Goal: Task Accomplishment & Management: Manage account settings

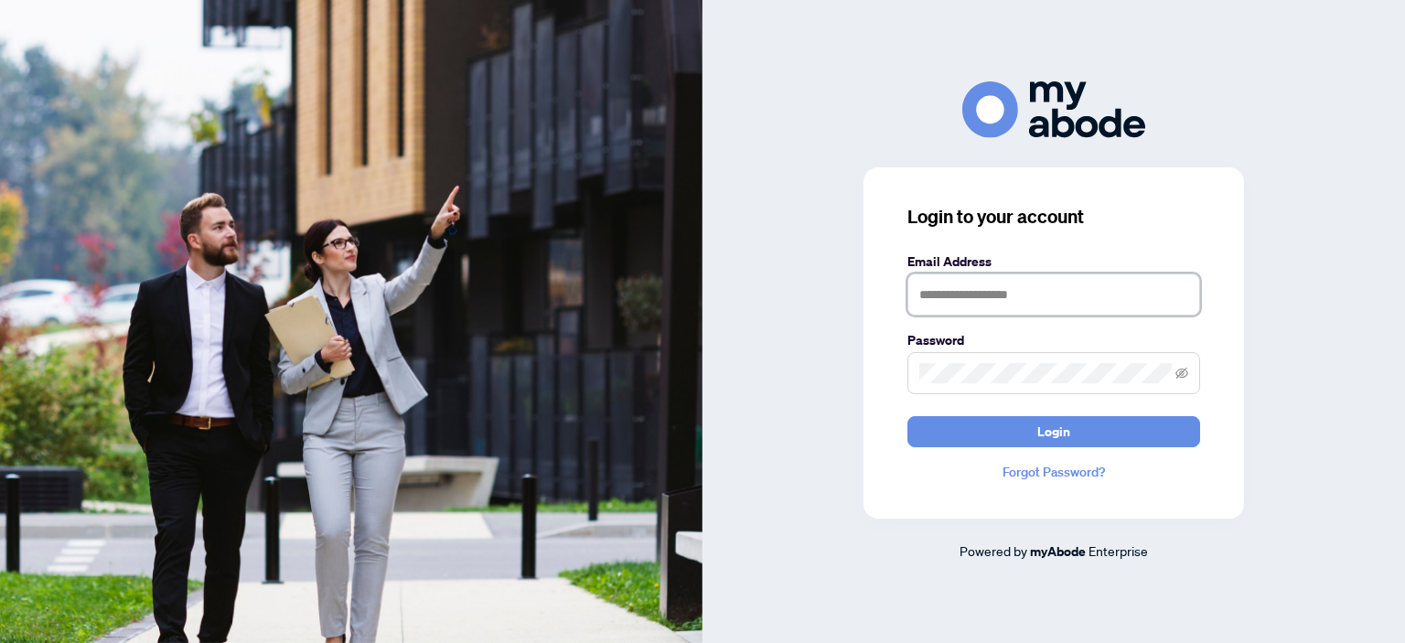
click at [992, 308] on input "text" at bounding box center [1054, 295] width 293 height 42
type input "**********"
click at [908, 416] on button "Login" at bounding box center [1054, 431] width 293 height 31
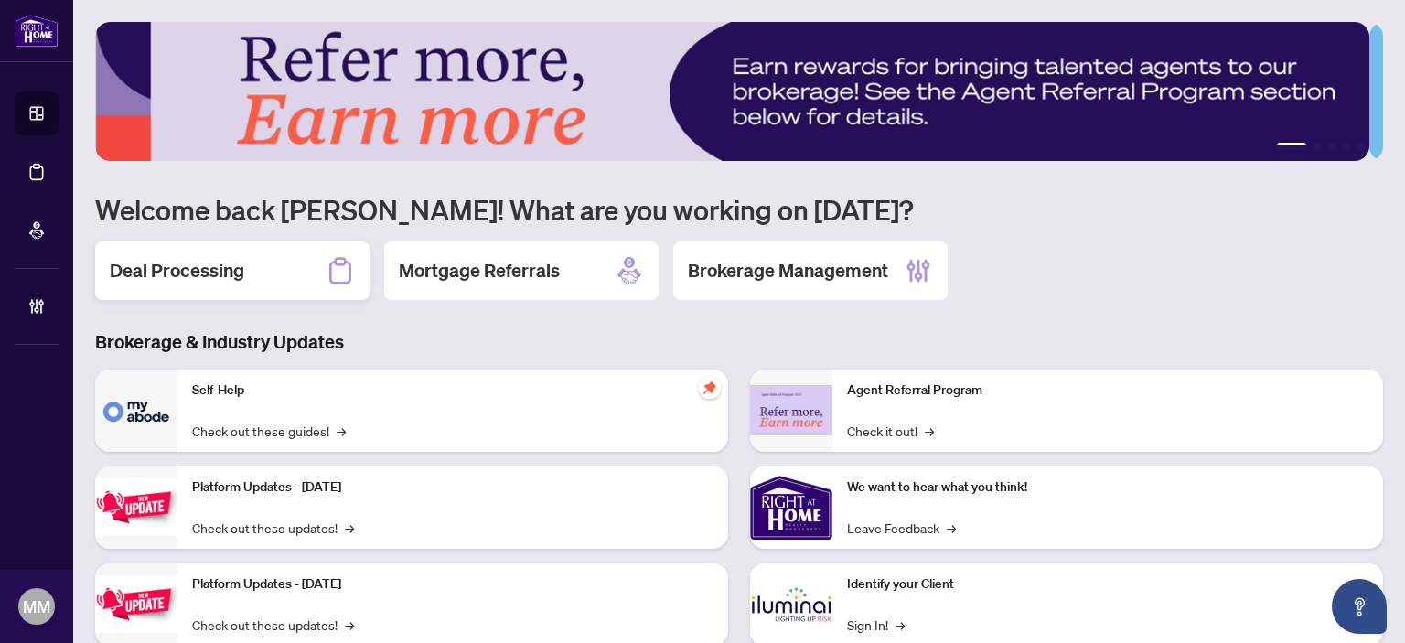
click at [192, 284] on div "Deal Processing" at bounding box center [232, 271] width 274 height 59
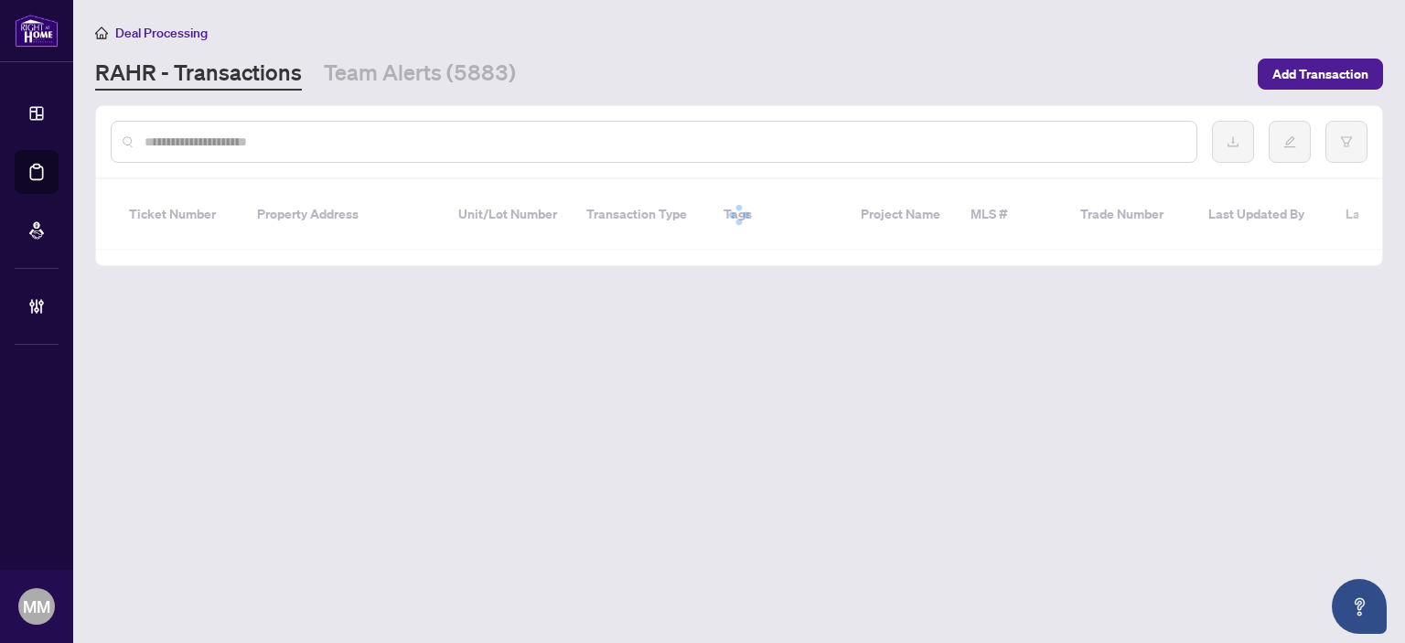
click at [533, 142] on input "text" at bounding box center [664, 142] width 1038 height 20
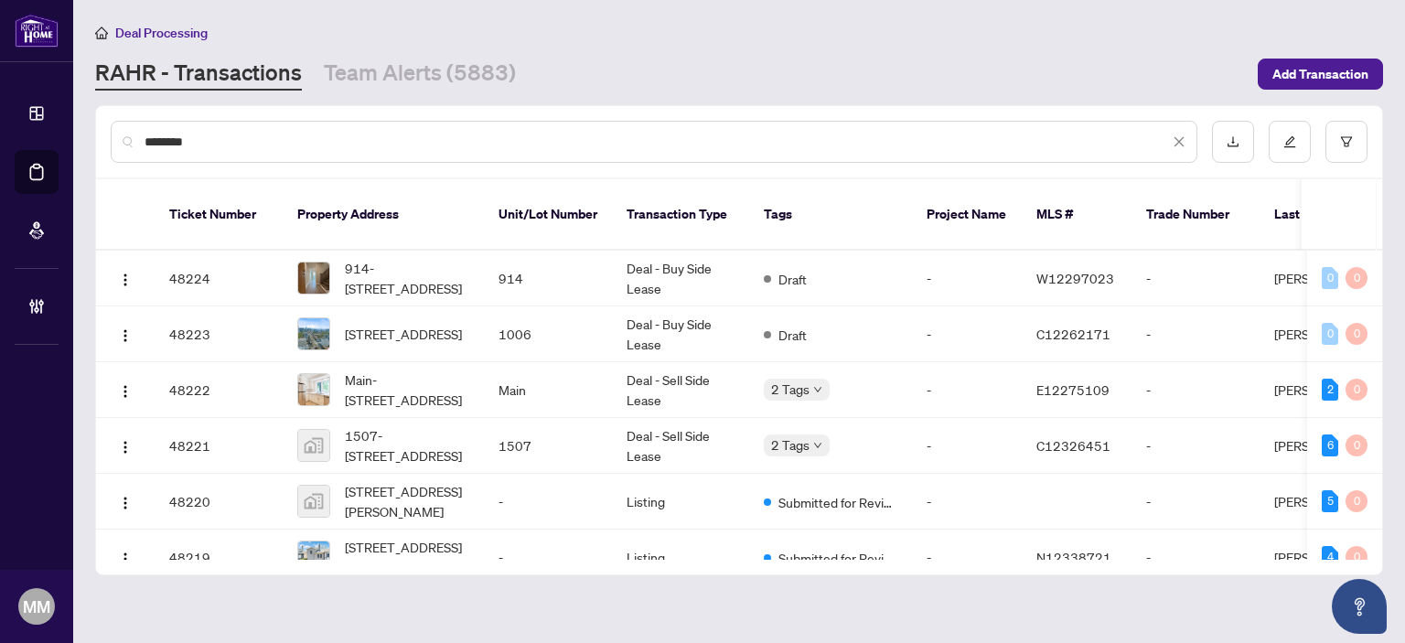
type input "********"
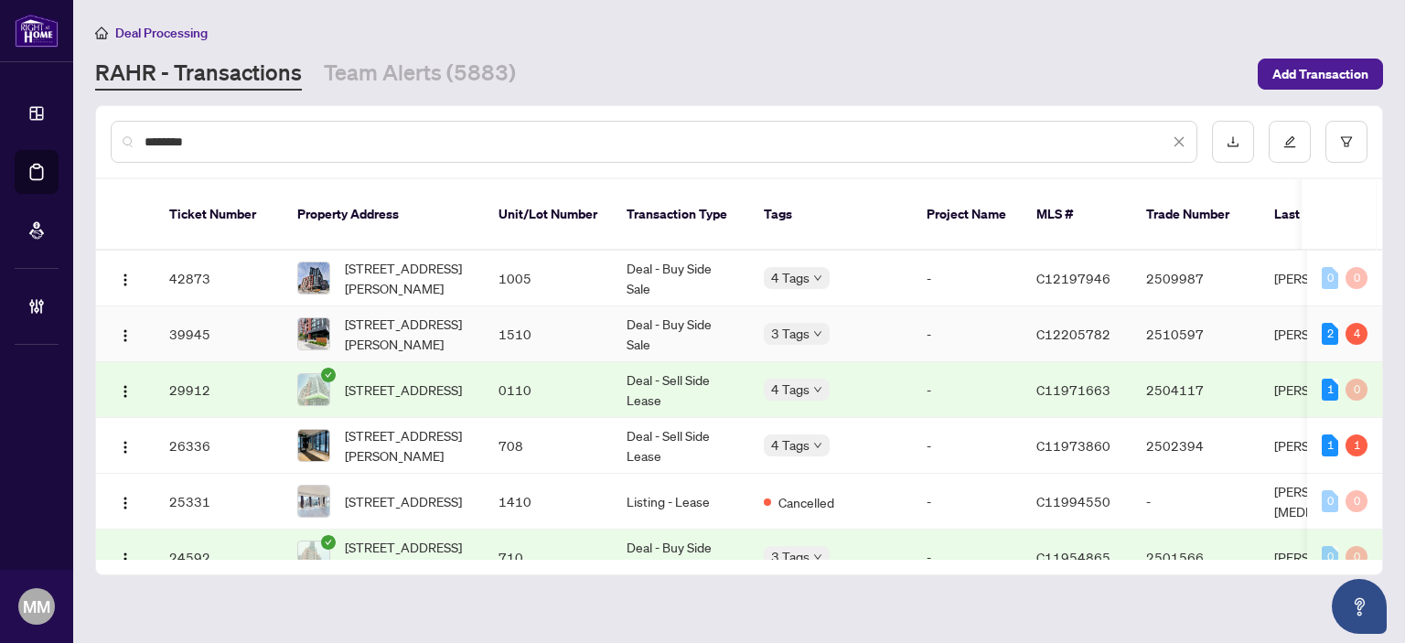
click at [525, 322] on td "1510" at bounding box center [548, 335] width 128 height 56
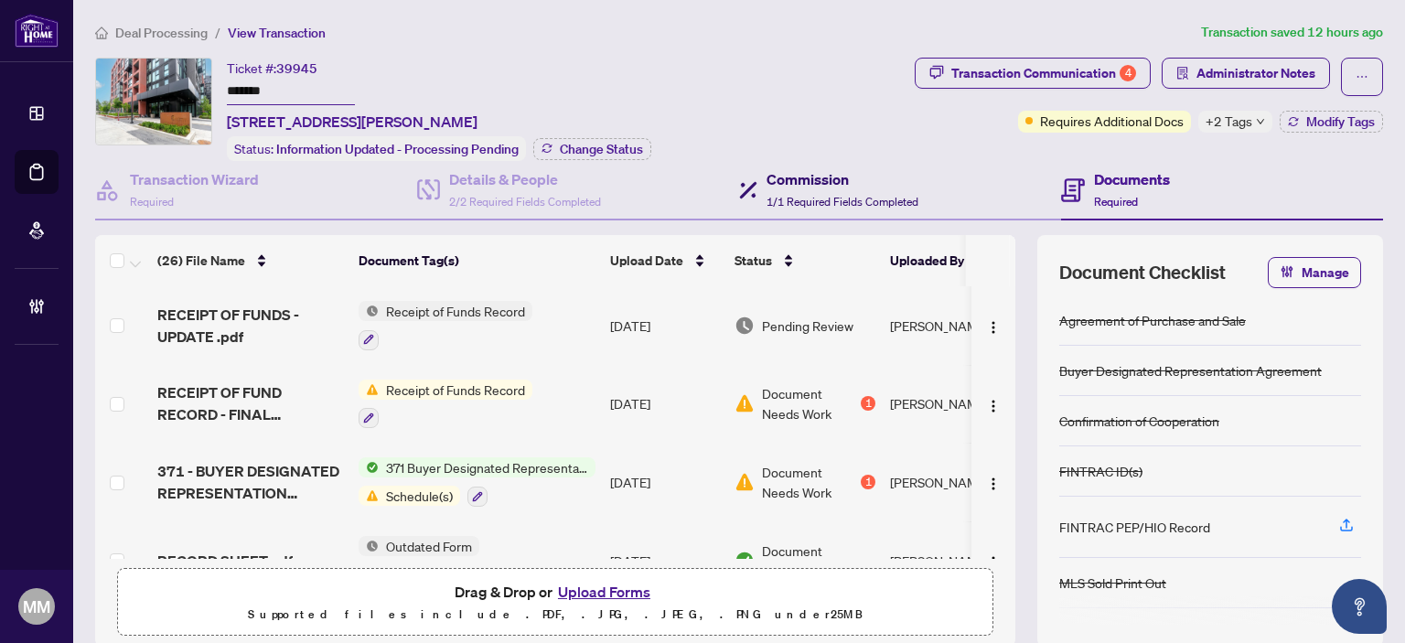
click at [853, 168] on h4 "Commission" at bounding box center [843, 179] width 152 height 22
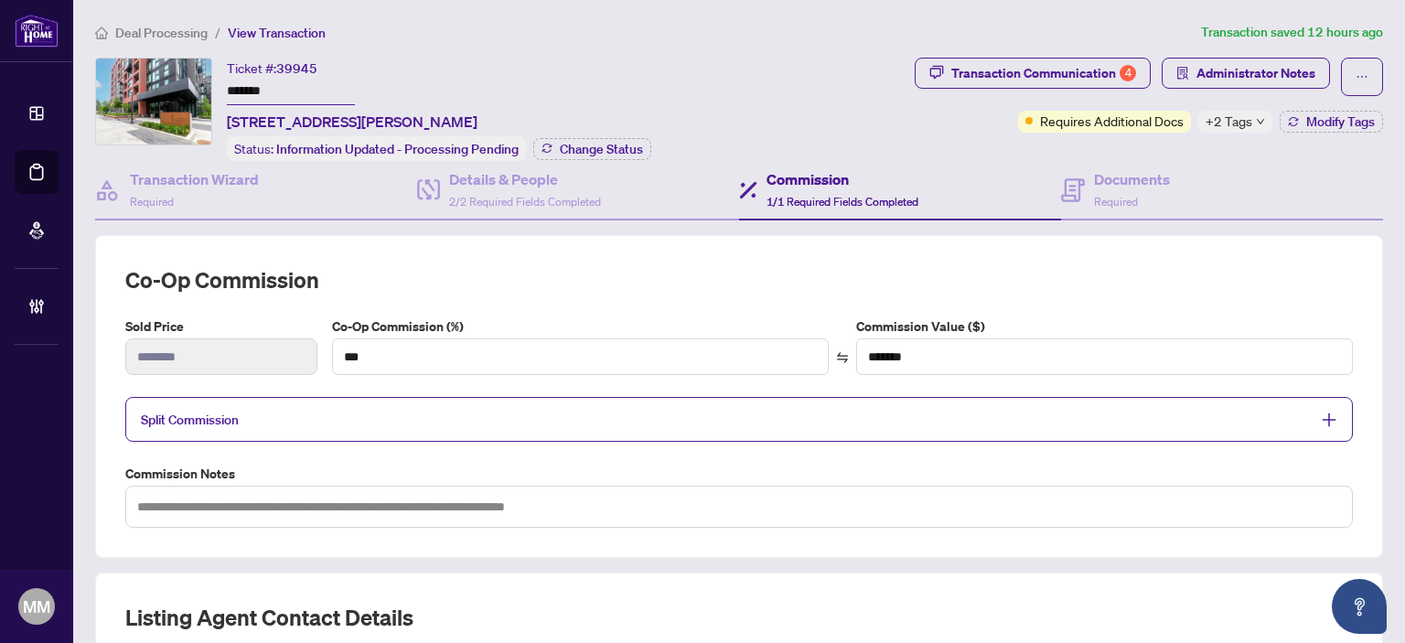
click at [477, 416] on span "Split Commission" at bounding box center [725, 419] width 1169 height 21
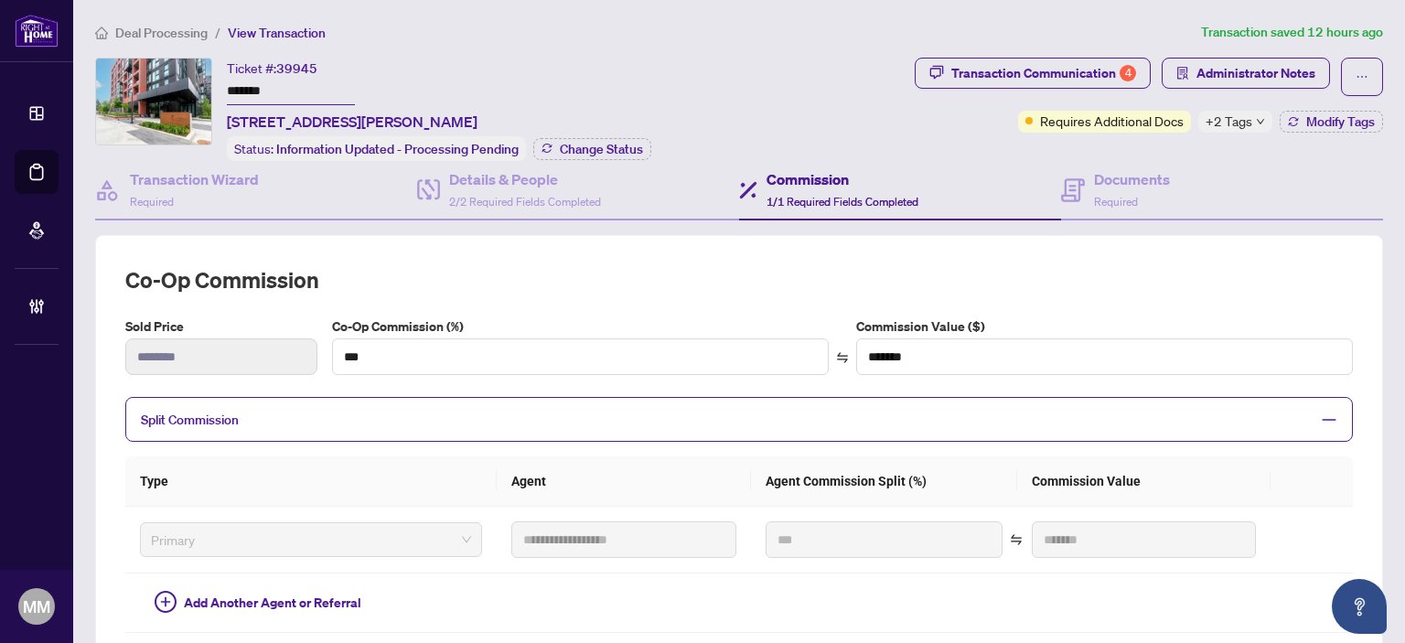
click at [1061, 49] on div "**********" at bounding box center [739, 629] width 1303 height 1214
click at [1052, 75] on div "Transaction Communication 4" at bounding box center [1044, 73] width 185 height 29
type textarea "**********"
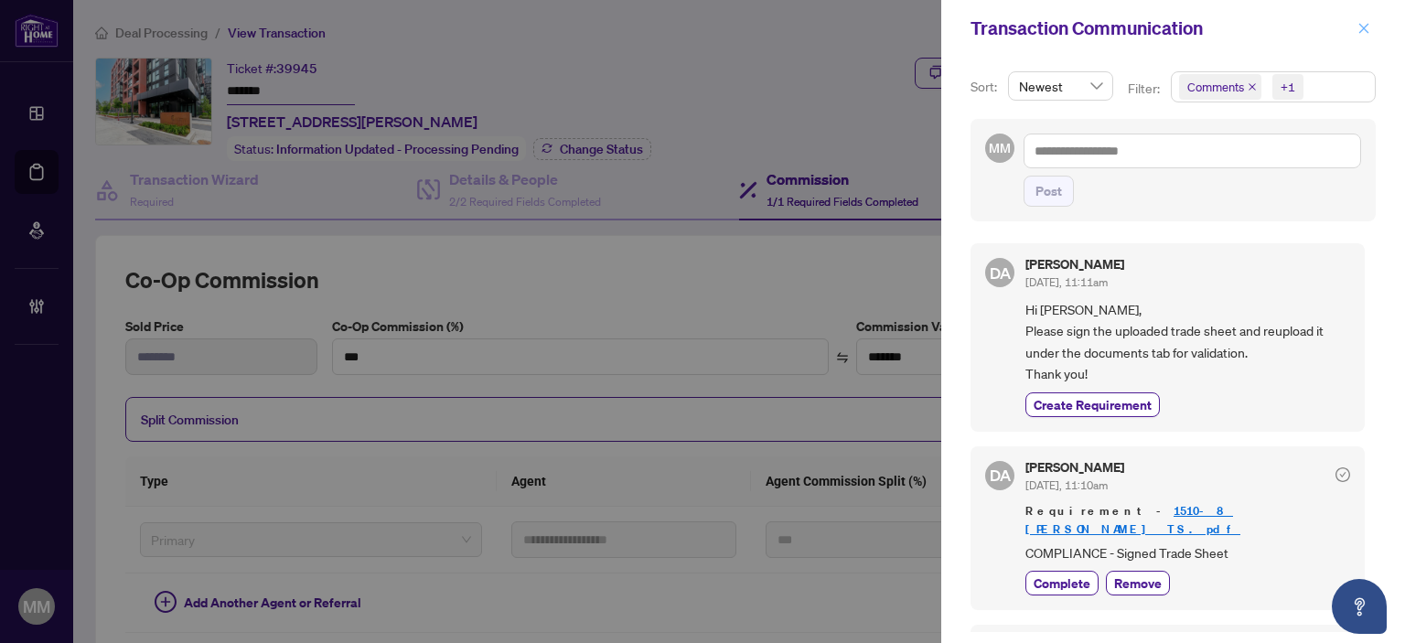
click at [1365, 37] on span "button" at bounding box center [1364, 28] width 13 height 29
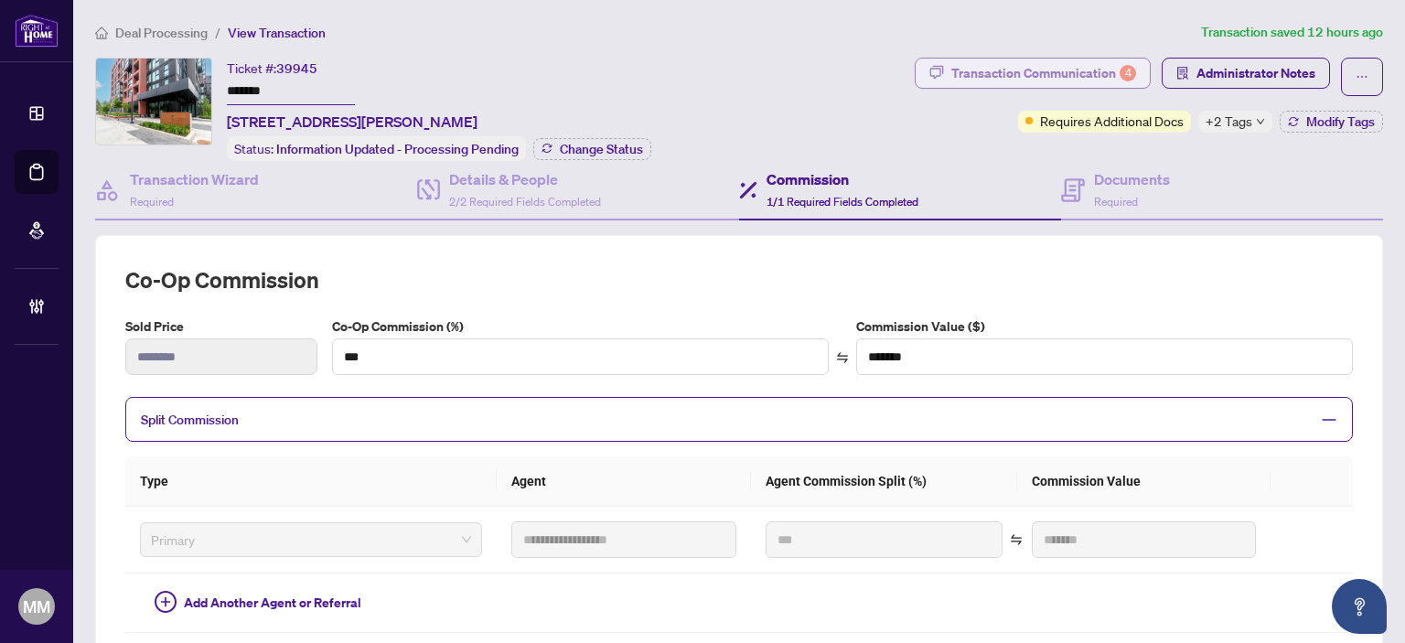
click at [1103, 68] on div "Transaction Communication 4" at bounding box center [1044, 73] width 185 height 29
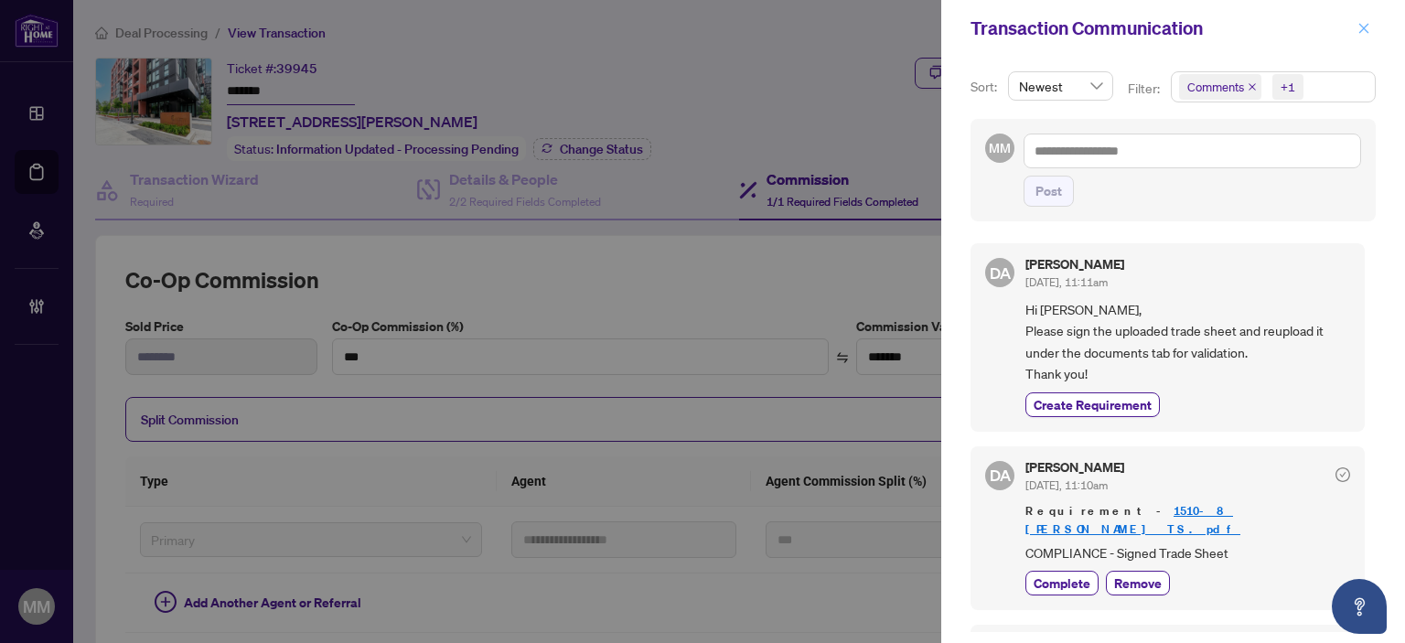
click at [1361, 27] on icon "close" at bounding box center [1364, 28] width 13 height 13
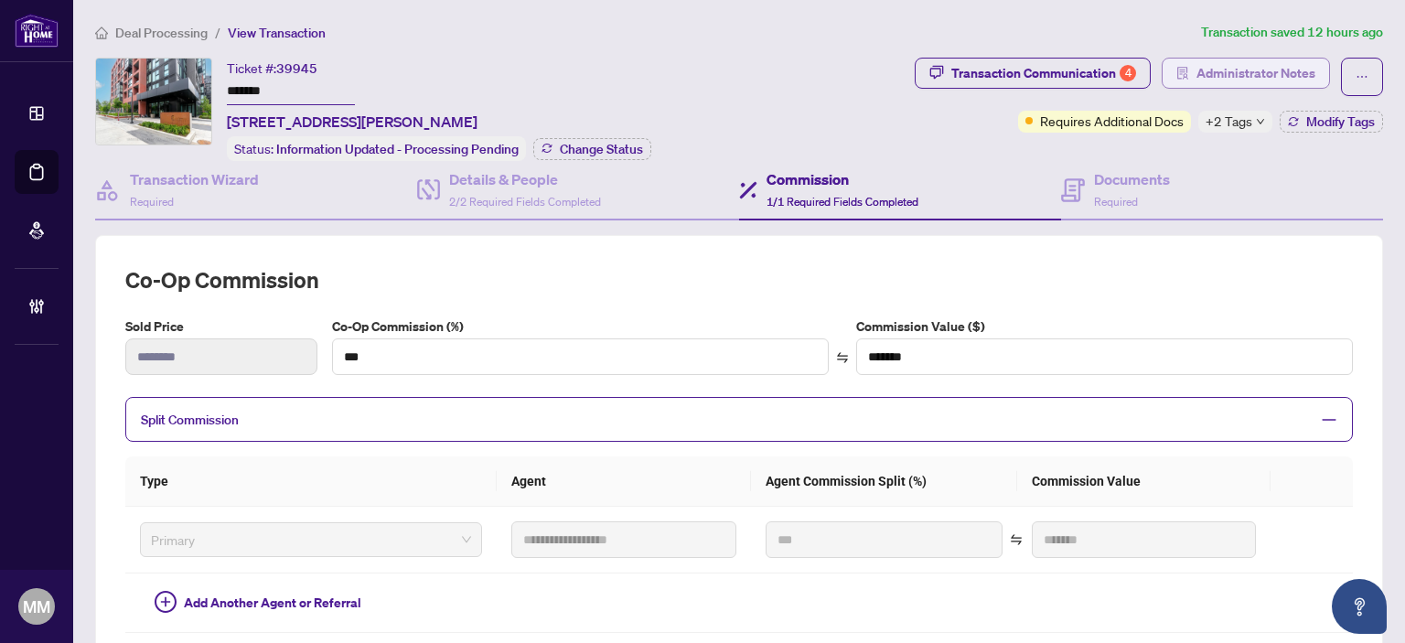
click at [1274, 80] on span "Administrator Notes" at bounding box center [1256, 73] width 119 height 29
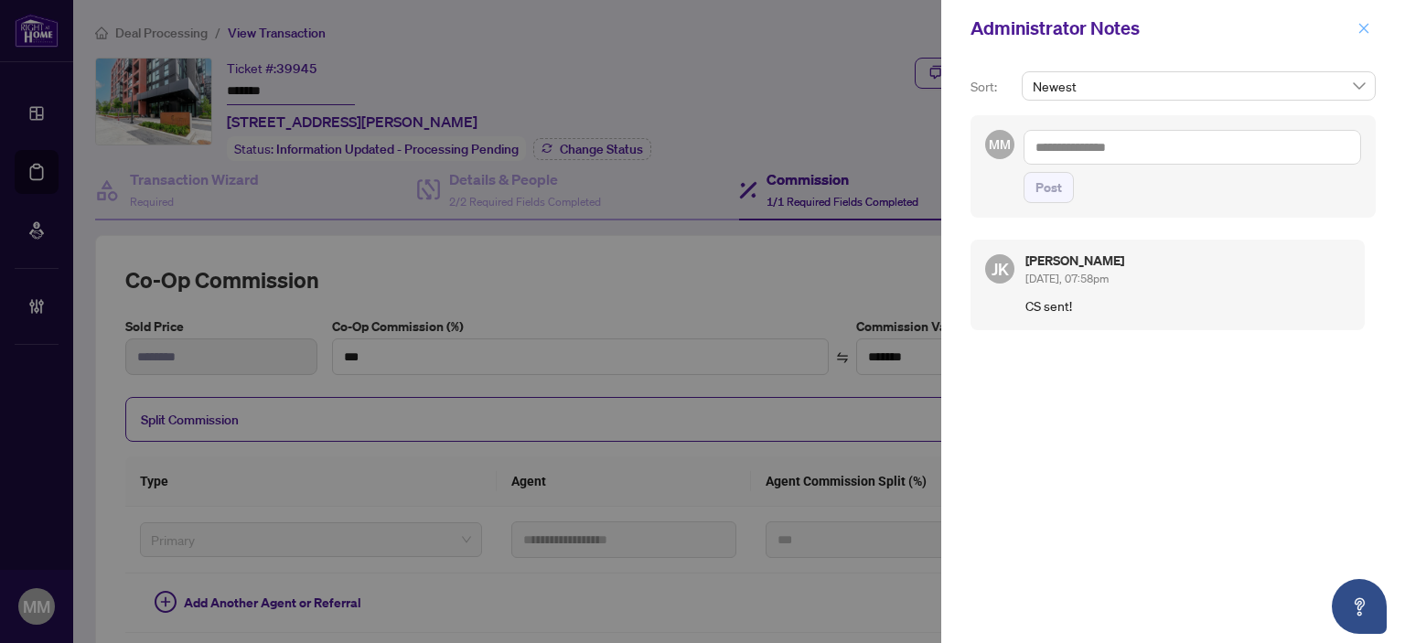
click at [1371, 36] on button "button" at bounding box center [1364, 28] width 24 height 22
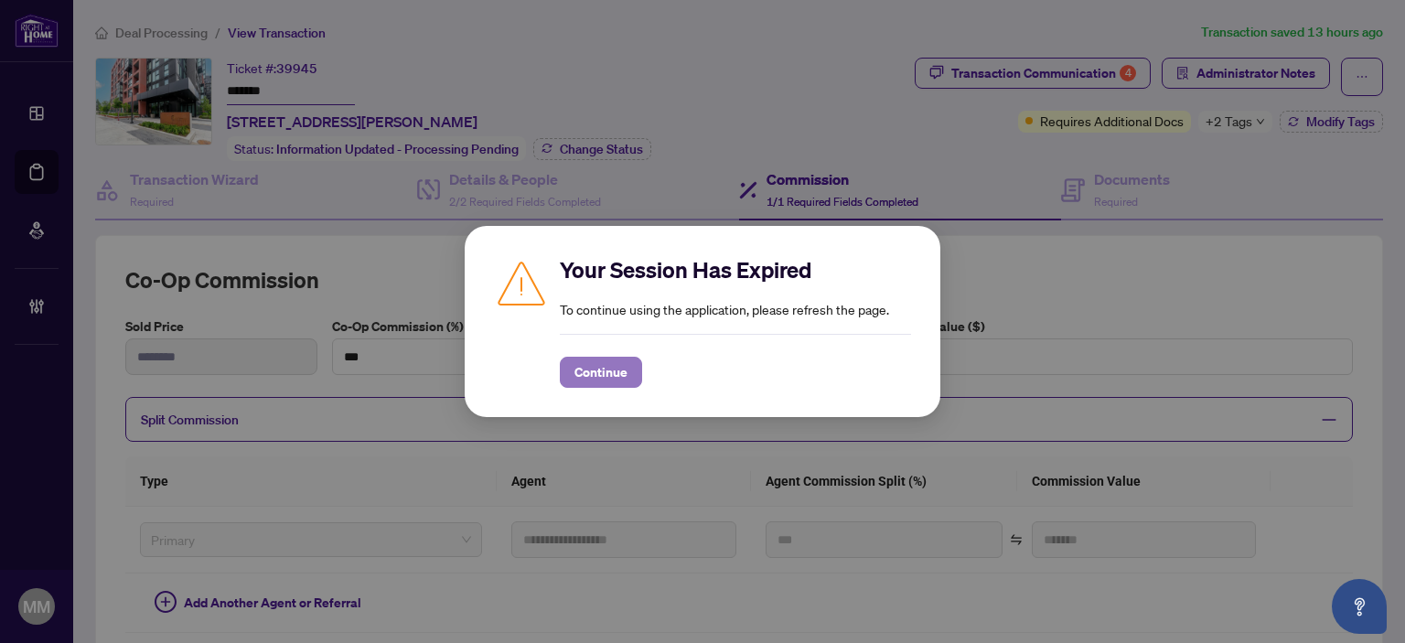
click at [631, 357] on button "Continue" at bounding box center [601, 372] width 82 height 31
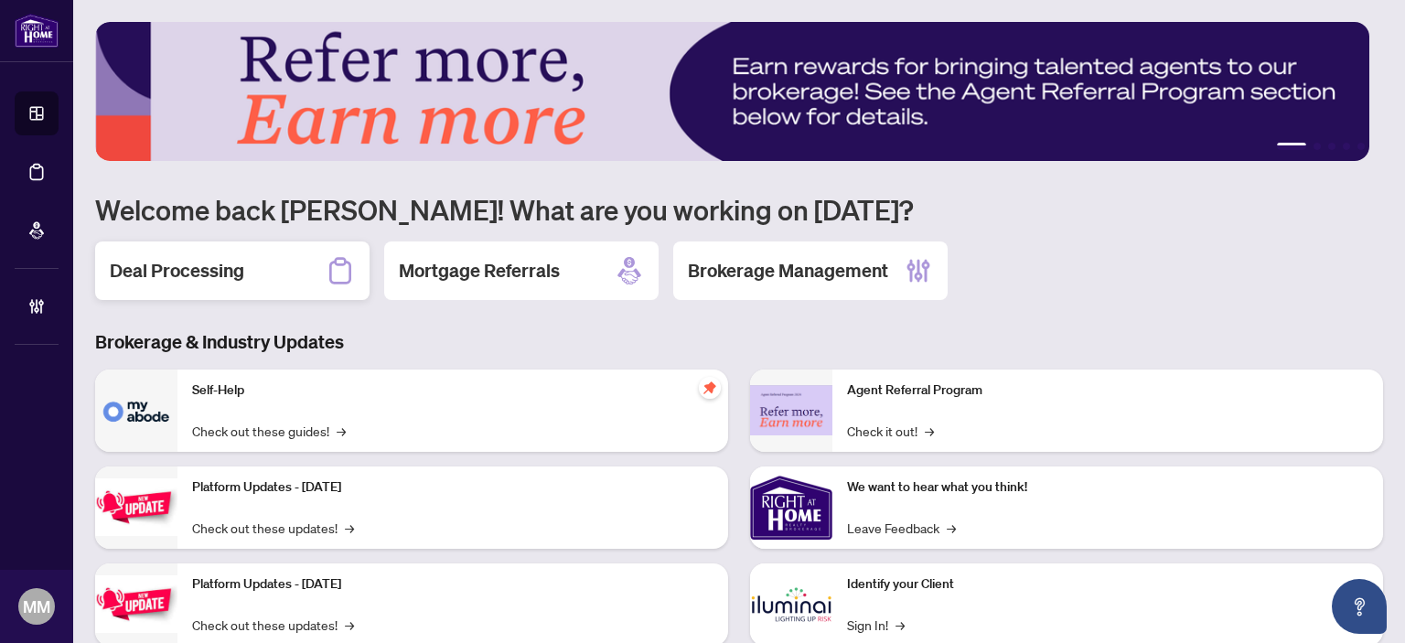
click at [275, 266] on div "Deal Processing" at bounding box center [232, 271] width 274 height 59
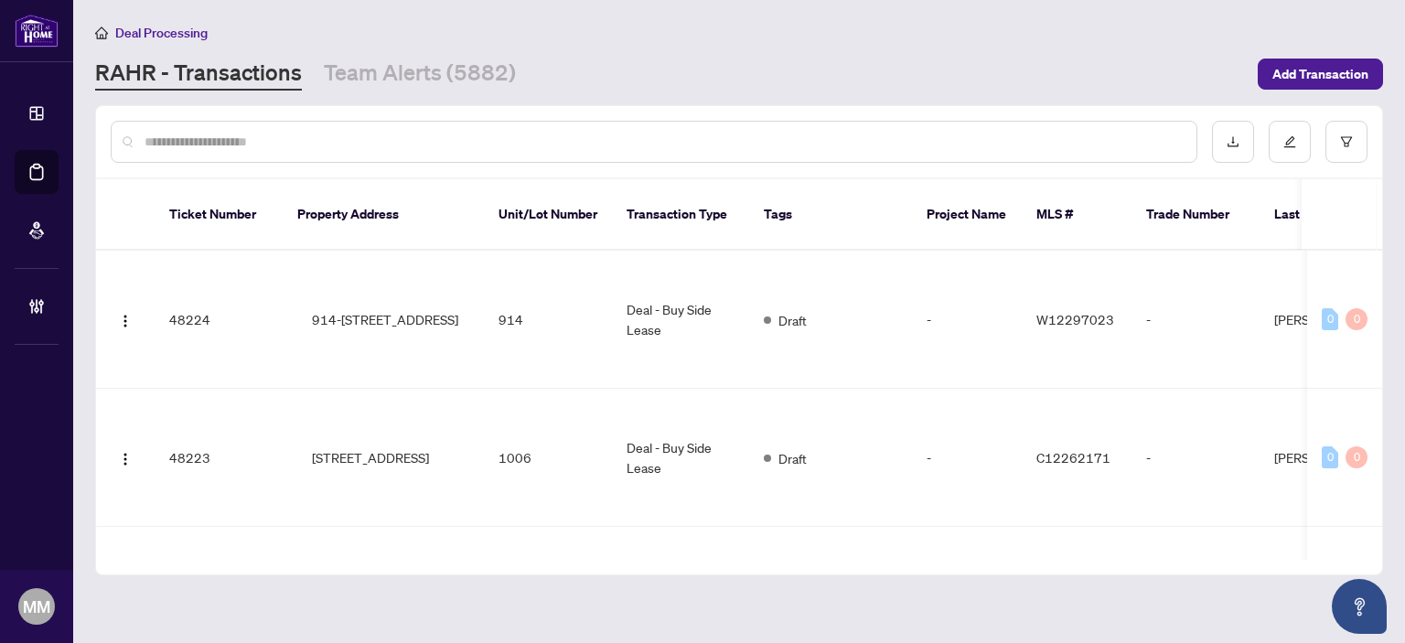
click at [619, 153] on div at bounding box center [654, 142] width 1087 height 42
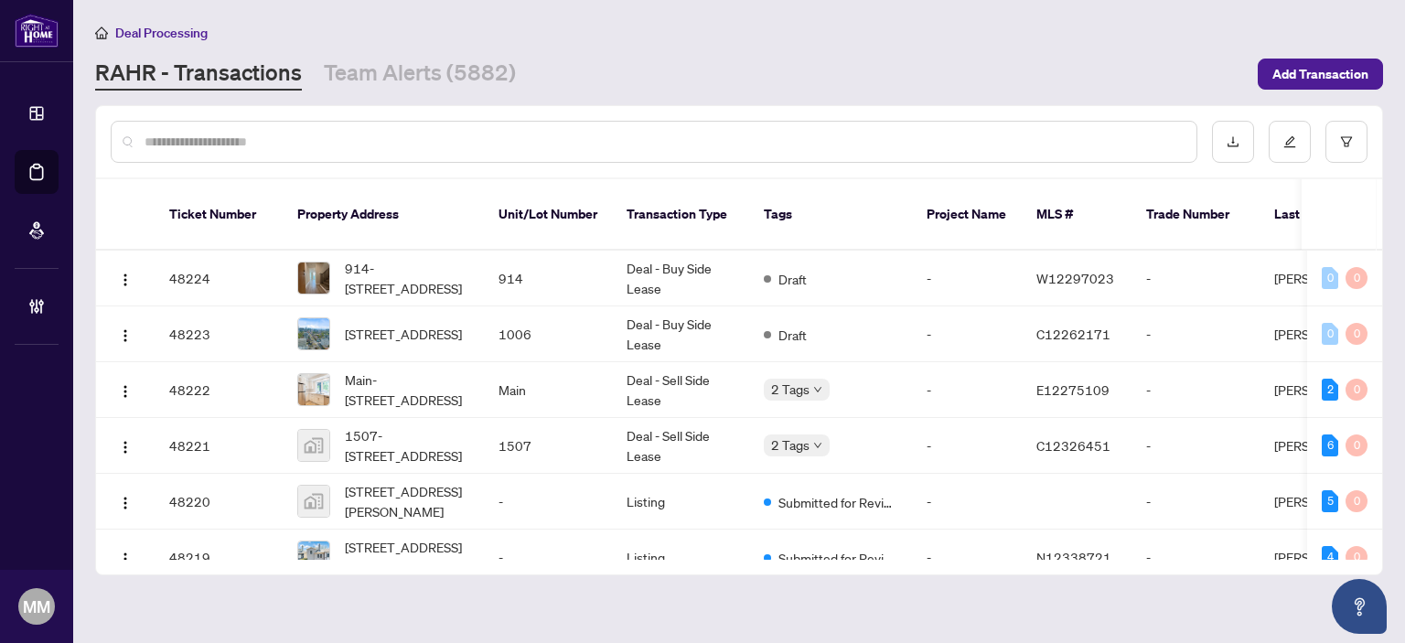
click at [647, 132] on input "text" at bounding box center [664, 142] width 1038 height 20
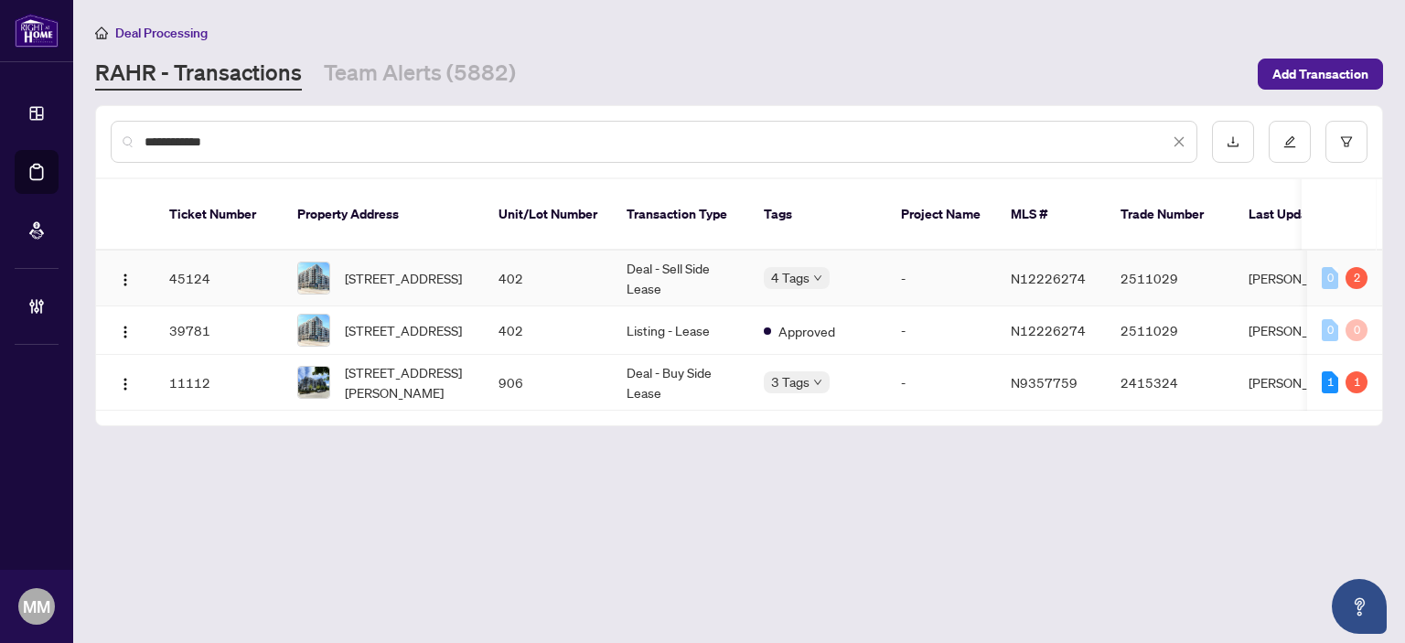
type input "**********"
click at [658, 252] on td "Deal - Sell Side Lease" at bounding box center [680, 279] width 137 height 56
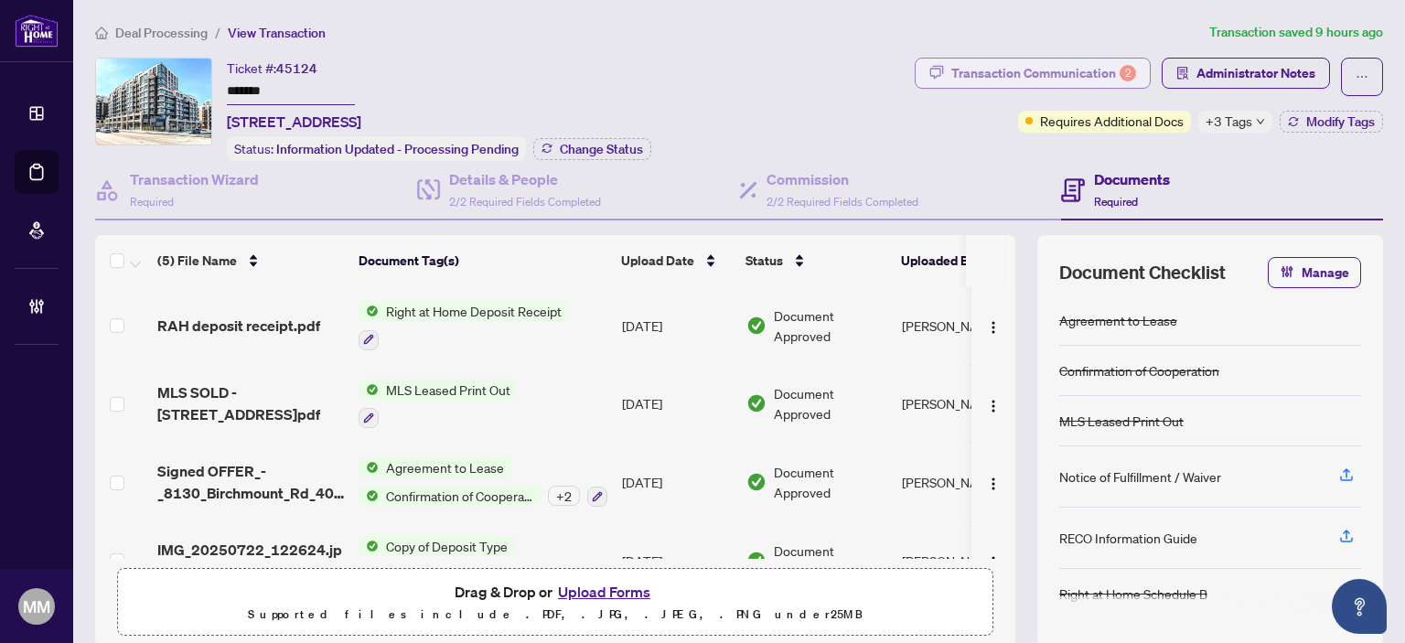
click at [1046, 61] on div "Transaction Communication 2" at bounding box center [1044, 73] width 185 height 29
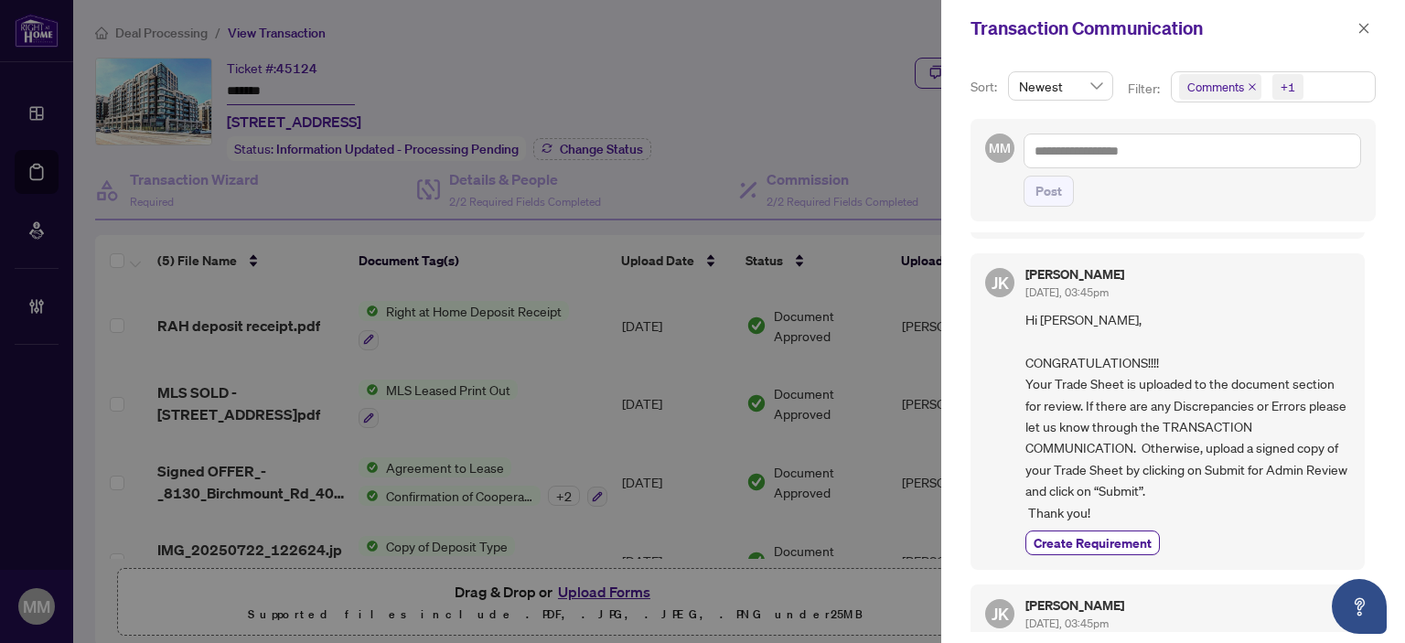
scroll to position [287, 0]
click at [1369, 34] on icon "close" at bounding box center [1364, 28] width 13 height 13
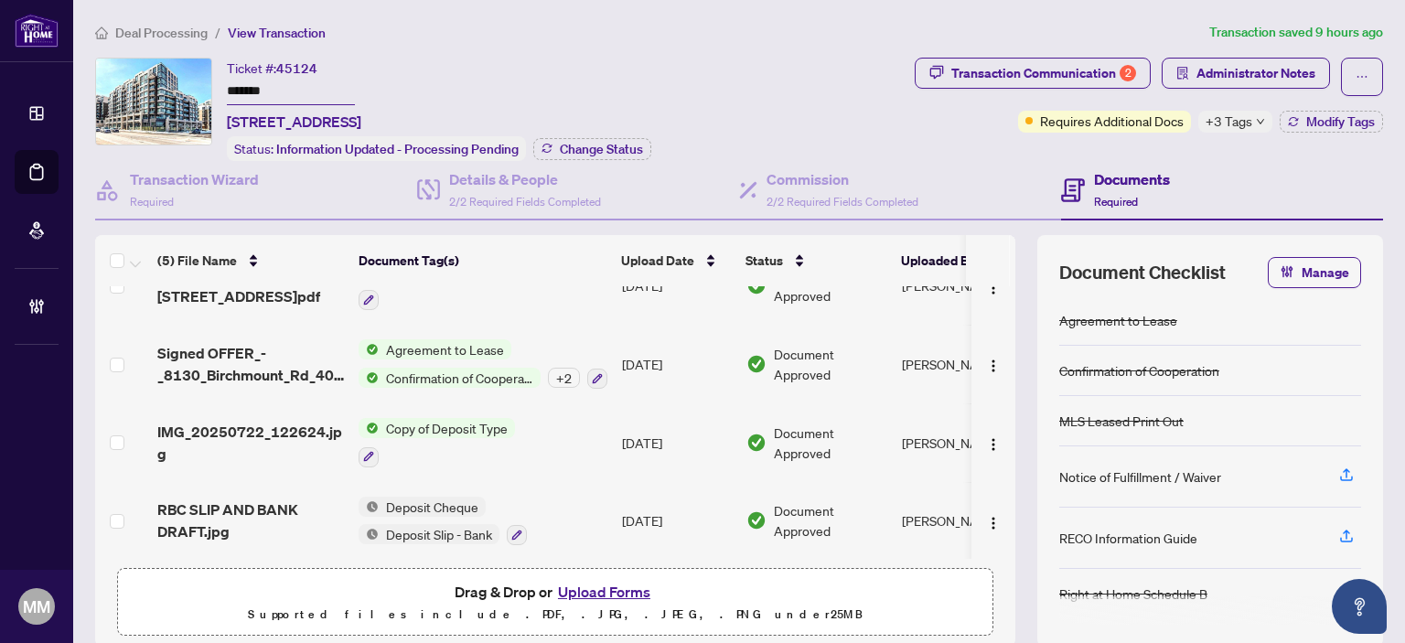
scroll to position [0, 0]
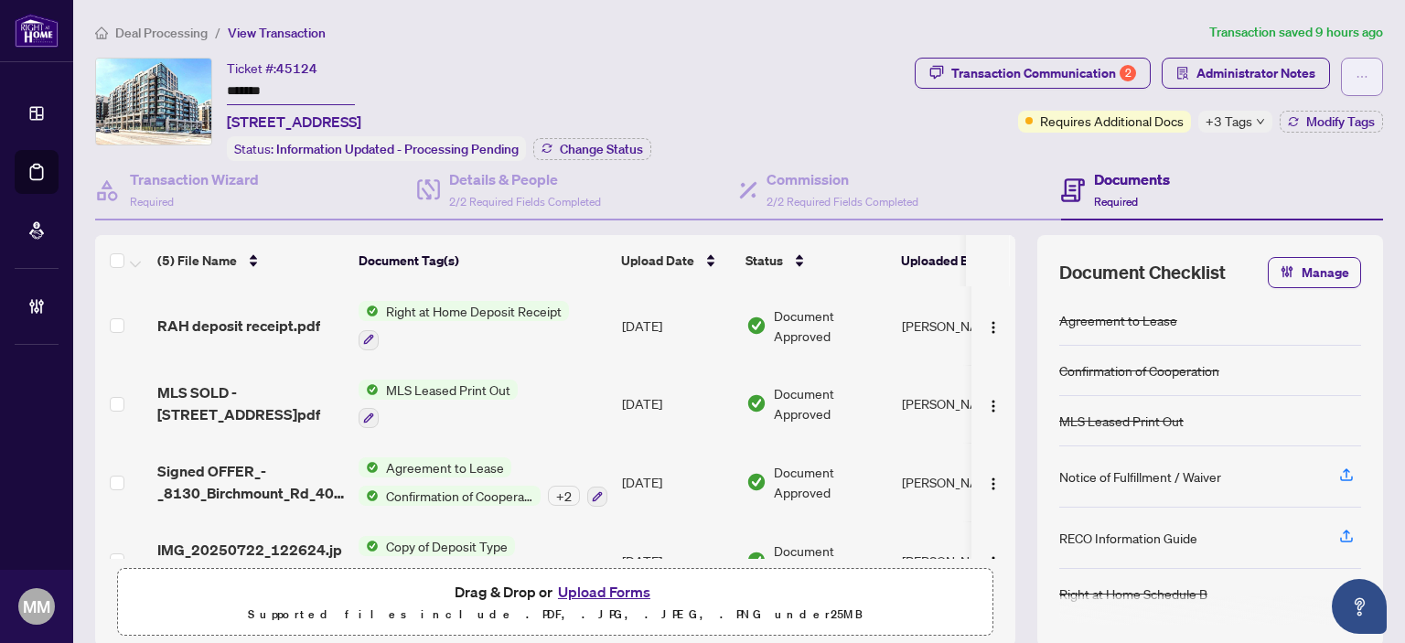
click at [1341, 91] on button "button" at bounding box center [1362, 77] width 42 height 38
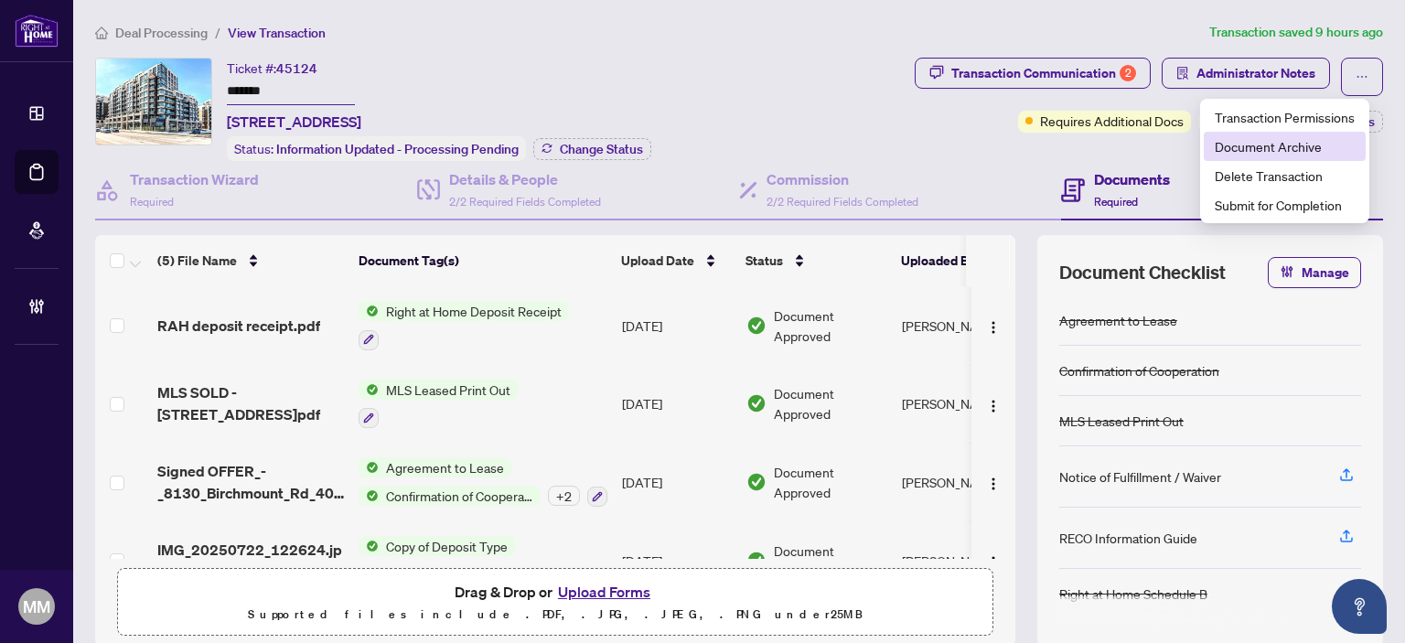
click at [1285, 153] on span "Document Archive" at bounding box center [1285, 146] width 140 height 20
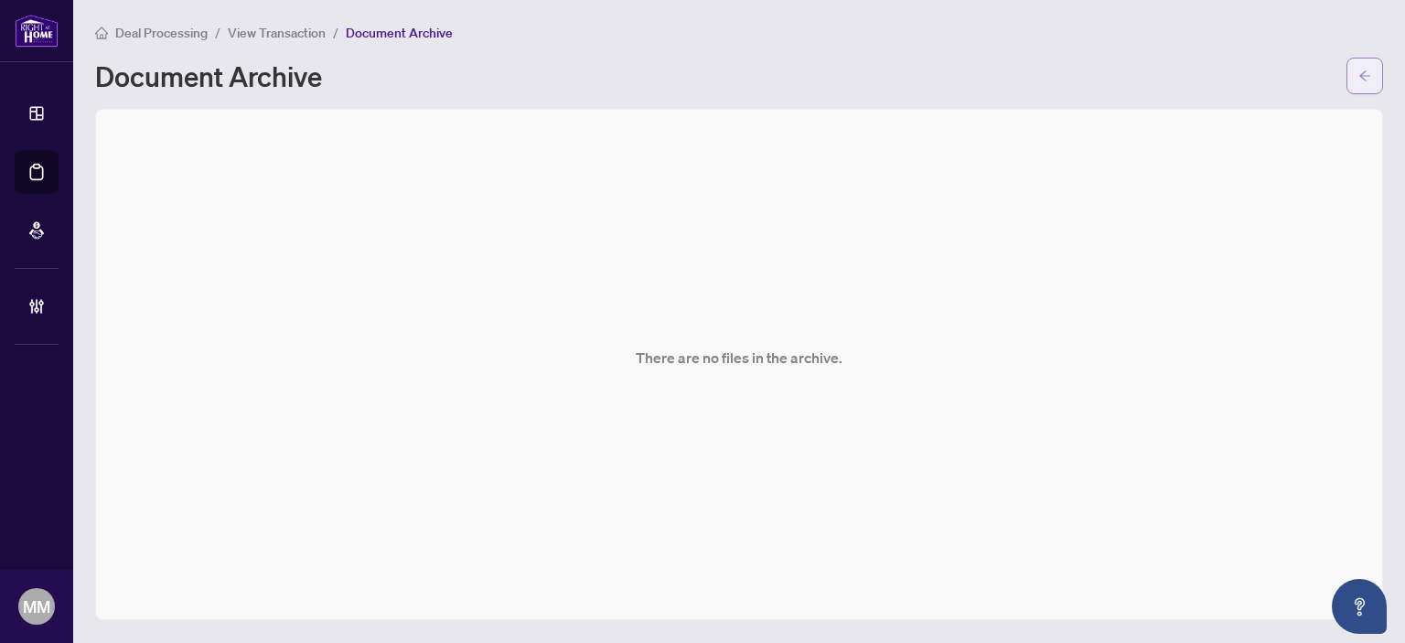
click at [1354, 67] on button "button" at bounding box center [1365, 76] width 37 height 37
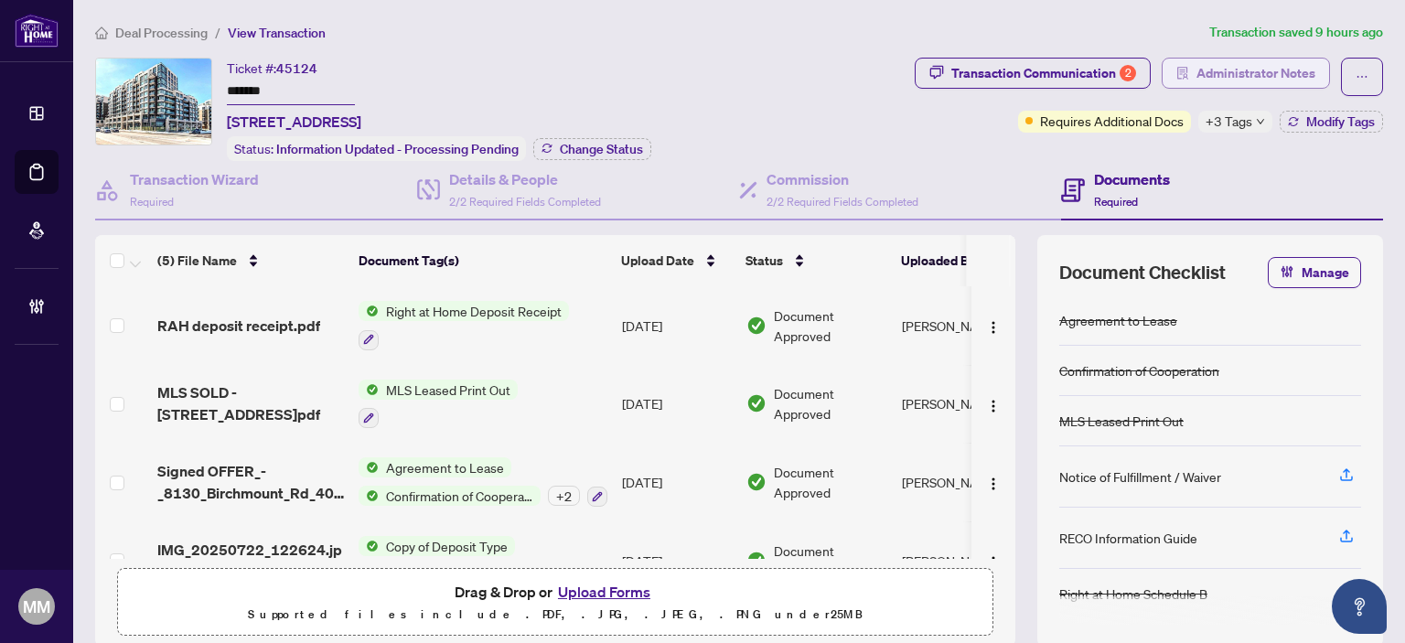
click at [1221, 78] on span "Administrator Notes" at bounding box center [1256, 73] width 119 height 29
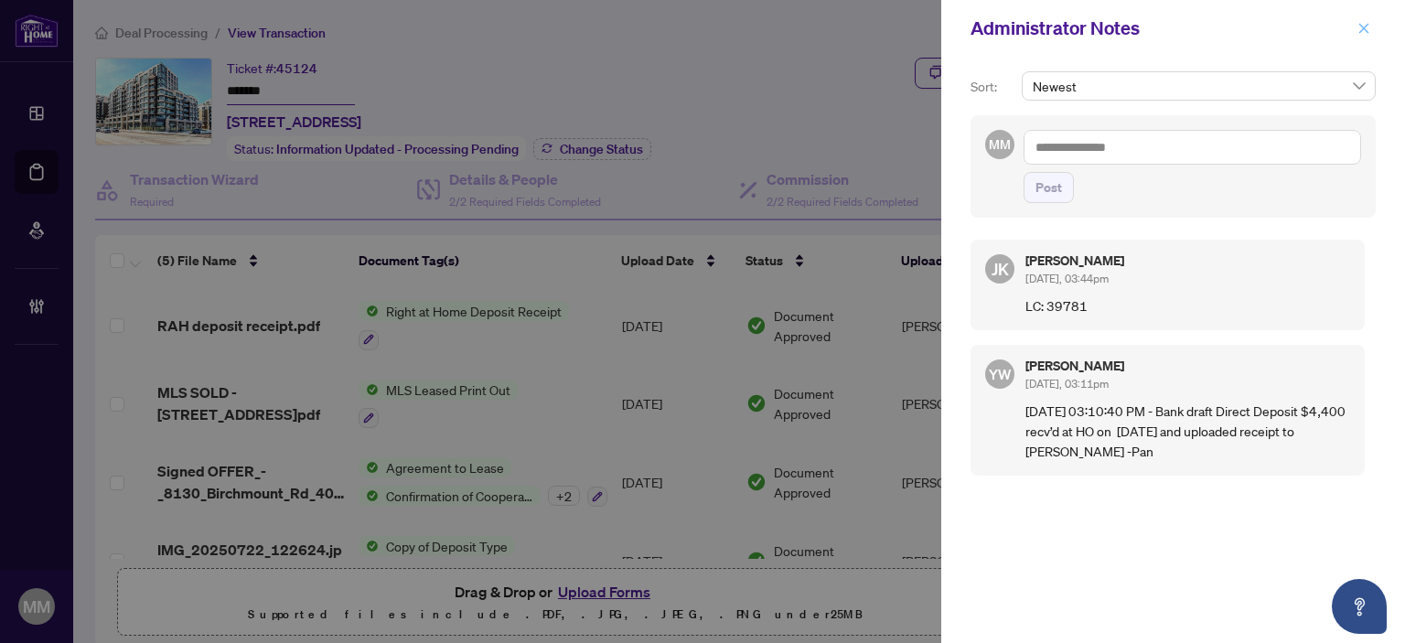
click at [1369, 34] on icon "close" at bounding box center [1364, 28] width 13 height 13
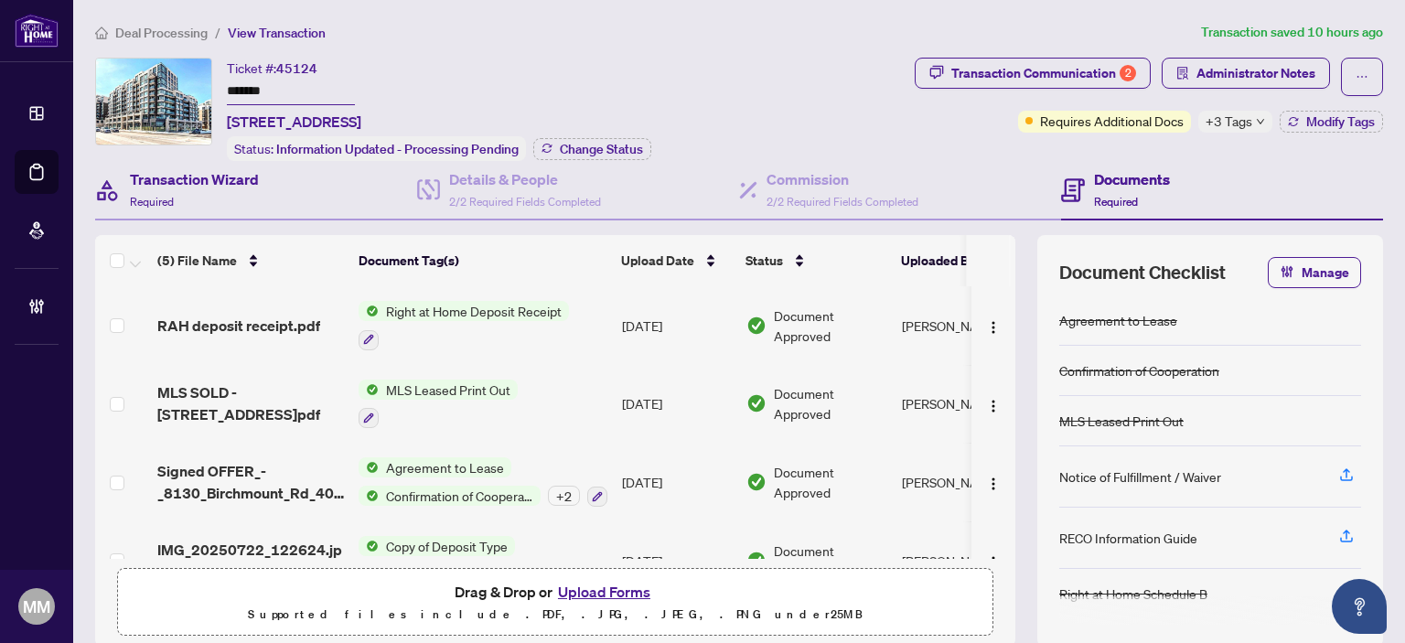
click at [367, 182] on div "Transaction Wizard Required" at bounding box center [256, 190] width 322 height 59
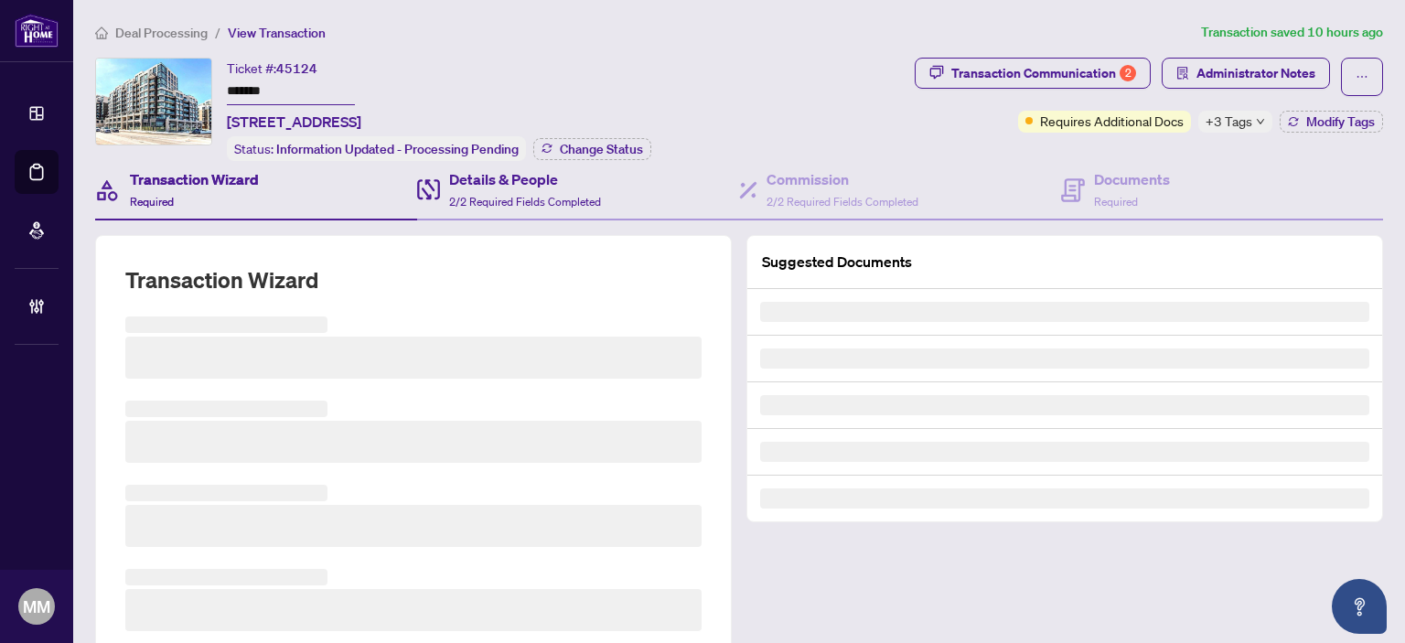
click at [532, 209] on div "Details & People 2/2 Required Fields Completed" at bounding box center [578, 190] width 322 height 59
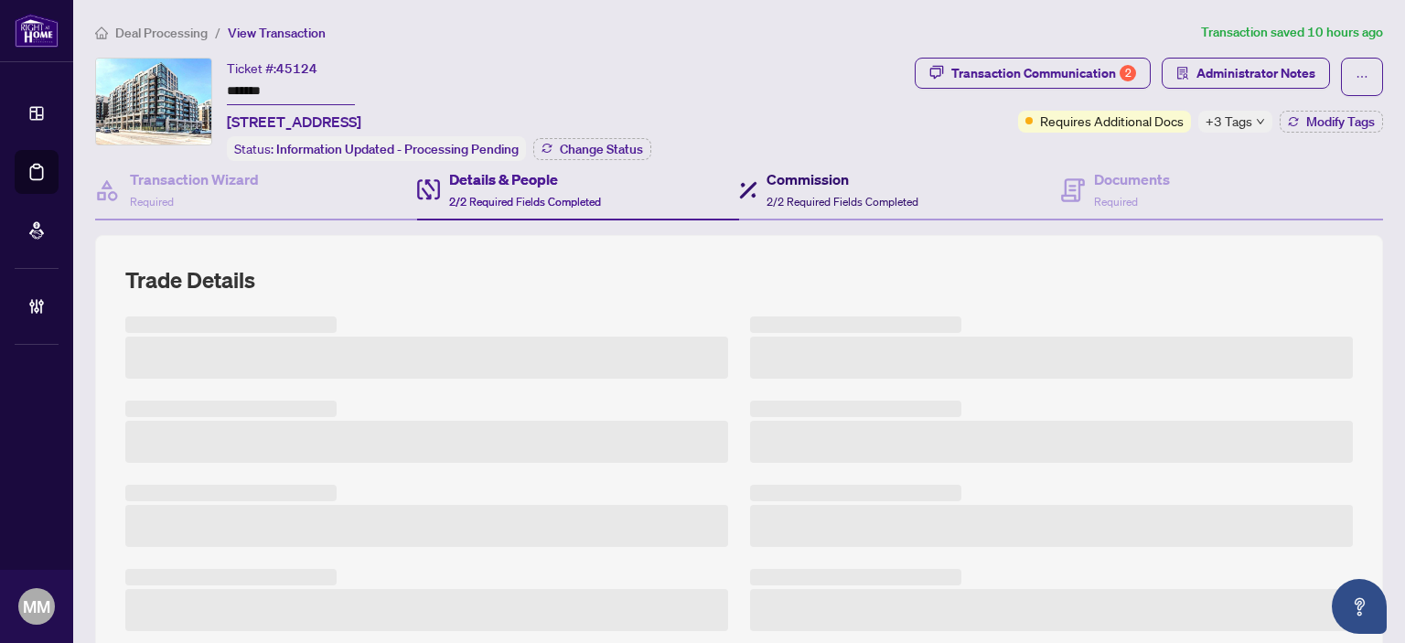
click at [842, 197] on span "2/2 Required Fields Completed" at bounding box center [843, 202] width 152 height 14
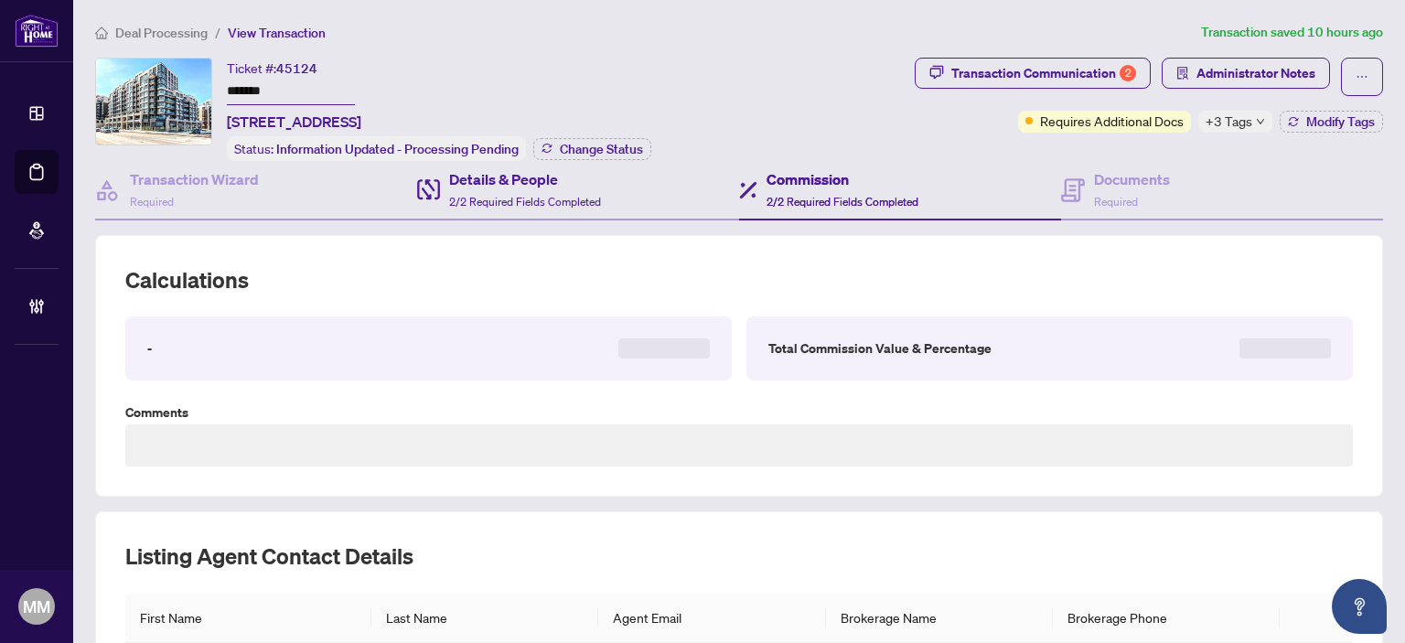
type textarea "**********"
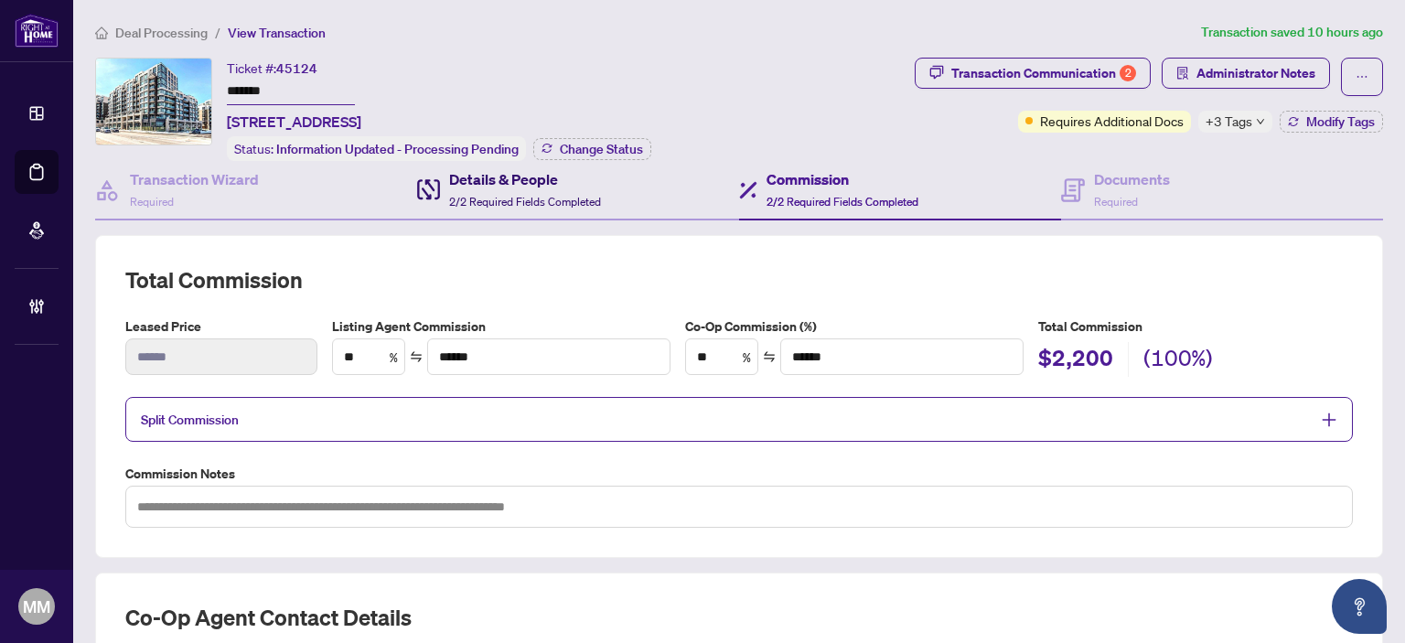
click at [580, 178] on h4 "Details & People" at bounding box center [525, 179] width 152 height 22
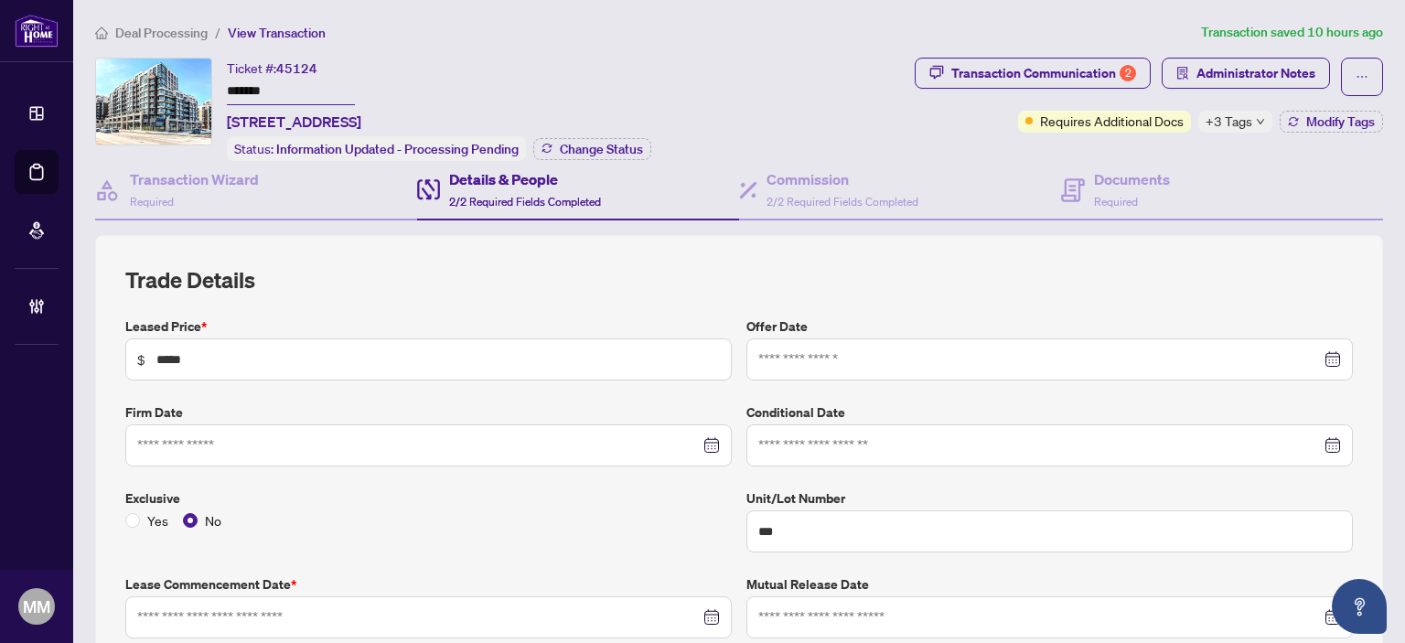
type input "**********"
click at [191, 188] on div "Transaction Wizard Required" at bounding box center [194, 189] width 129 height 43
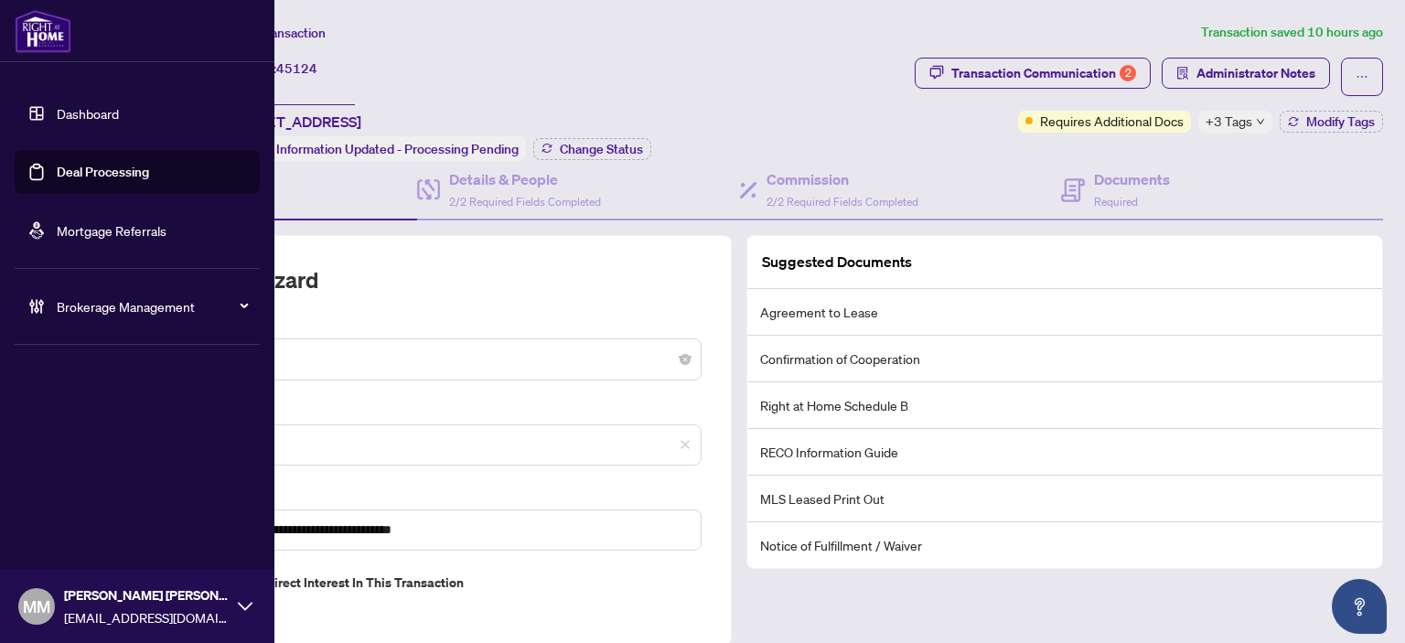
click at [57, 238] on link "Mortgage Referrals" at bounding box center [112, 230] width 110 height 16
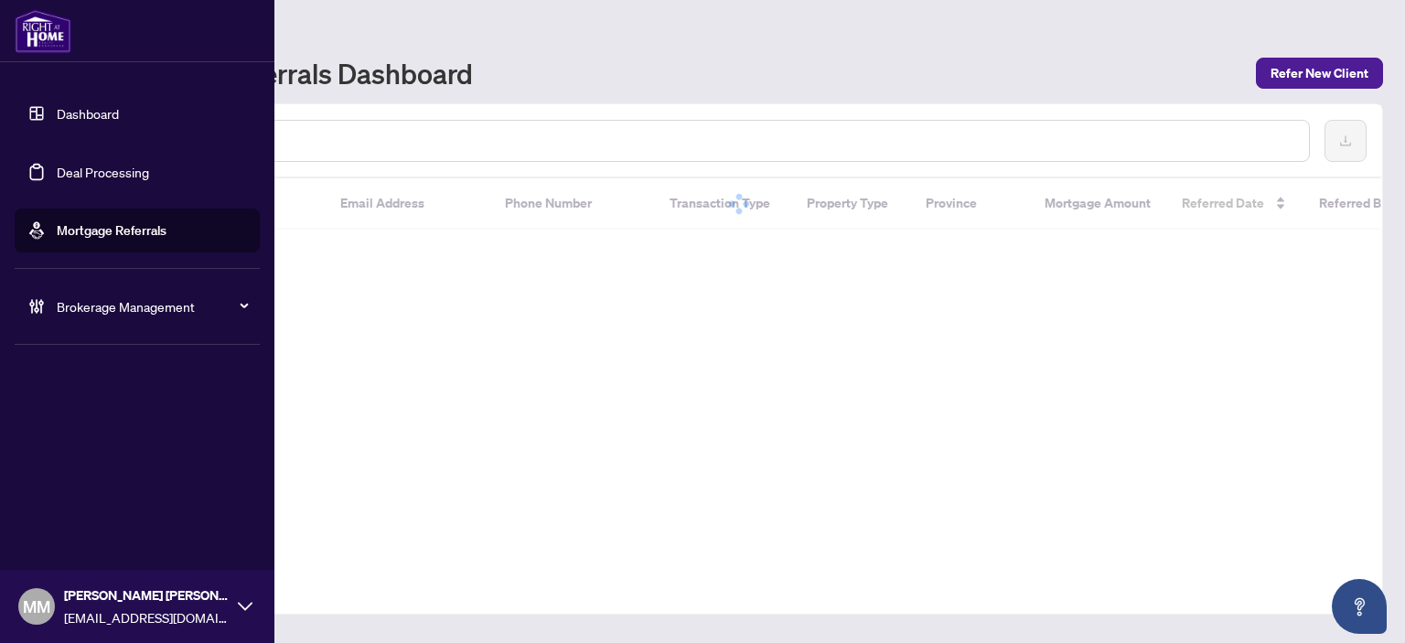
click at [93, 285] on ul "Brokerage Management" at bounding box center [137, 307] width 245 height 44
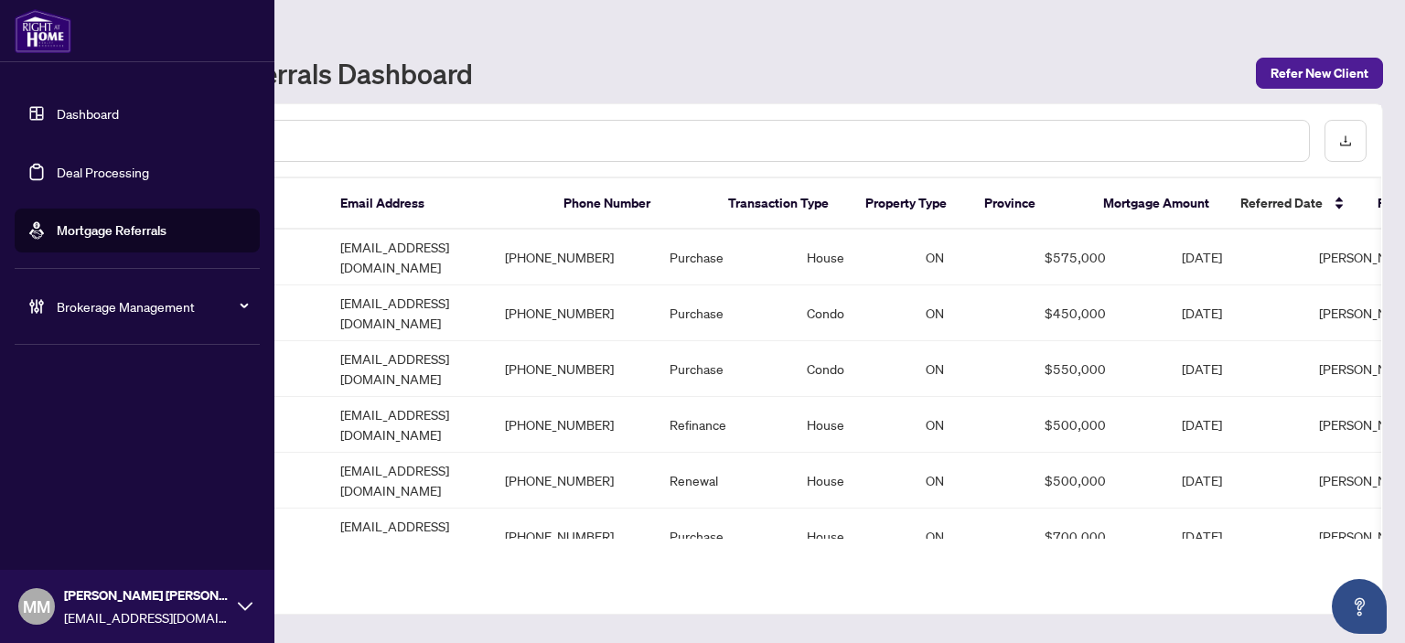
click at [102, 314] on span "Brokerage Management" at bounding box center [152, 306] width 190 height 20
click at [38, 312] on icon at bounding box center [36, 306] width 18 height 18
click at [129, 430] on link "Manage Agents" at bounding box center [83, 438] width 91 height 16
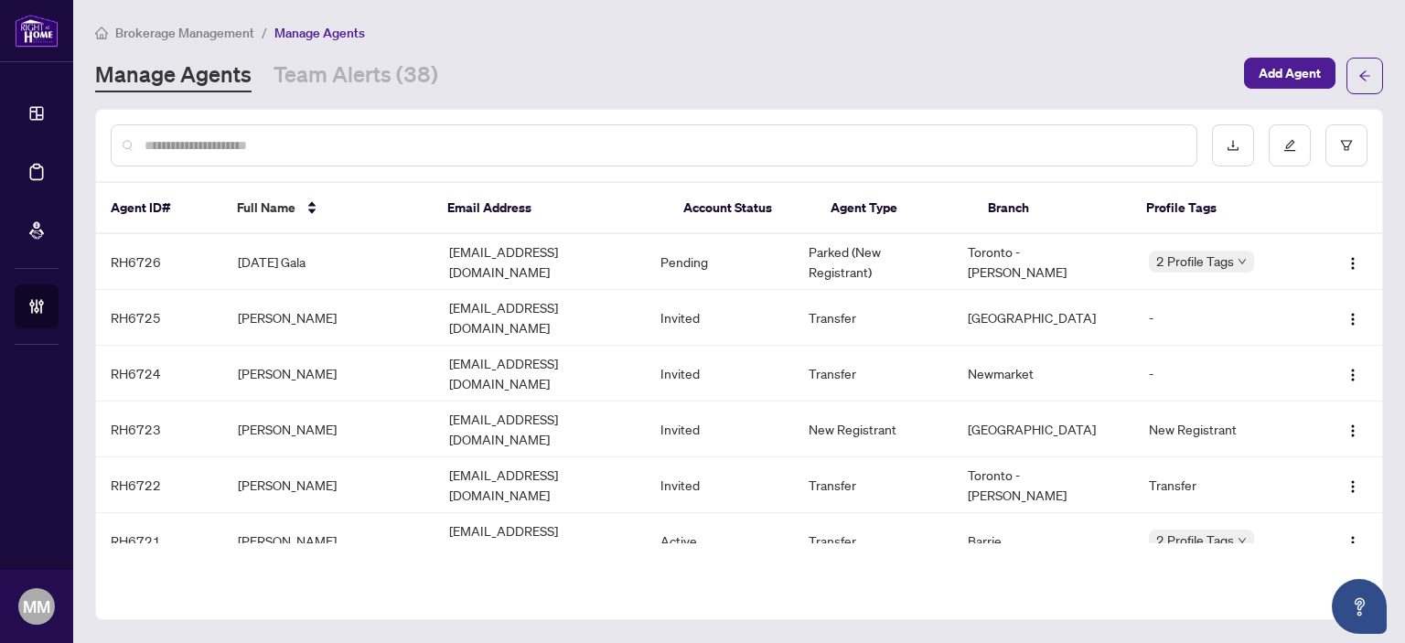
click at [450, 149] on input "text" at bounding box center [664, 145] width 1038 height 20
type input "******"
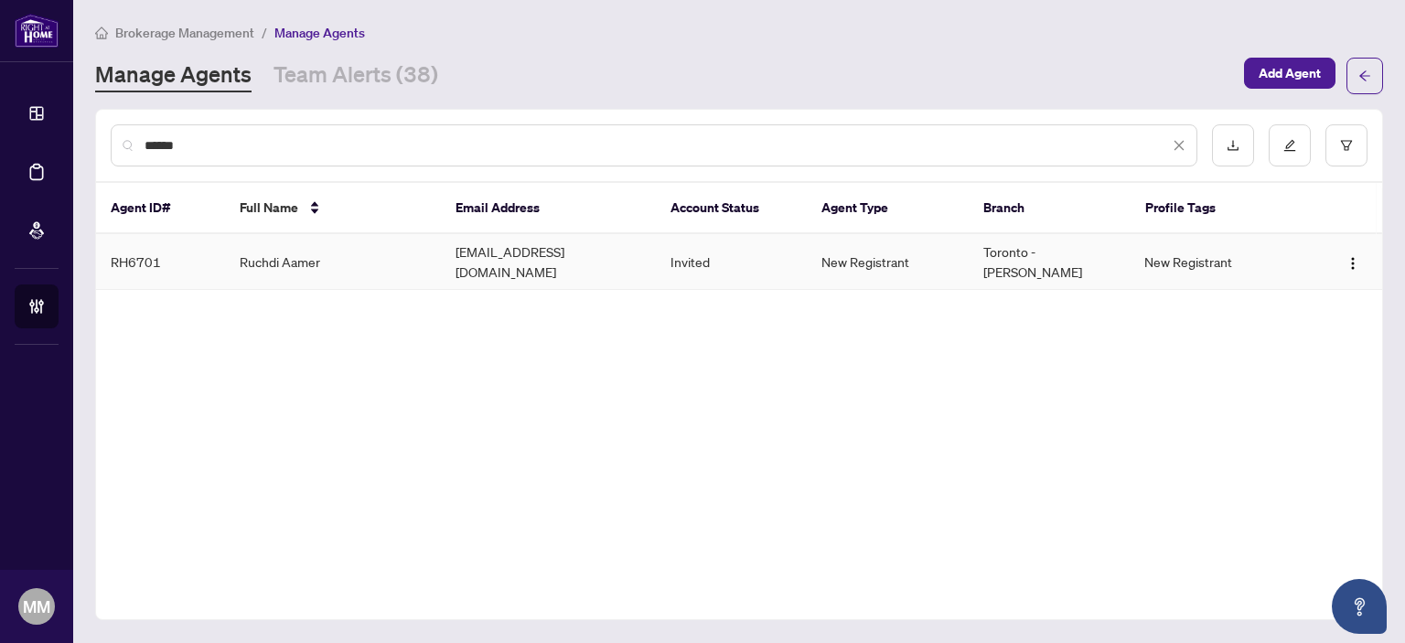
click at [1160, 259] on td "New Registrant" at bounding box center [1221, 262] width 183 height 56
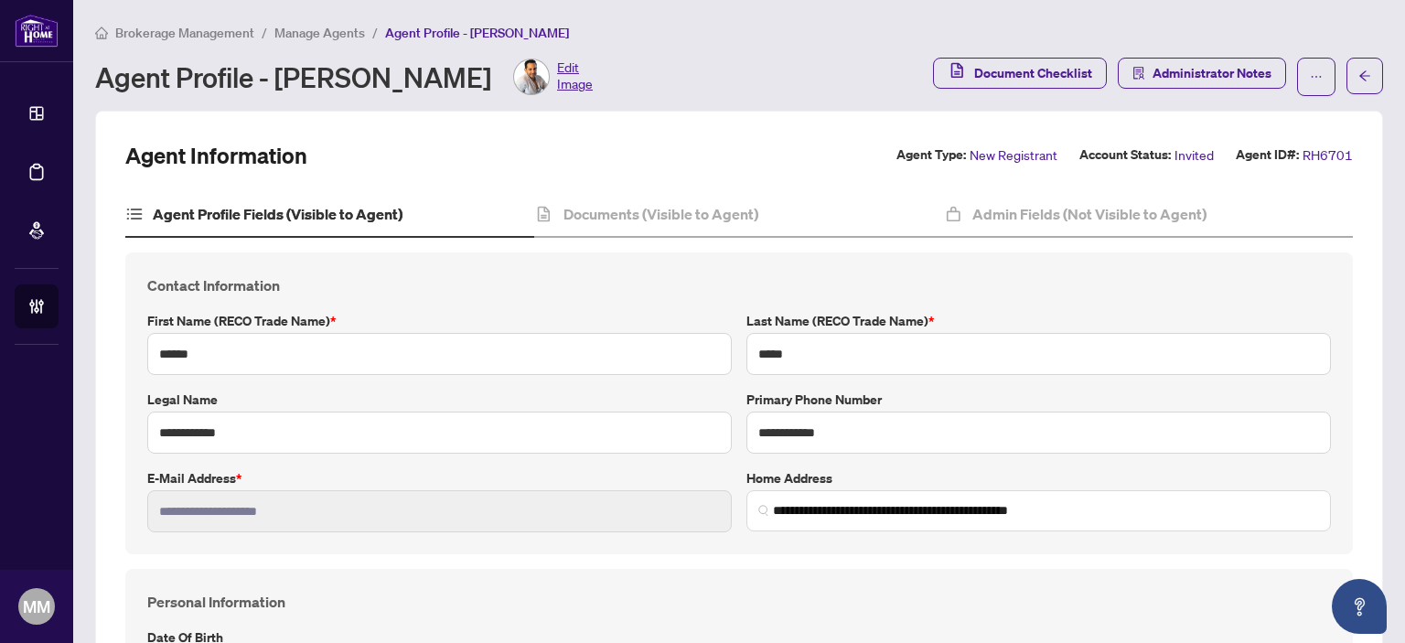
type input "**********"
type input "****"
type input "**********"
click at [711, 215] on h4 "Documents (Visible to Agent)" at bounding box center [661, 214] width 195 height 22
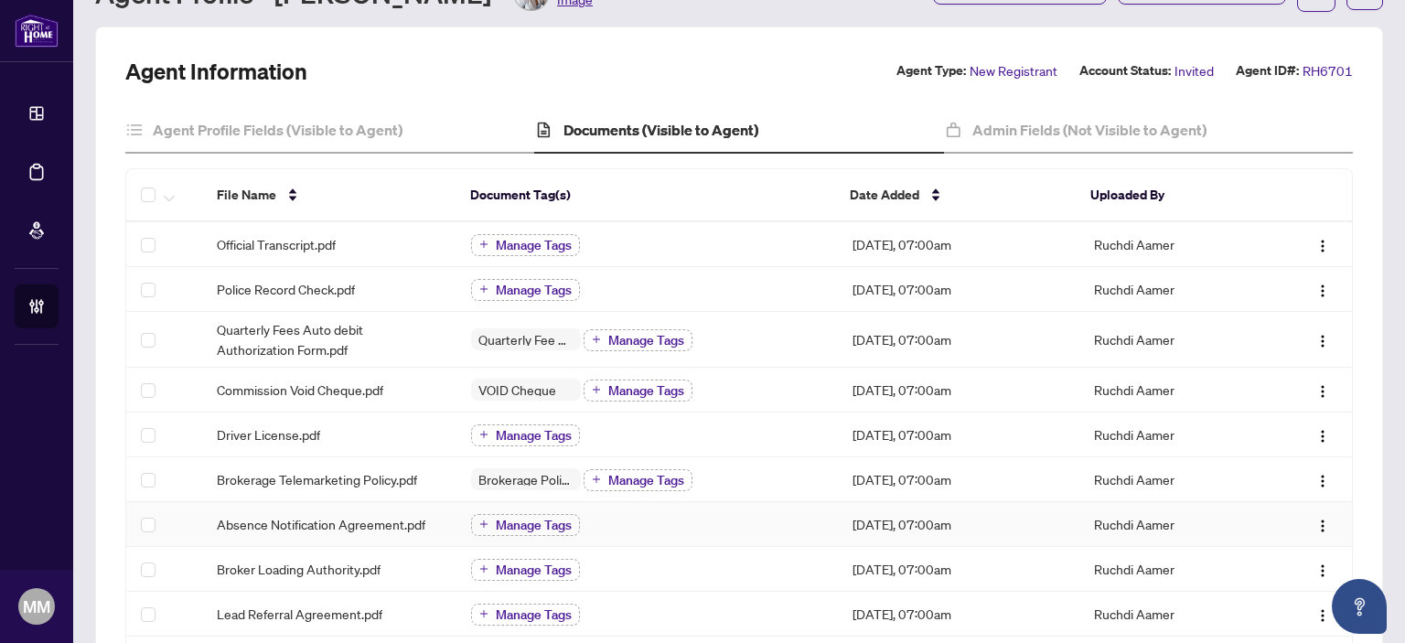
scroll to position [83, 0]
click at [1145, 126] on h4 "Admin Fields (Not Visible to Agent)" at bounding box center [1090, 131] width 234 height 22
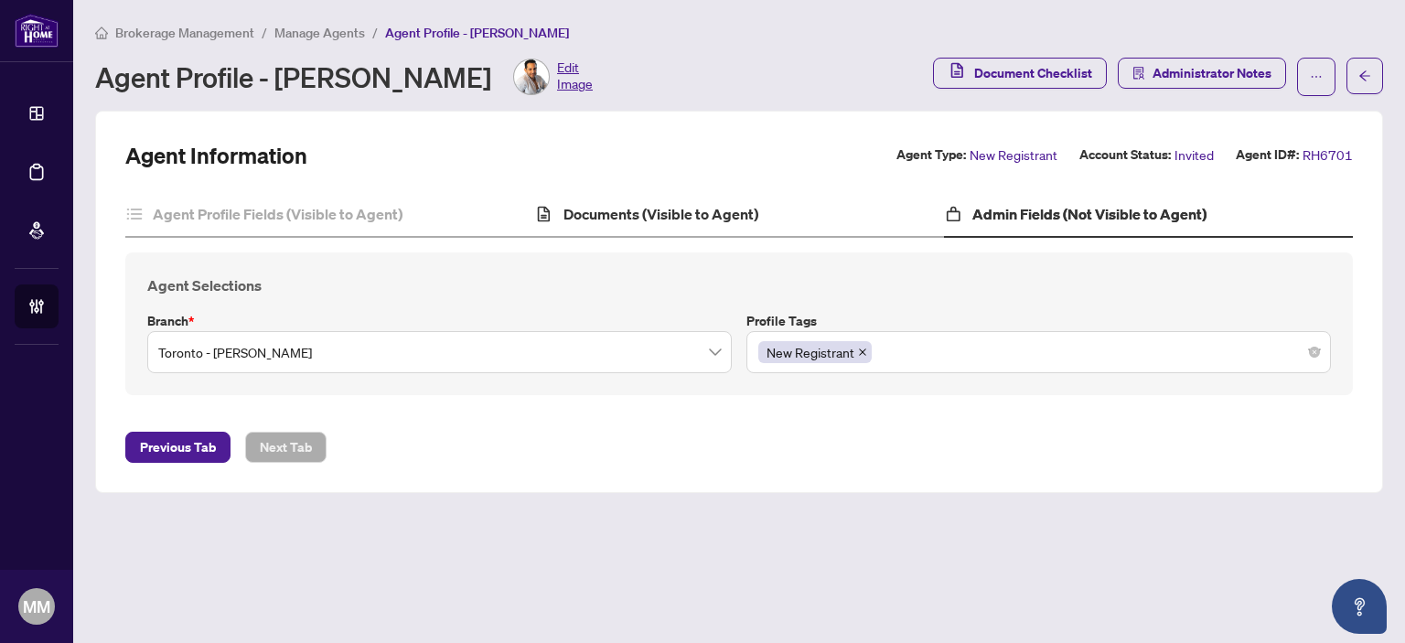
click at [727, 233] on div "Documents (Visible to Agent)" at bounding box center [738, 215] width 409 height 46
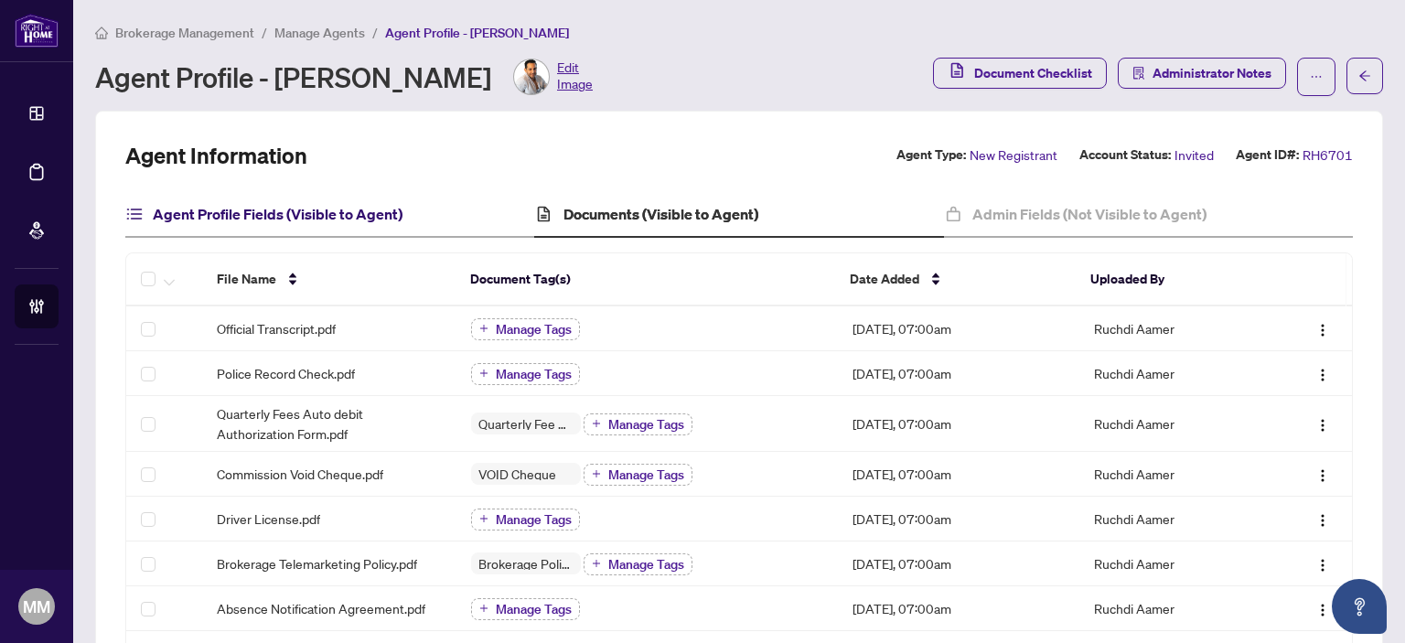
click at [286, 222] on h4 "Agent Profile Fields (Visible to Agent)" at bounding box center [278, 214] width 250 height 22
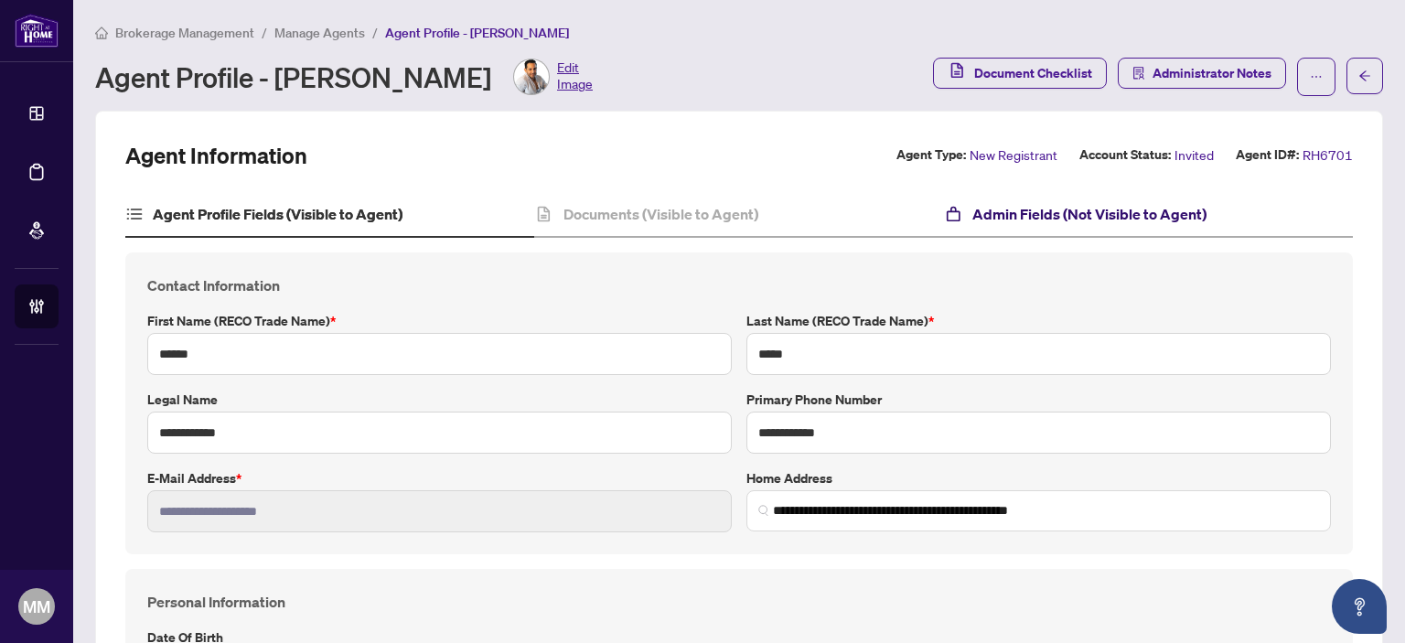
click at [973, 222] on h4 "Admin Fields (Not Visible to Agent)" at bounding box center [1090, 214] width 234 height 22
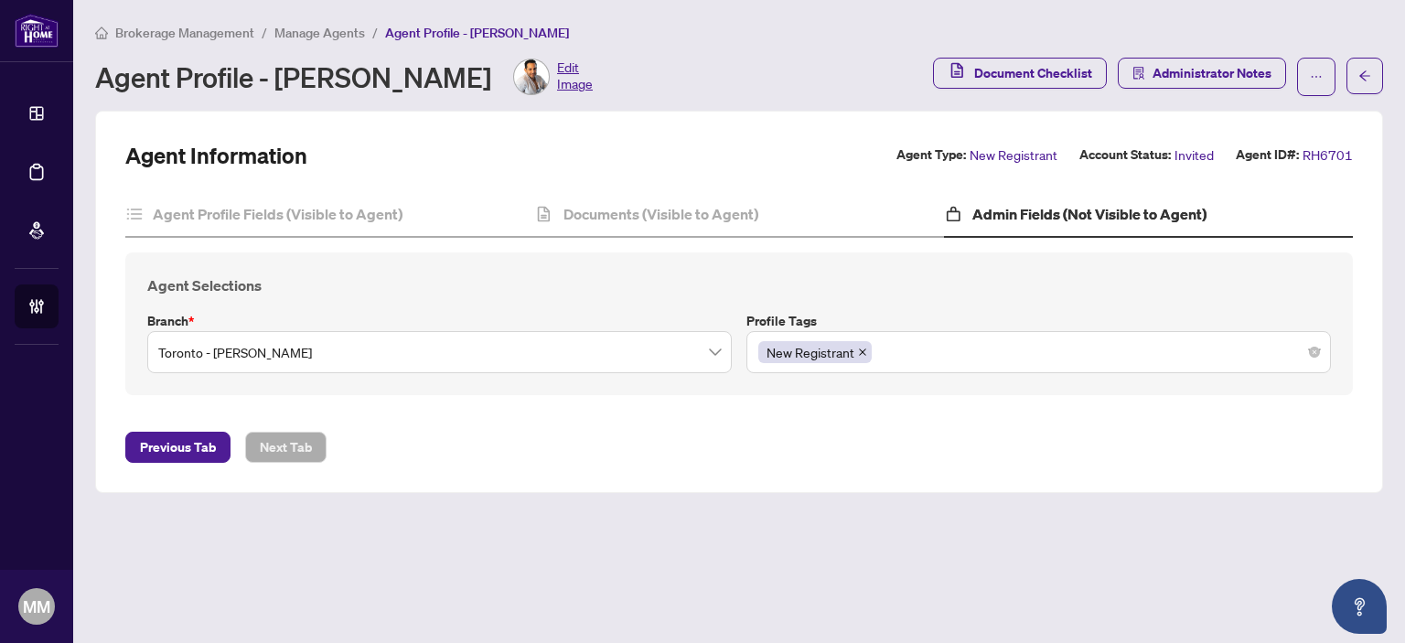
click at [414, 642] on main "Brokerage Management / Manage Agents / Agent Profile - Ruchdi Aamer Agent Profi…" at bounding box center [739, 321] width 1332 height 643
drag, startPoint x: 457, startPoint y: 577, endPoint x: 472, endPoint y: 577, distance: 14.6
click at [471, 577] on main "Brokerage Management / Manage Agents / Agent Profile - Ruchdi Aamer Agent Profi…" at bounding box center [739, 321] width 1332 height 643
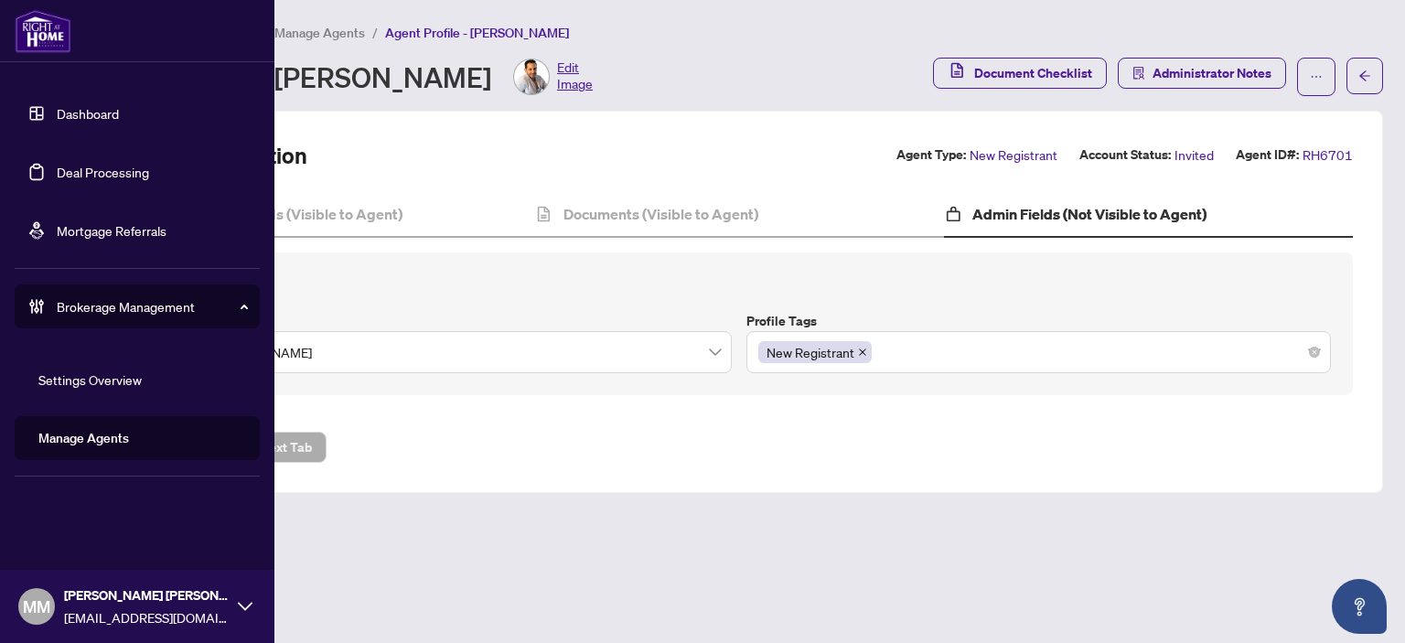
click at [124, 435] on link "Manage Agents" at bounding box center [83, 438] width 91 height 16
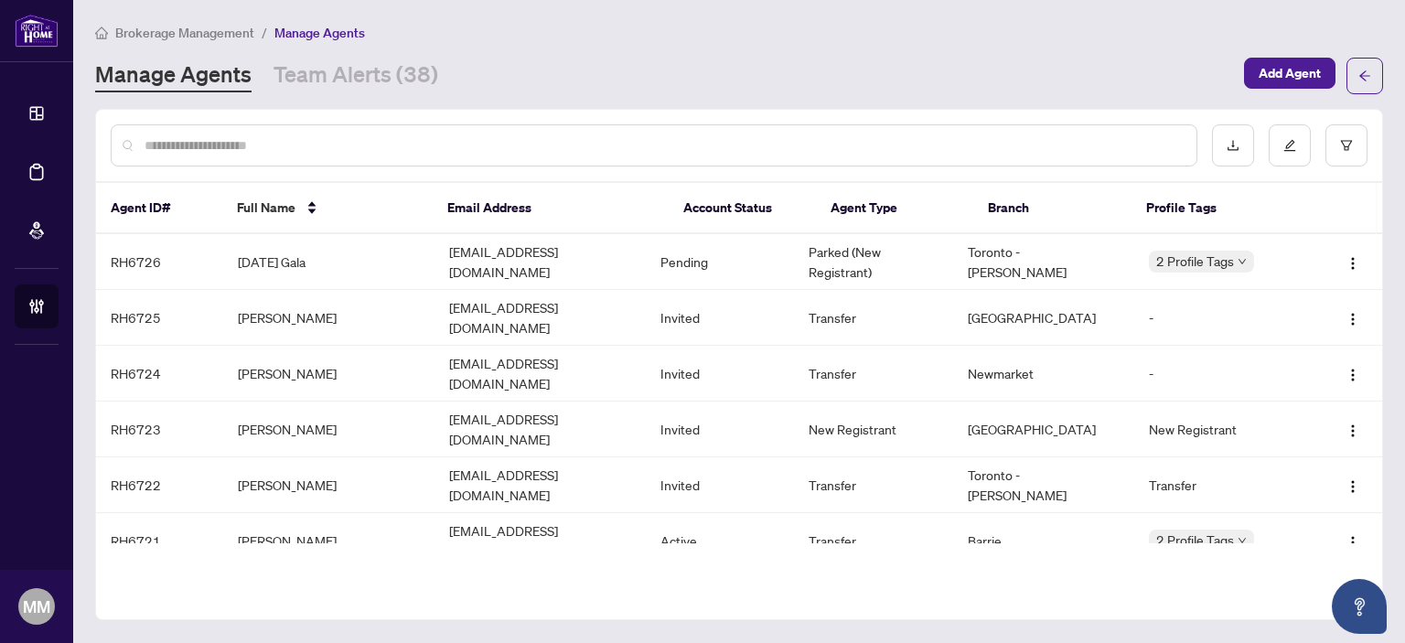
click at [519, 111] on div at bounding box center [739, 145] width 1286 height 71
click at [516, 137] on input "text" at bounding box center [664, 145] width 1038 height 20
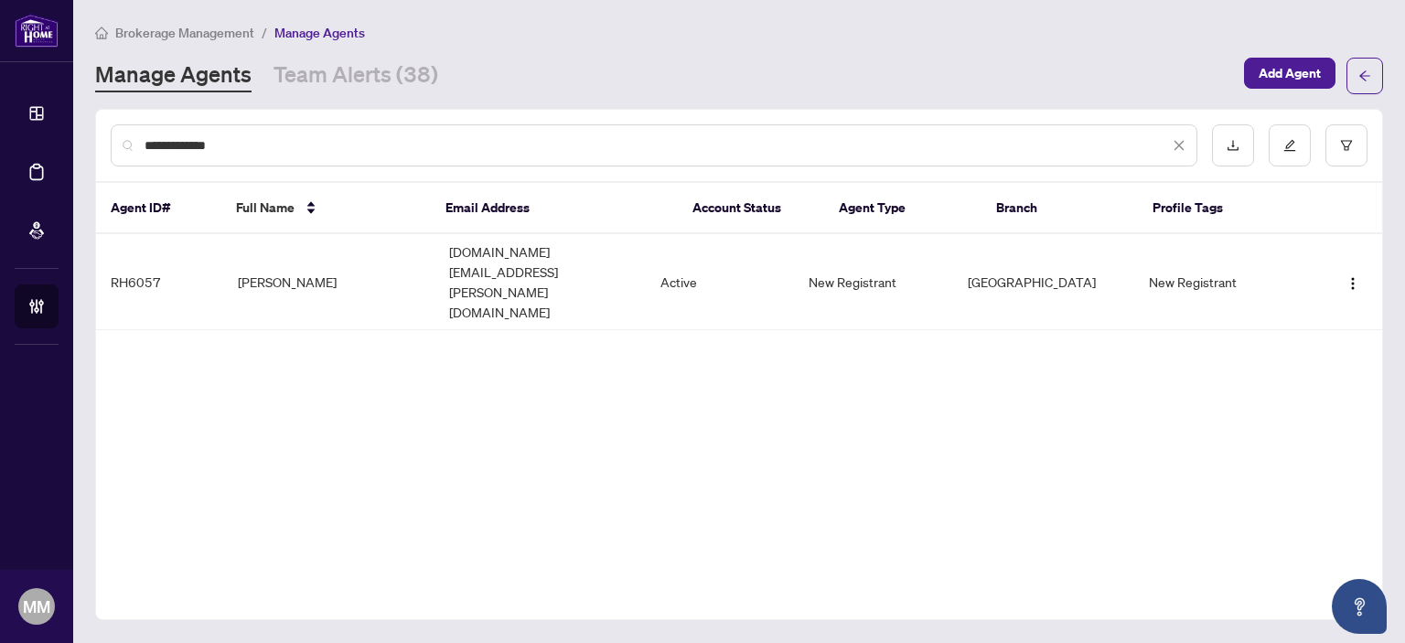
type input "**********"
click at [519, 255] on td "jordan.martin.realtor@gmail.com" at bounding box center [540, 282] width 211 height 96
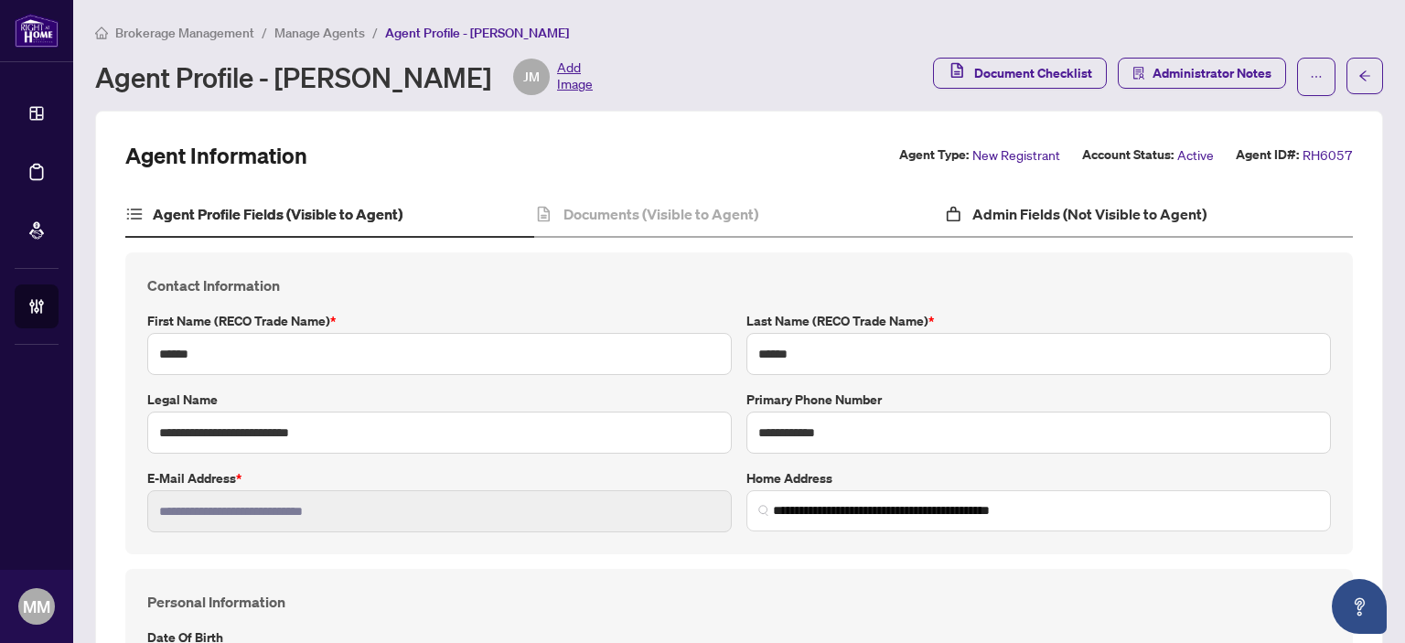
click at [1101, 233] on div "Admin Fields (Not Visible to Agent)" at bounding box center [1148, 215] width 409 height 46
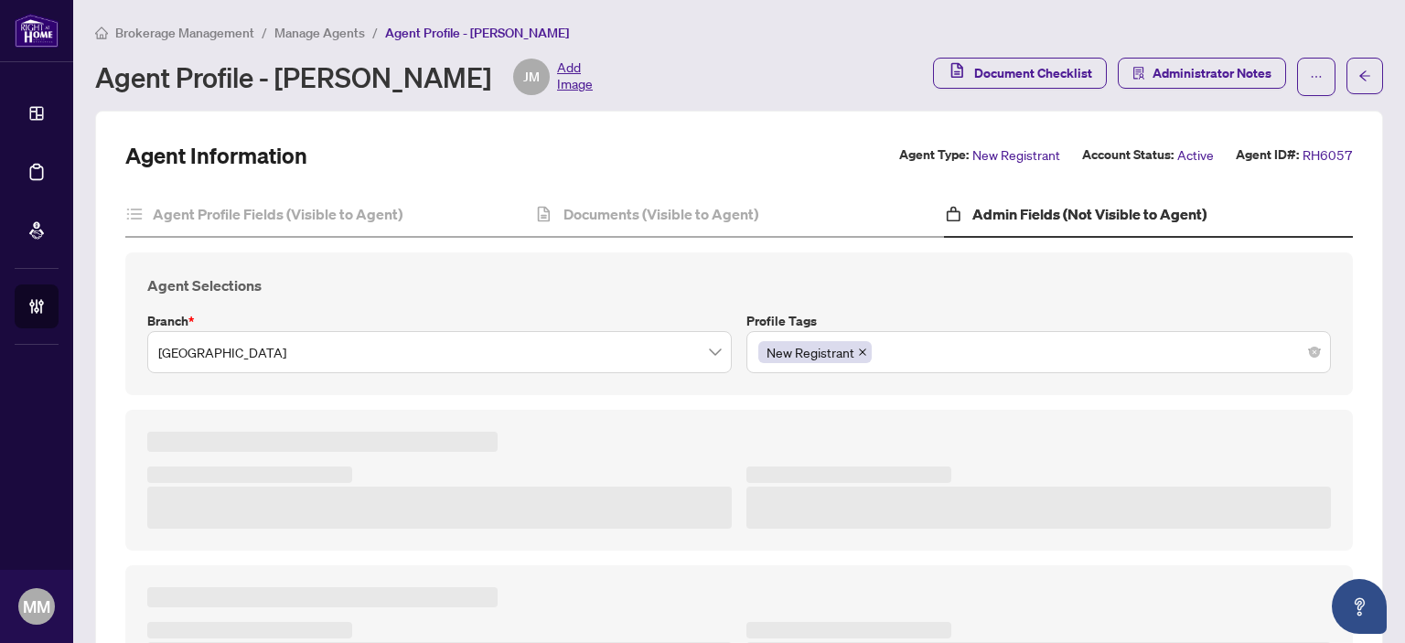
type textarea "**********"
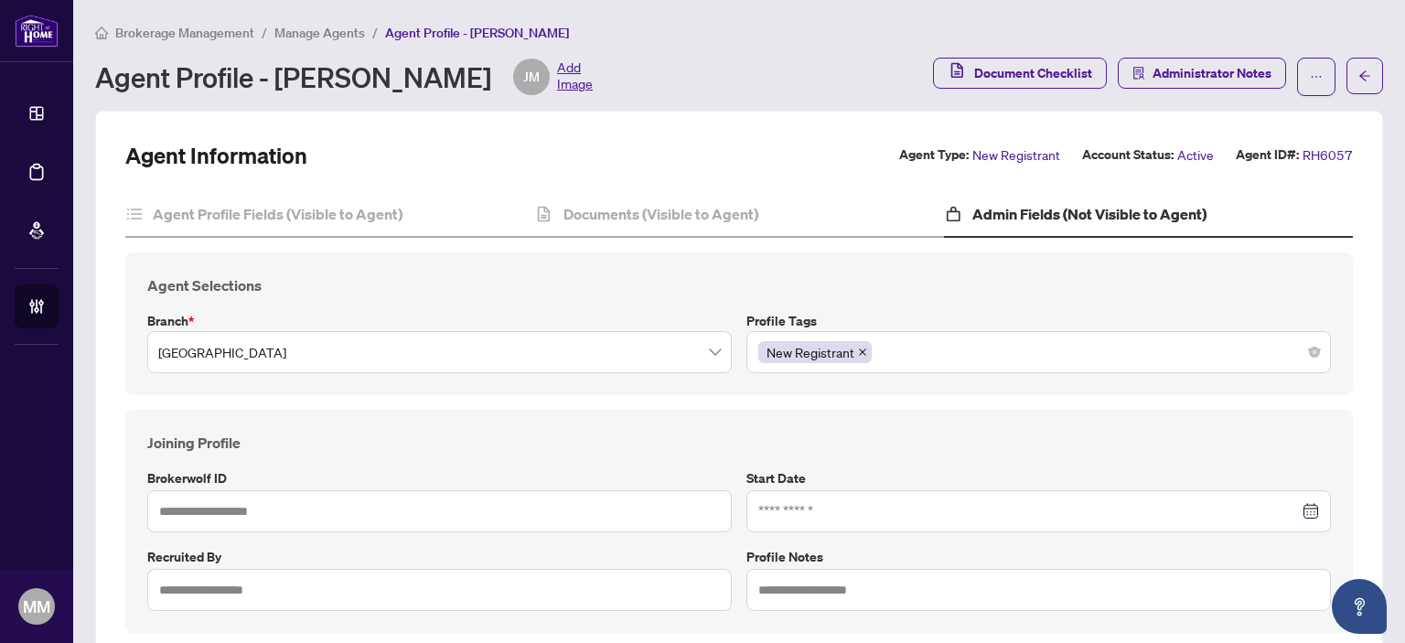
type input "****"
type input "**********"
click at [106, 508] on div "**********" at bounding box center [739, 493] width 1288 height 764
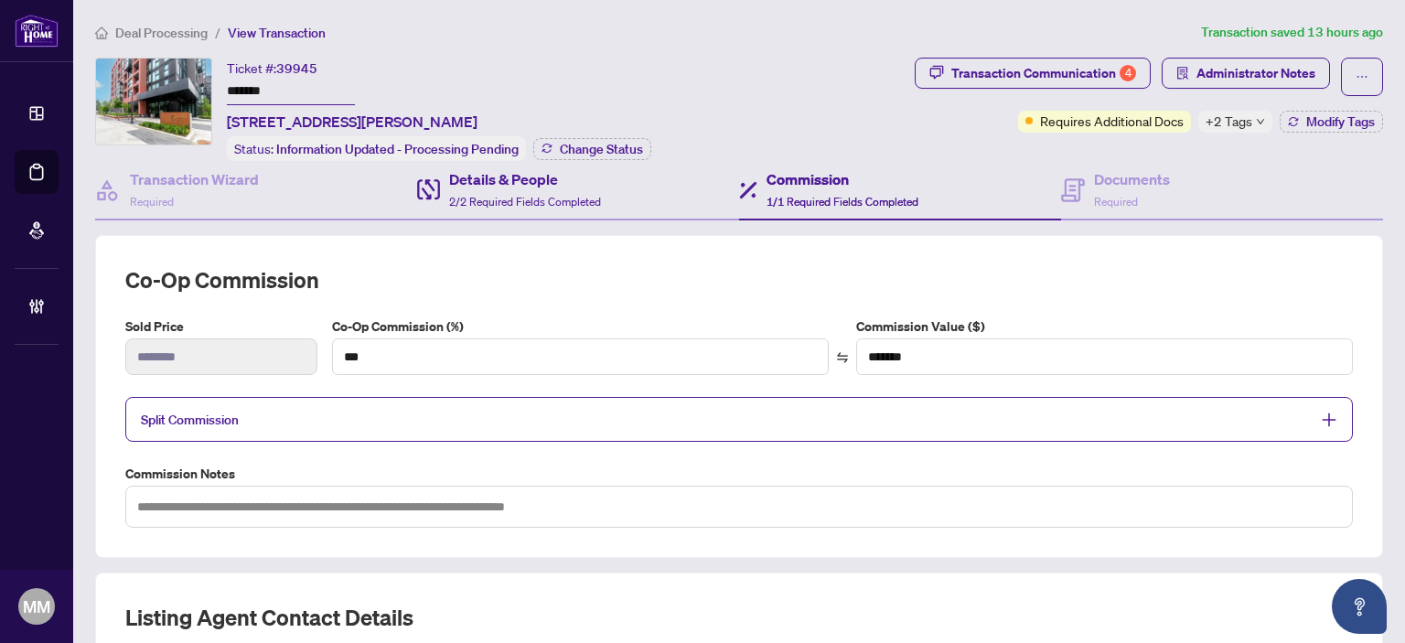
click at [520, 214] on div "Details & People 2/2 Required Fields Completed" at bounding box center [578, 190] width 322 height 59
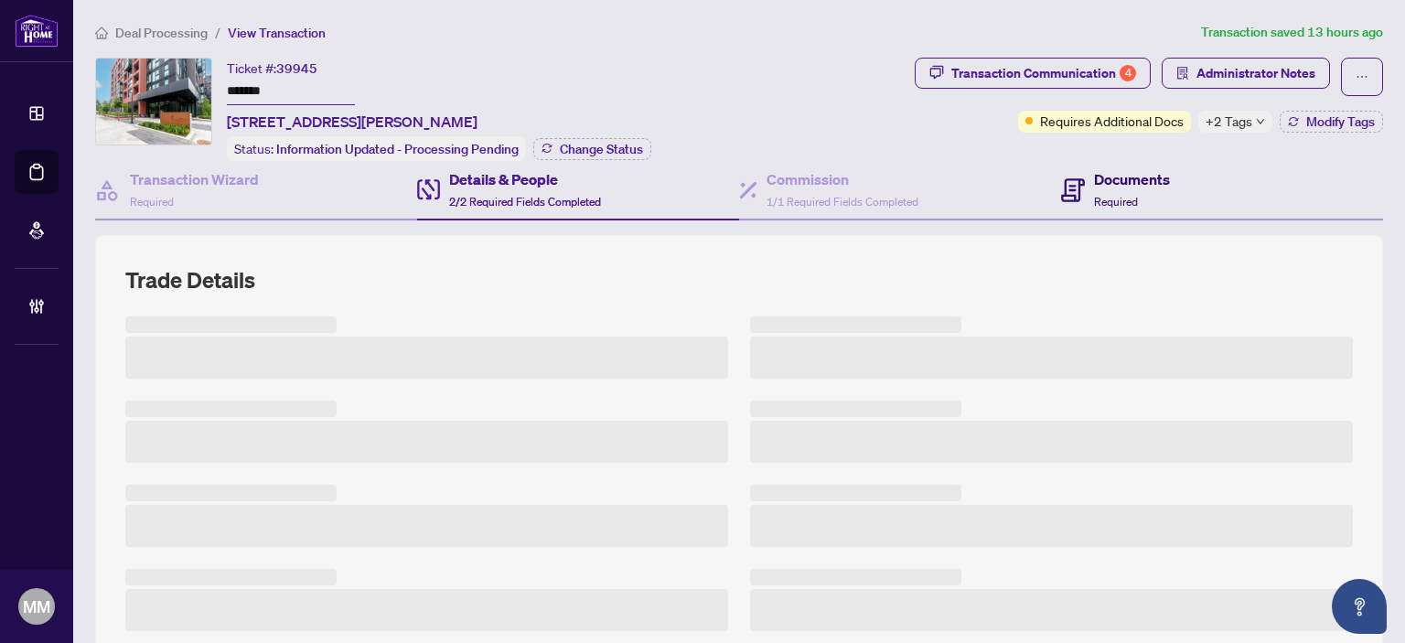
click at [1106, 187] on div "Documents Required" at bounding box center [1132, 189] width 76 height 43
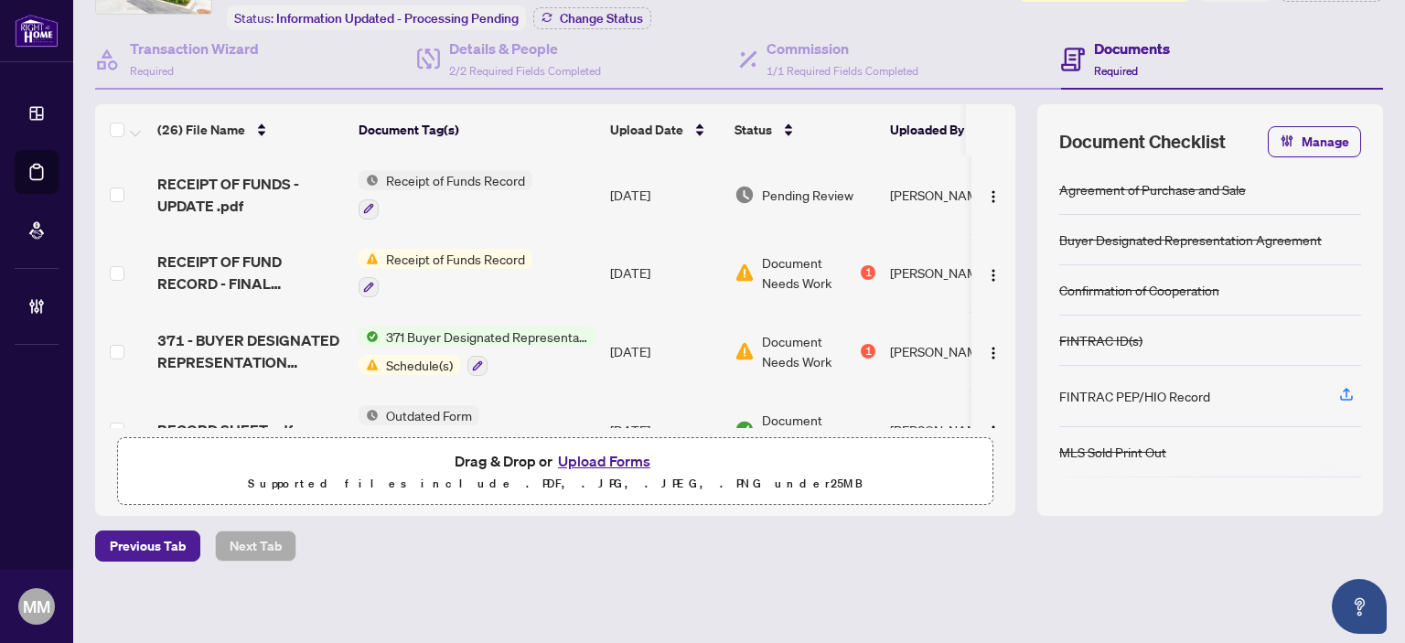
scroll to position [36, 0]
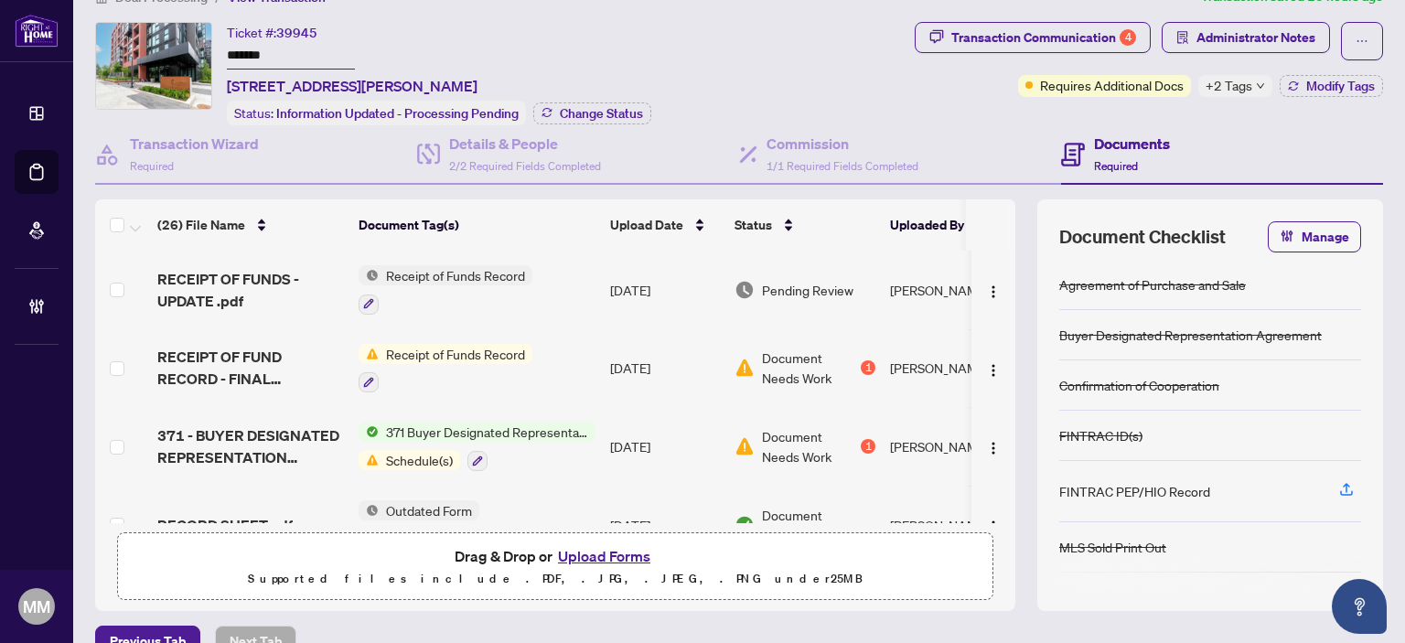
click at [1223, 80] on span "+2 Tags" at bounding box center [1229, 85] width 47 height 21
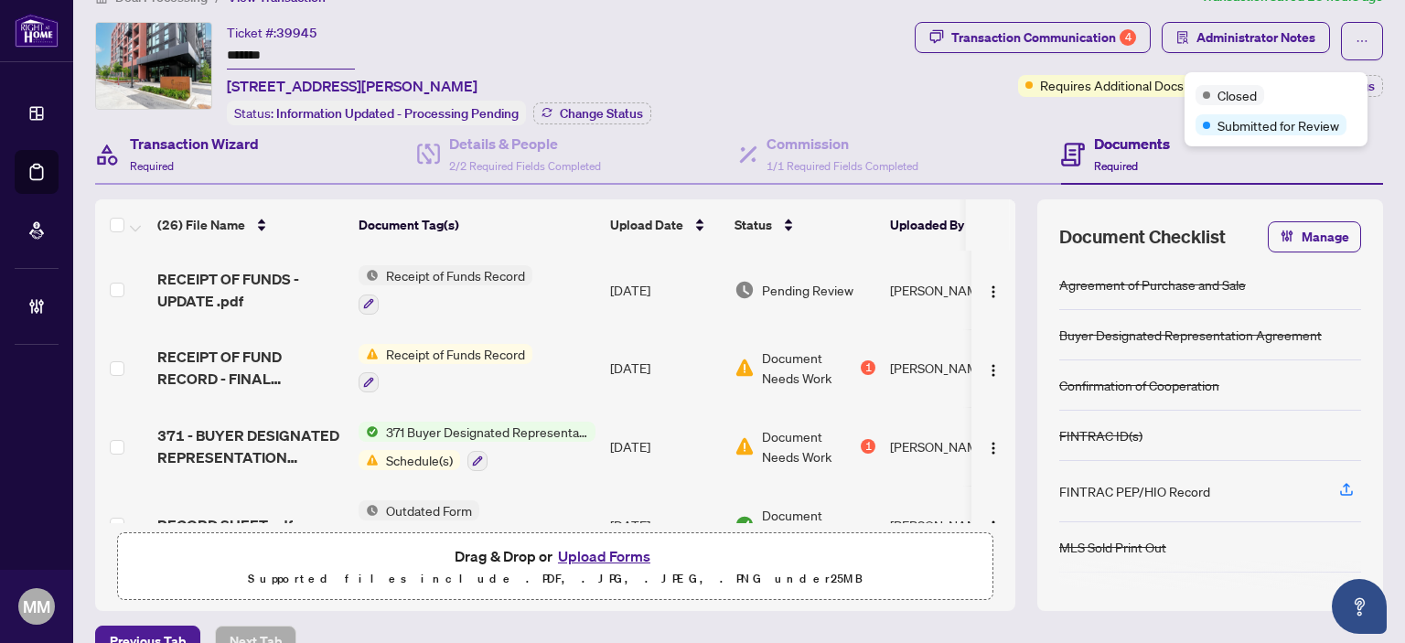
click at [262, 145] on div "Transaction Wizard Required" at bounding box center [256, 154] width 322 height 59
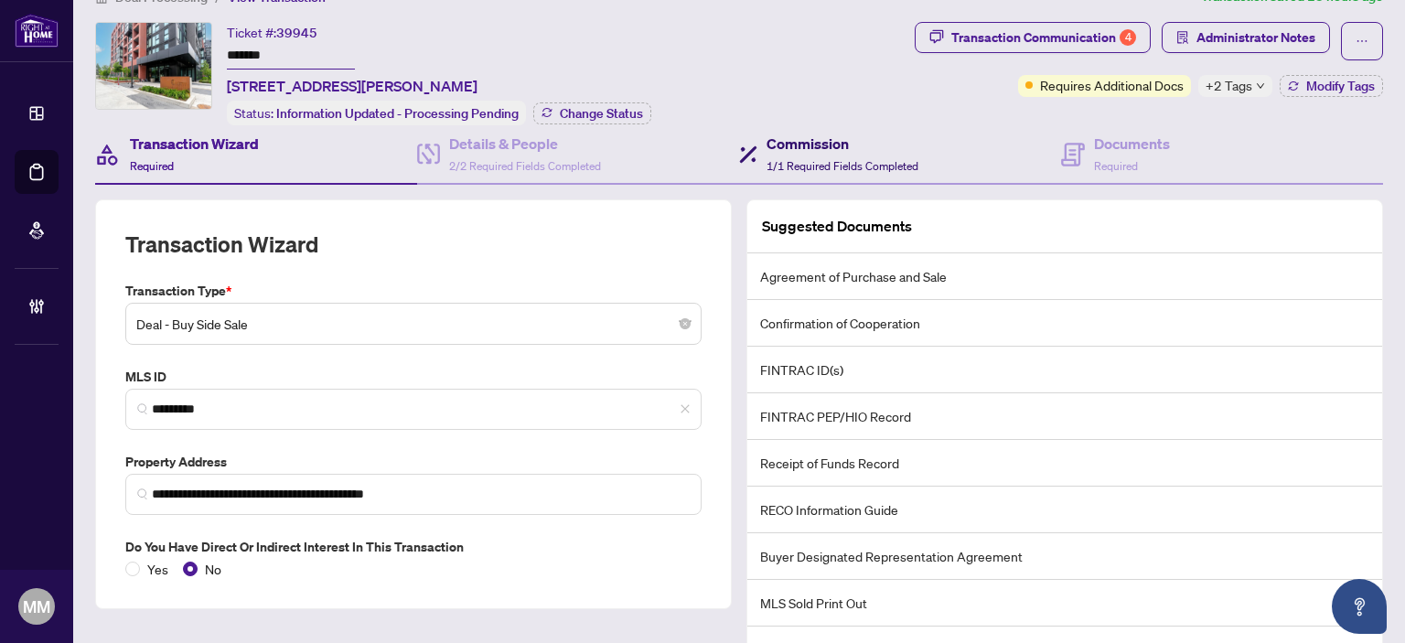
click at [903, 159] on span "1/1 Required Fields Completed" at bounding box center [843, 166] width 152 height 14
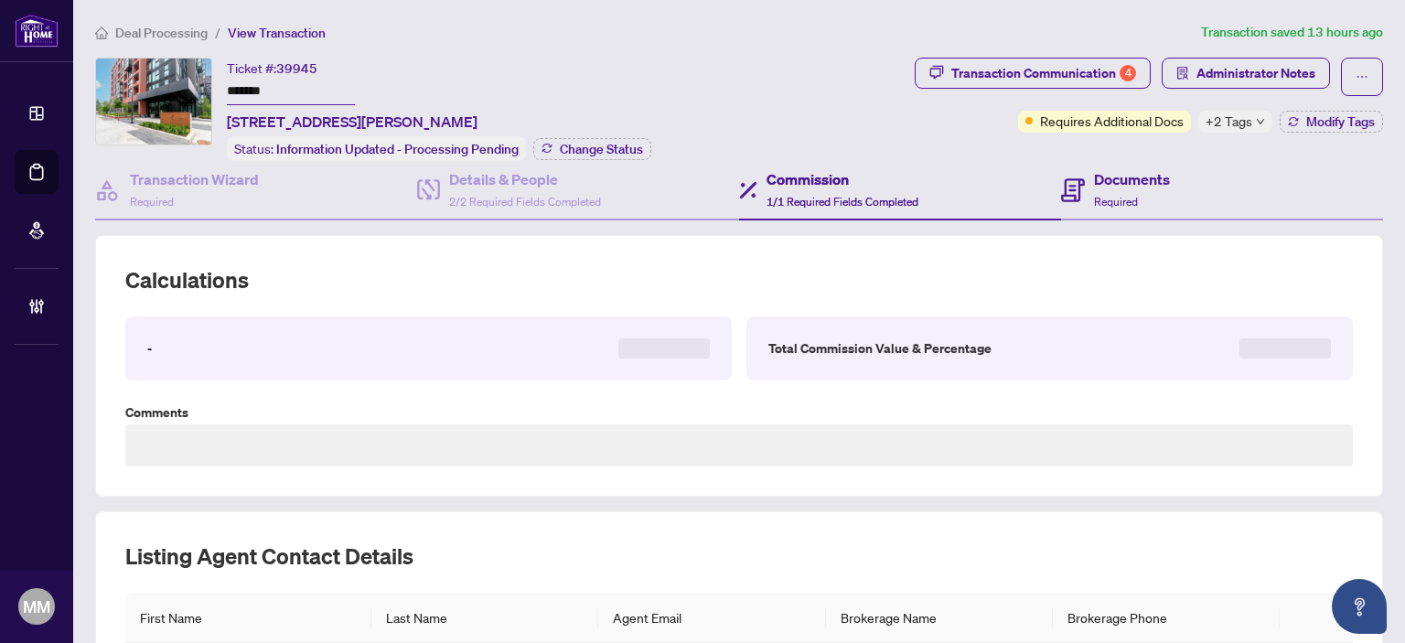
click at [1090, 164] on div "Documents Required" at bounding box center [1222, 190] width 322 height 59
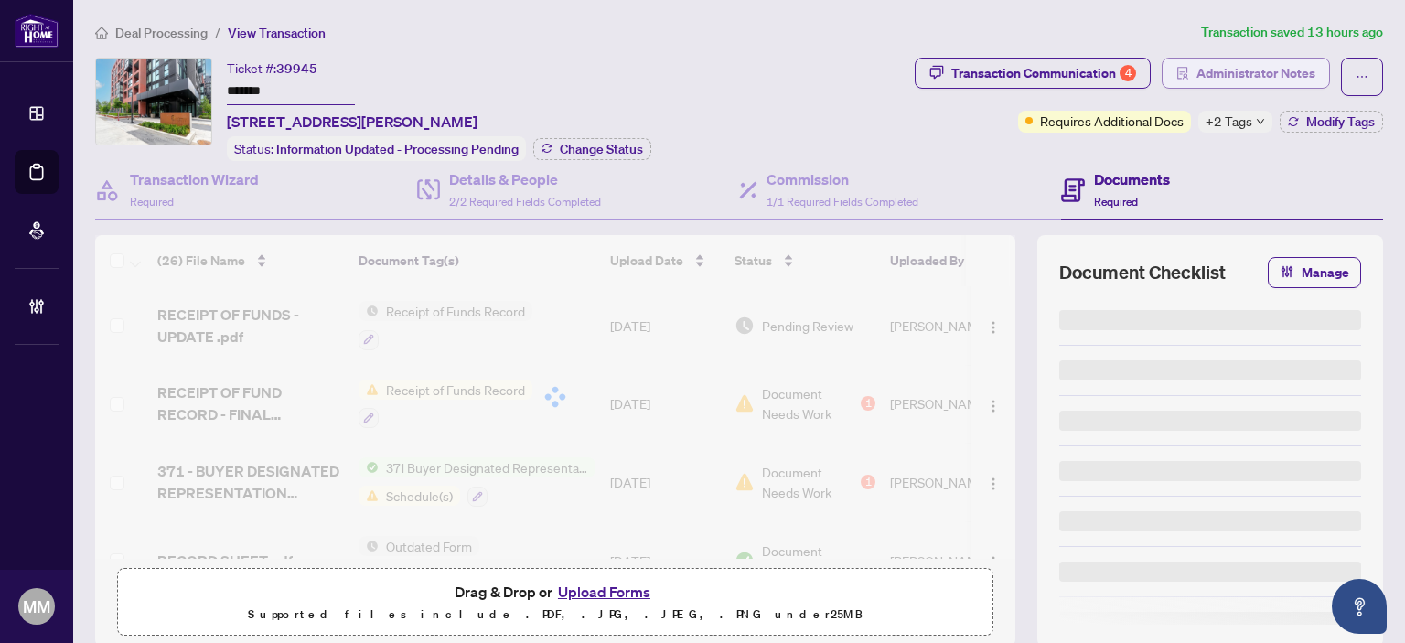
click at [1214, 78] on span "Administrator Notes" at bounding box center [1256, 73] width 119 height 29
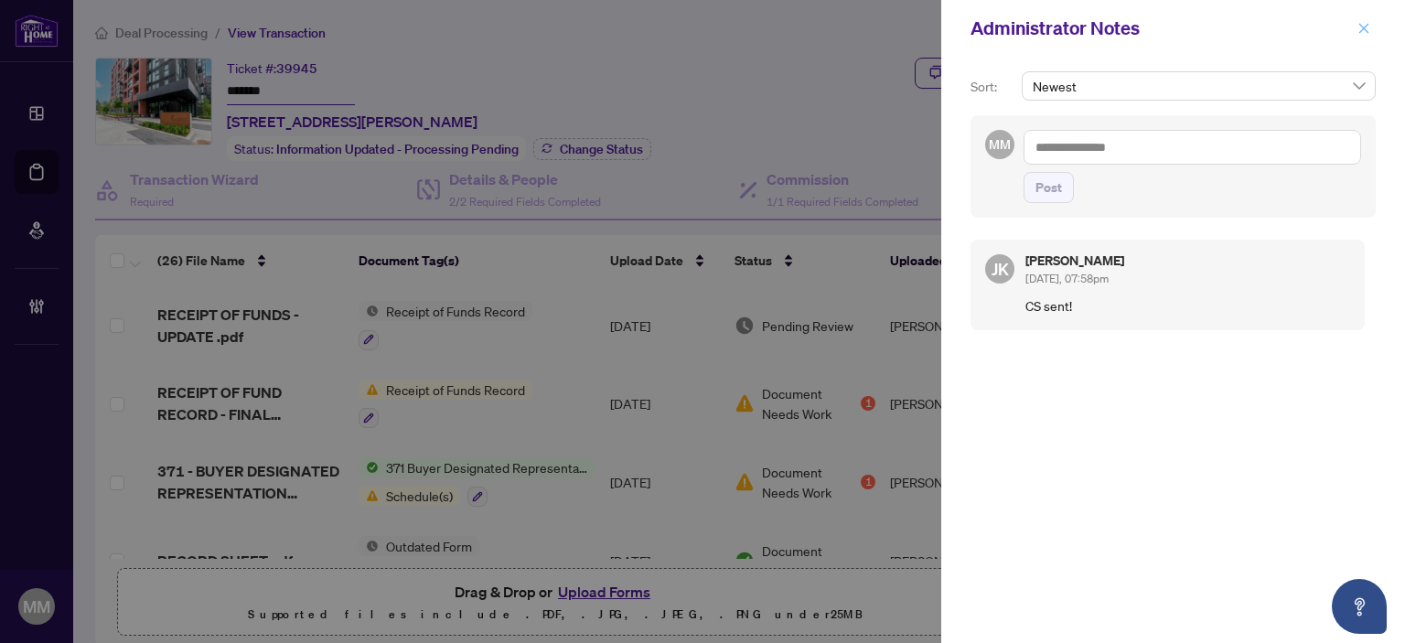
click at [1365, 28] on icon "close" at bounding box center [1364, 28] width 13 height 13
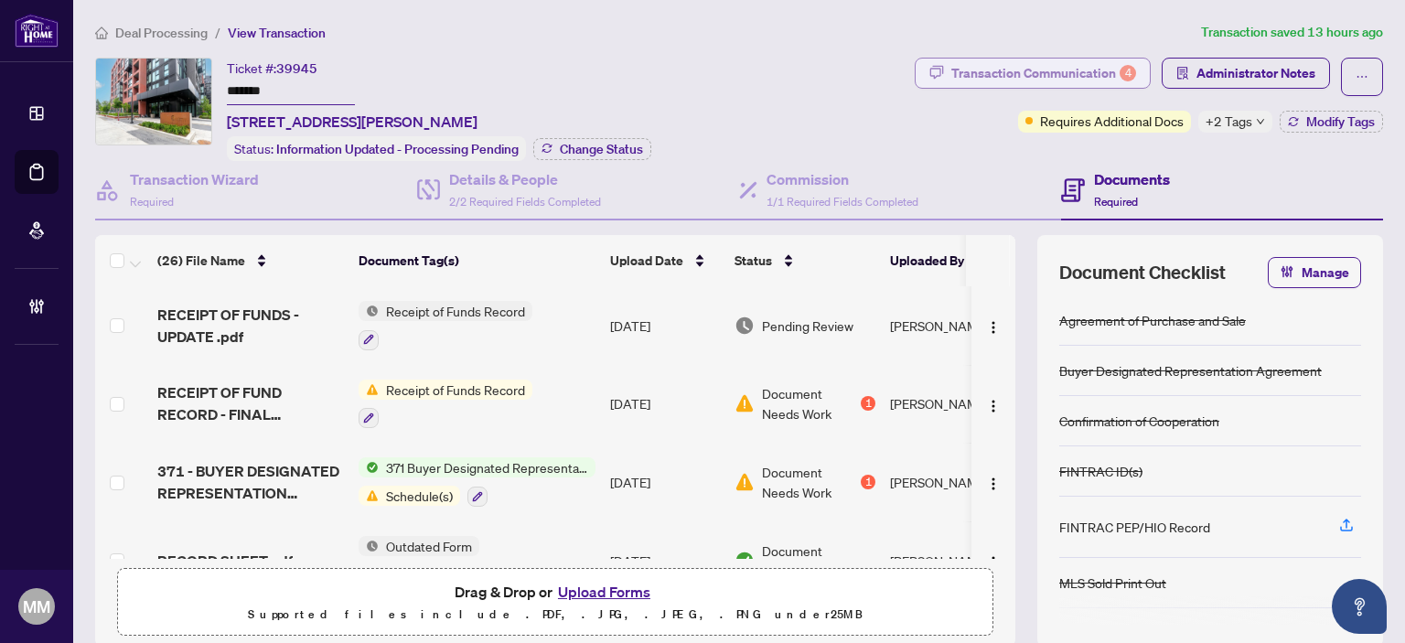
click at [1122, 61] on div "Transaction Communication 4" at bounding box center [1044, 73] width 185 height 29
type textarea "**********"
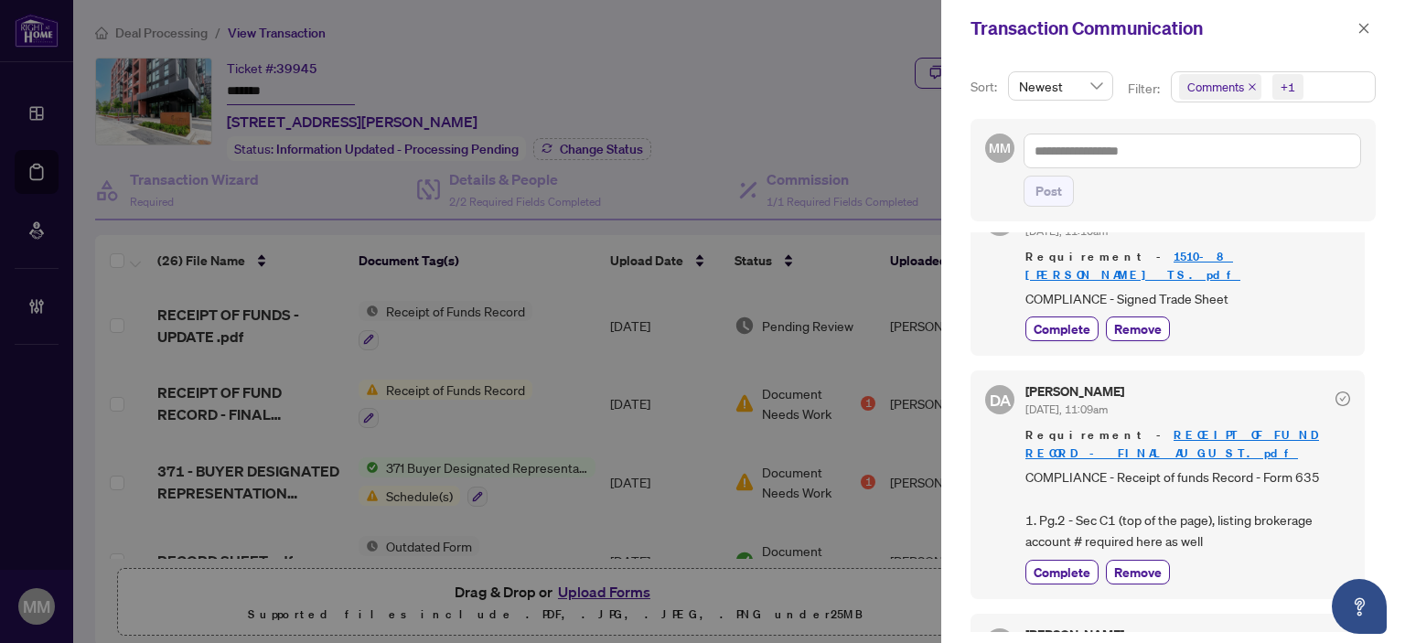
scroll to position [249, 0]
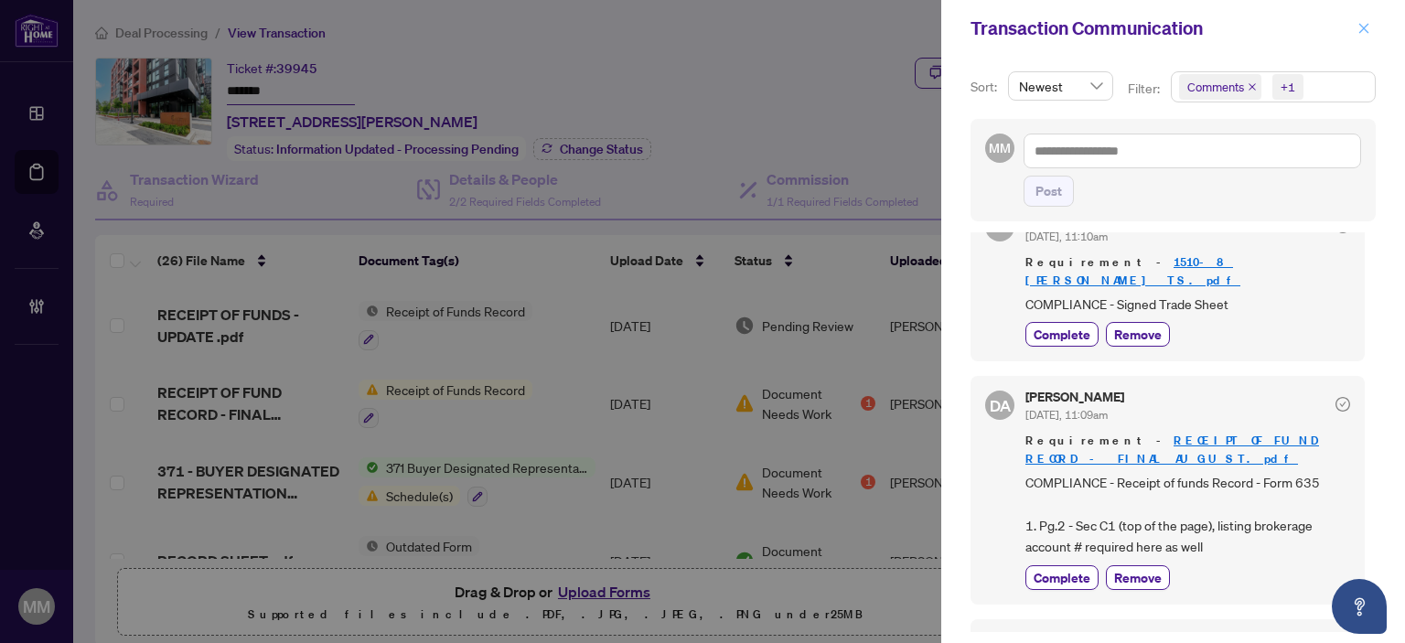
click at [1357, 31] on button "button" at bounding box center [1364, 28] width 24 height 22
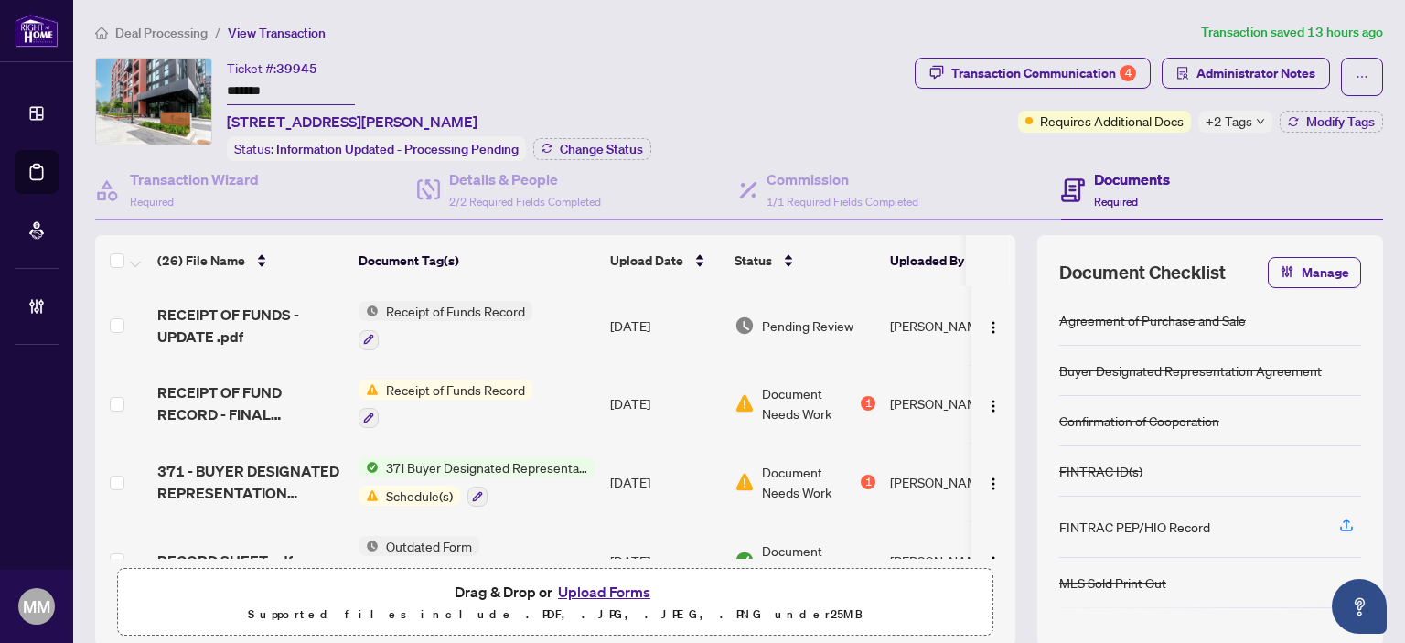
click at [626, 323] on td "Aug/11/2025" at bounding box center [665, 325] width 124 height 79
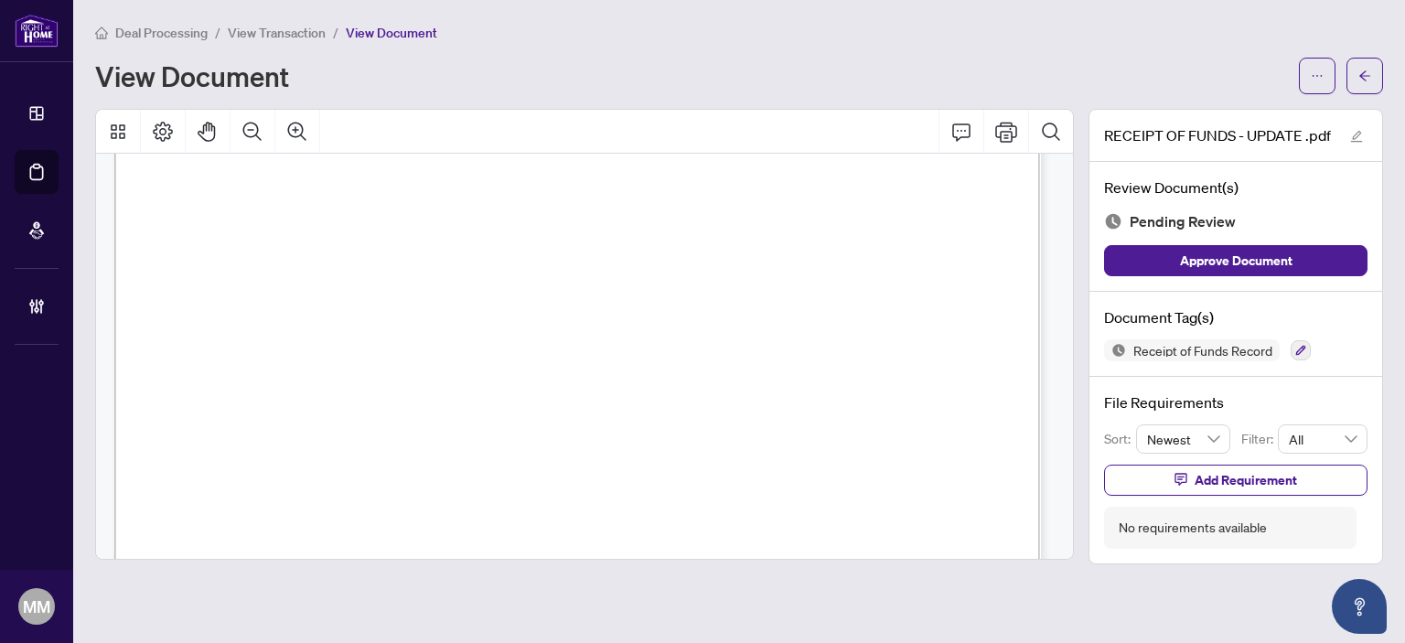
scroll to position [1722, 0]
click at [1349, 87] on button "button" at bounding box center [1365, 76] width 37 height 37
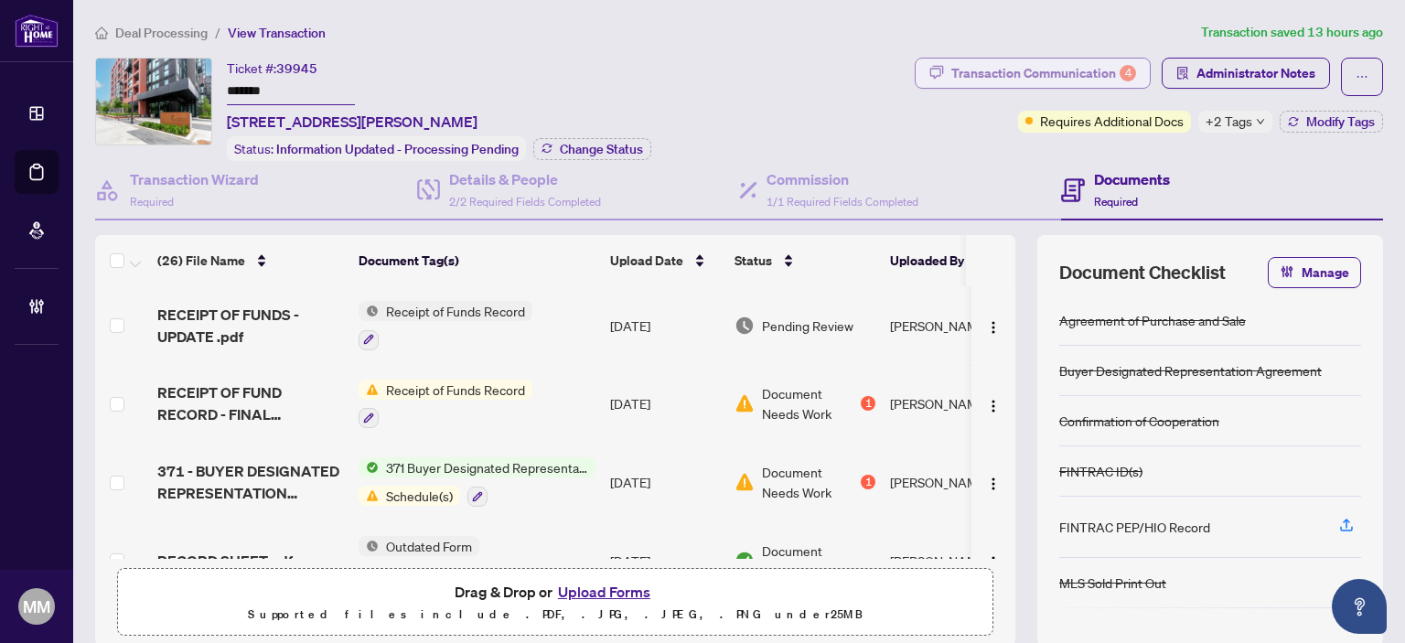
click at [1107, 65] on div "Transaction Communication 4" at bounding box center [1044, 73] width 185 height 29
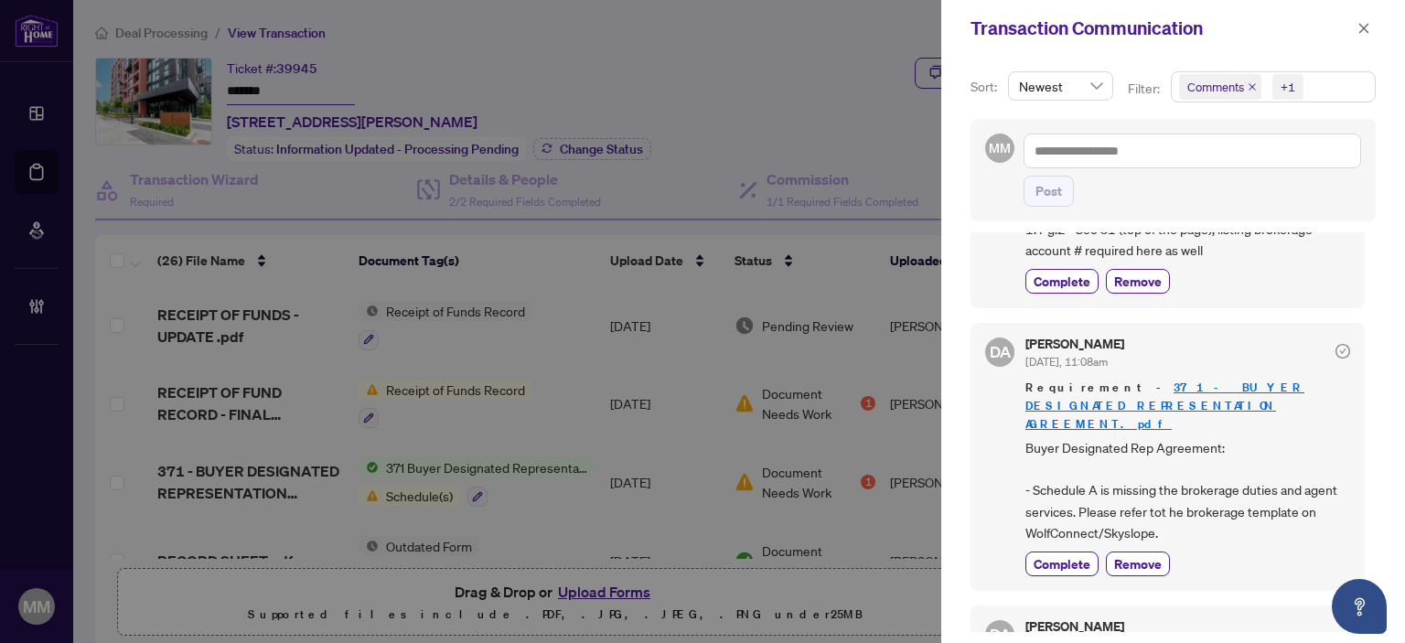
scroll to position [547, 0]
click at [1369, 20] on span "button" at bounding box center [1364, 28] width 13 height 29
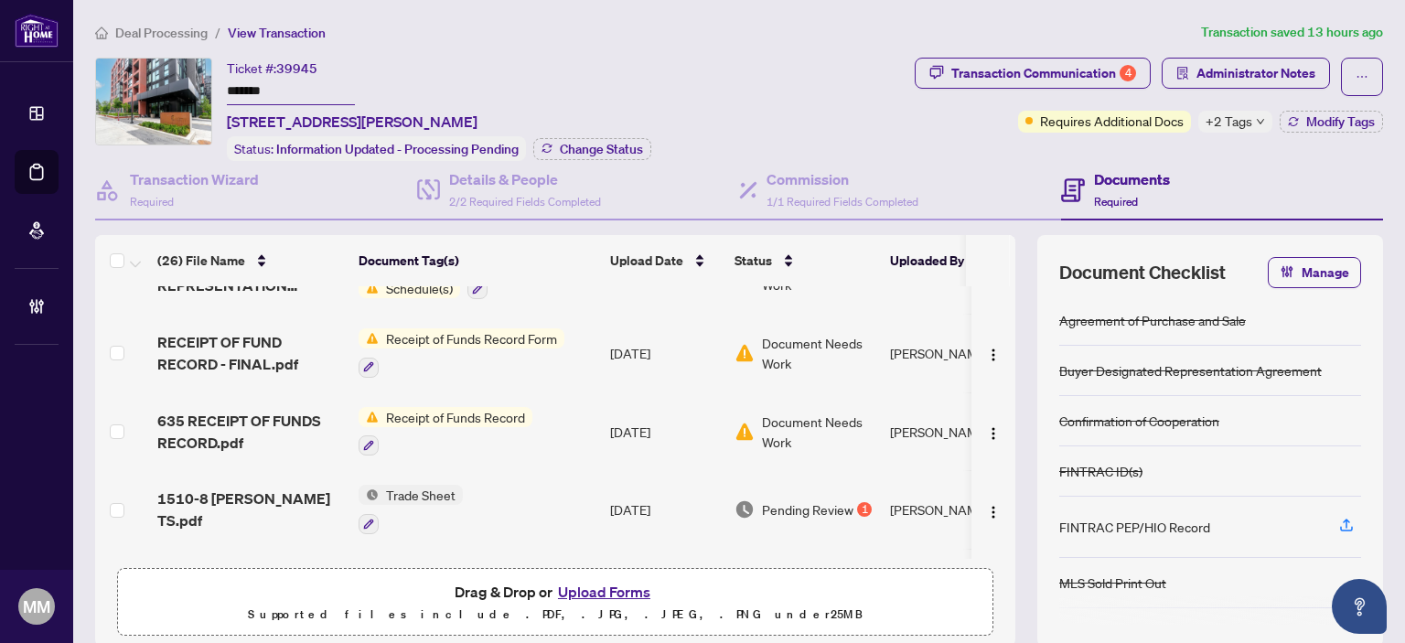
scroll to position [0, 0]
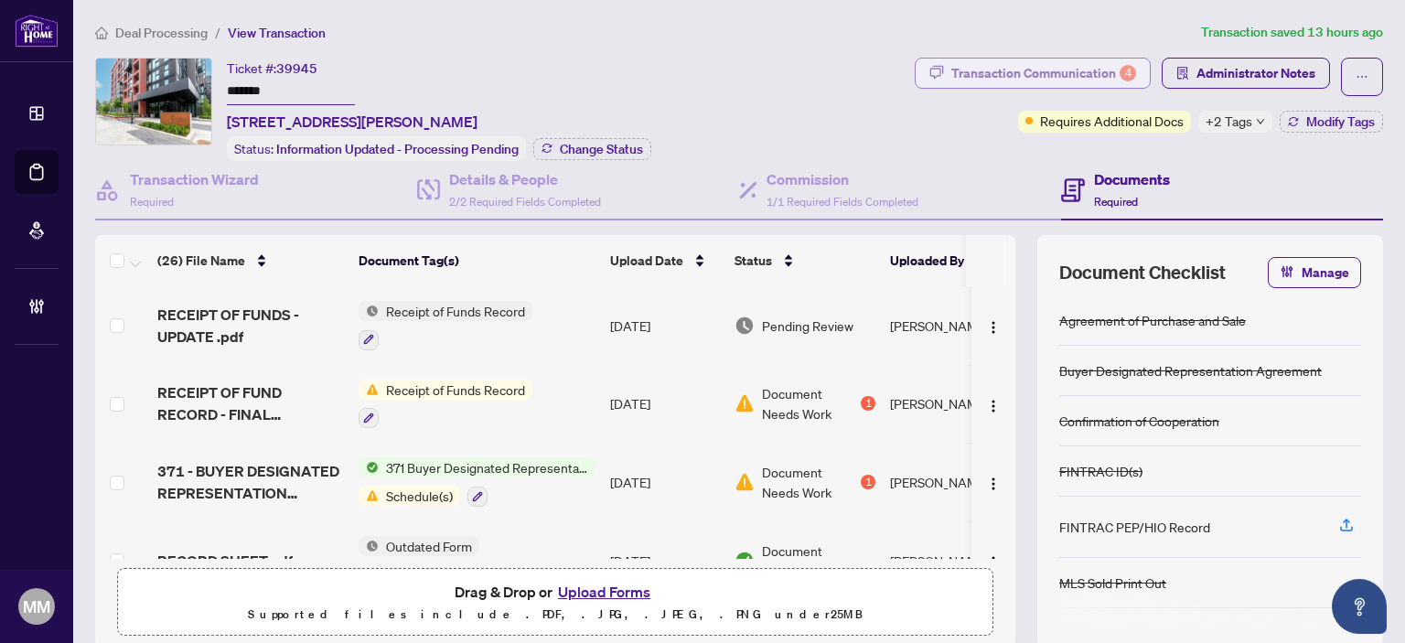
click at [1015, 86] on div "Transaction Communication 4" at bounding box center [1044, 73] width 185 height 29
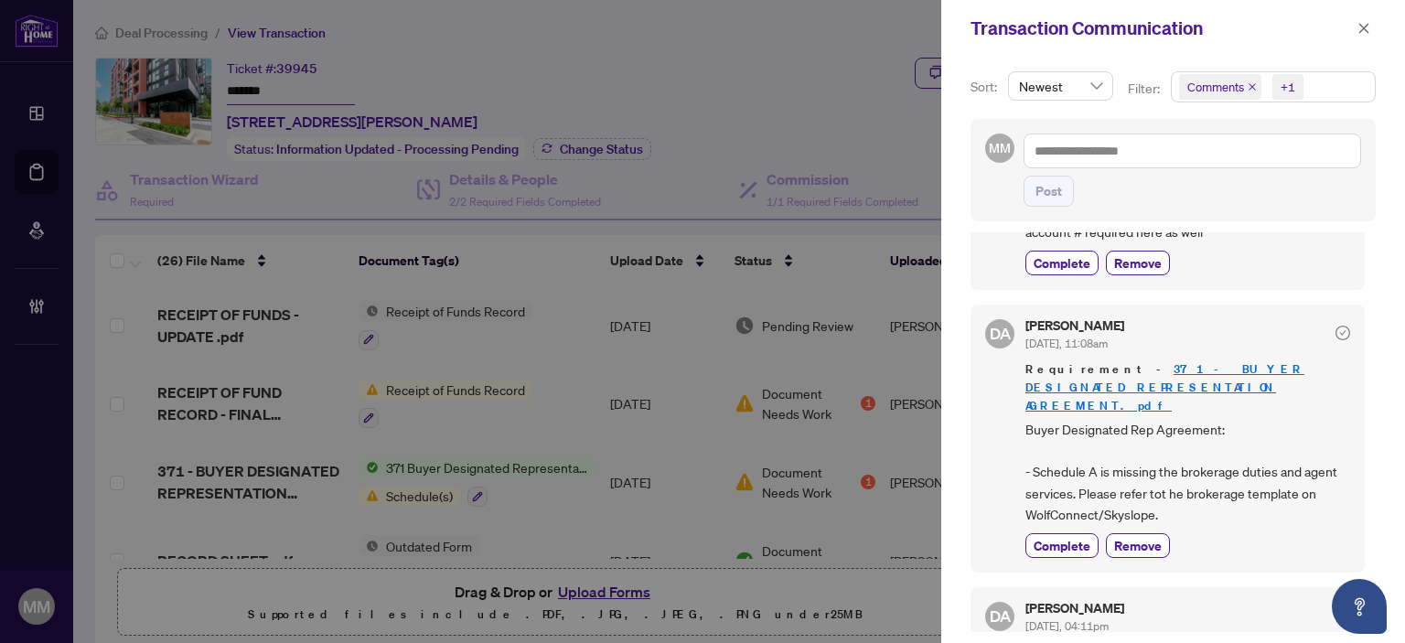
scroll to position [640, 0]
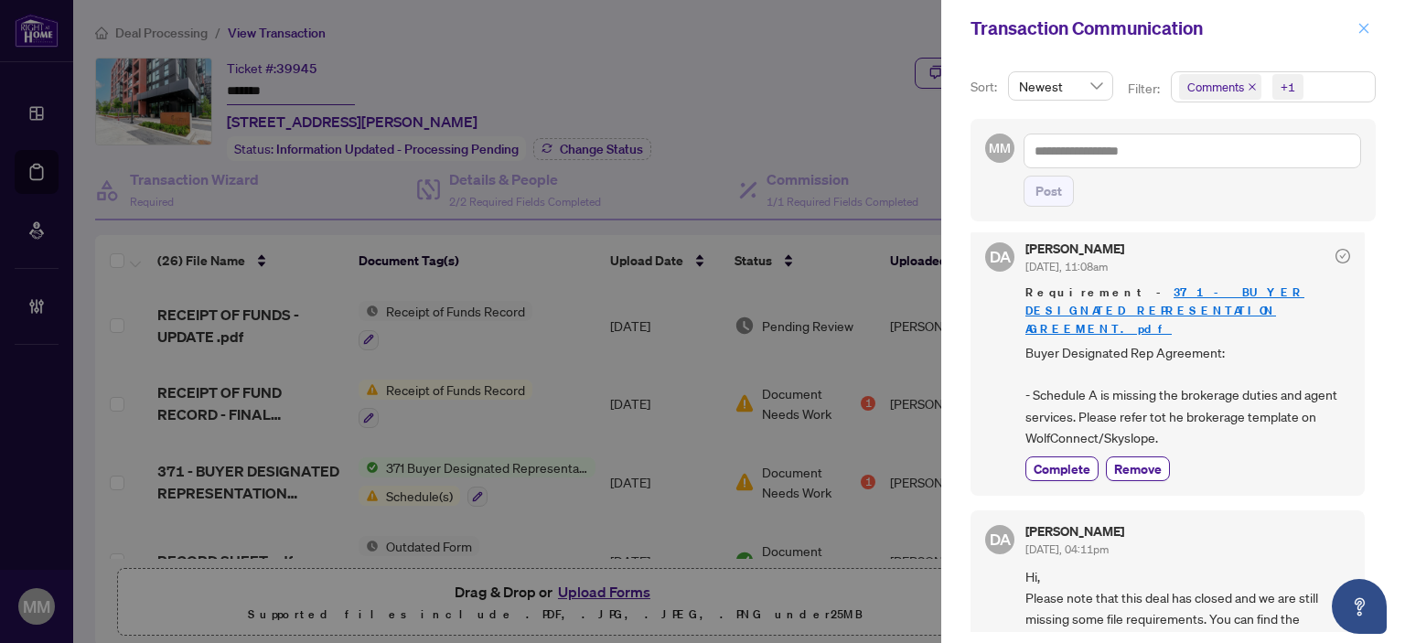
click at [1365, 31] on icon "close" at bounding box center [1364, 28] width 13 height 13
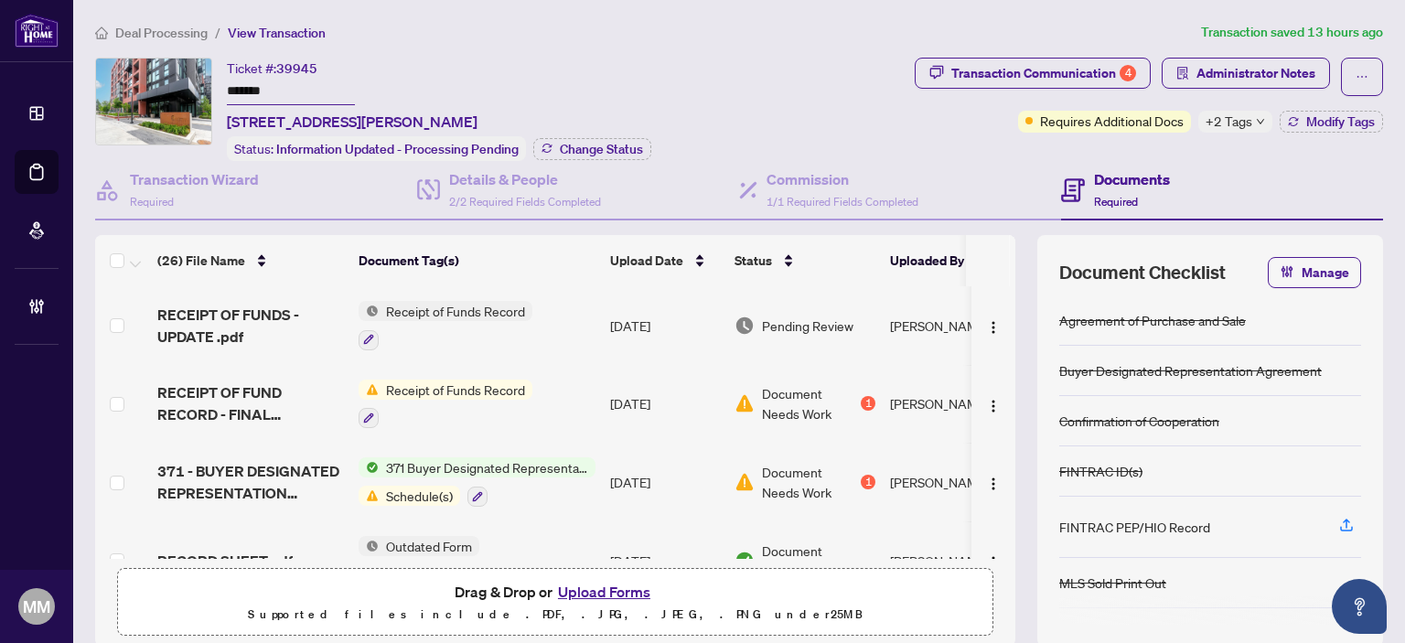
scroll to position [0, 0]
click at [986, 320] on img "button" at bounding box center [993, 327] width 15 height 15
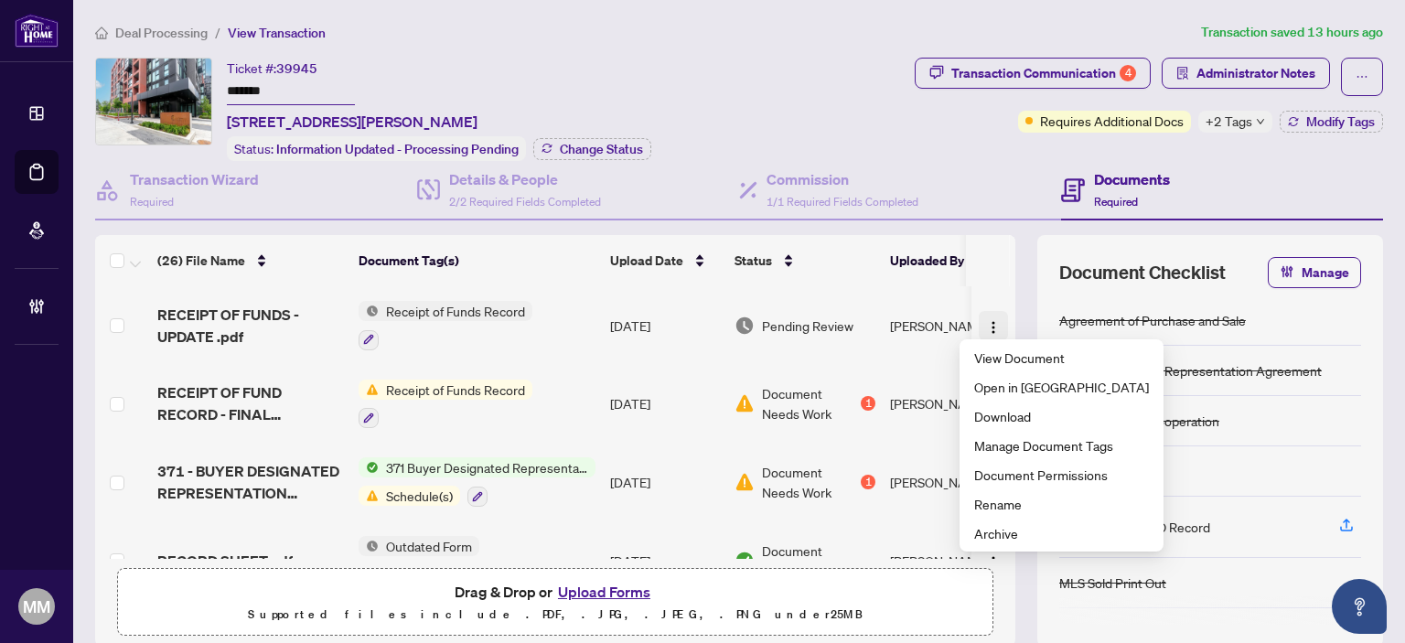
click at [986, 320] on img "button" at bounding box center [993, 327] width 15 height 15
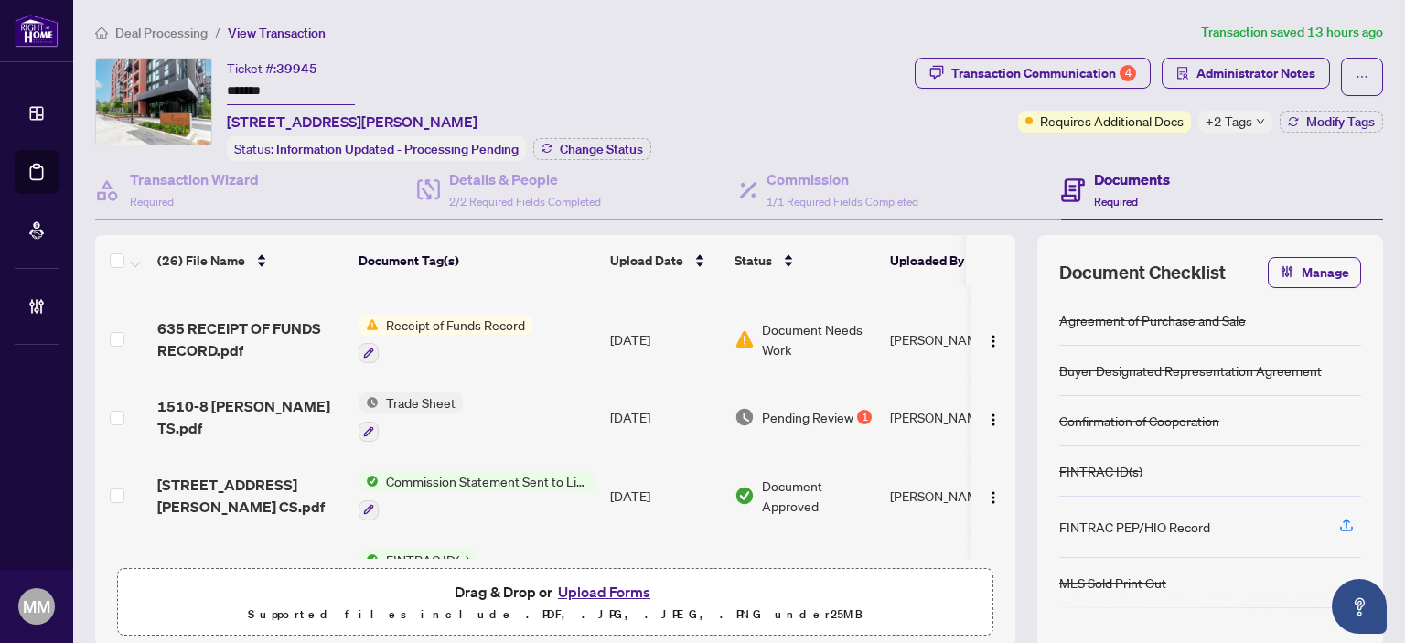
scroll to position [457, 0]
click at [885, 416] on td "Jaye Khosravi" at bounding box center [951, 416] width 137 height 79
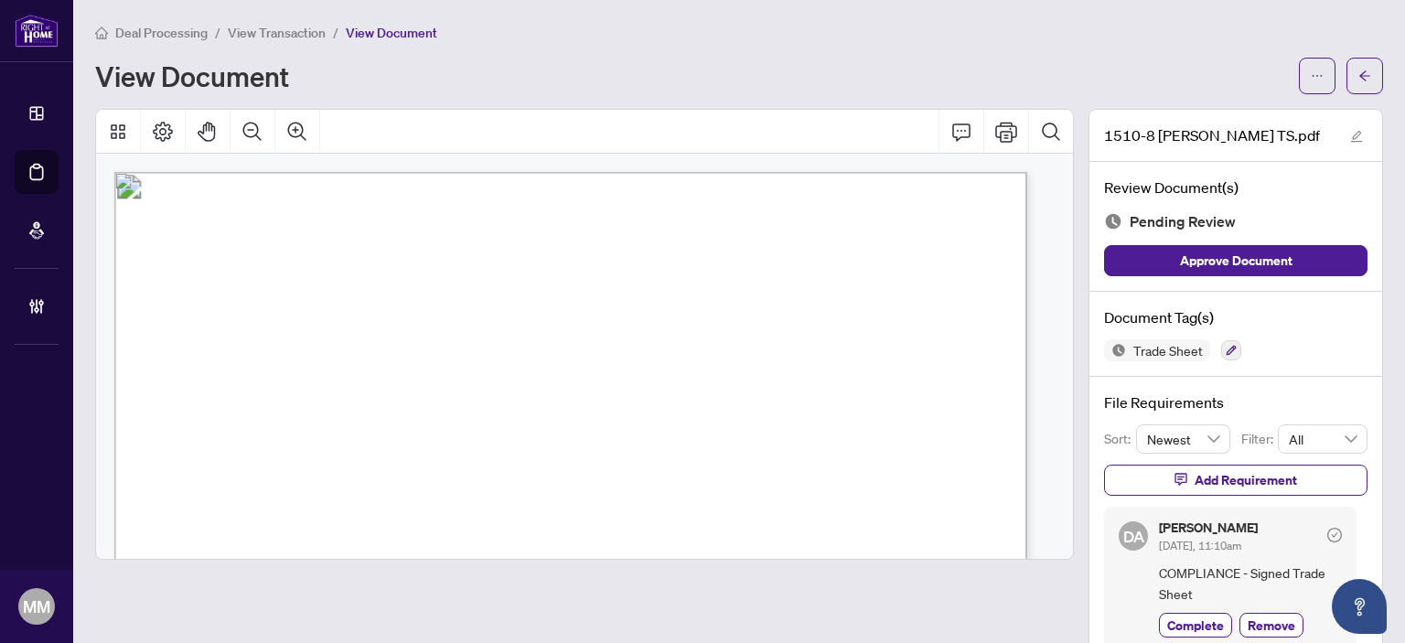
click at [1347, 83] on button "button" at bounding box center [1365, 76] width 37 height 37
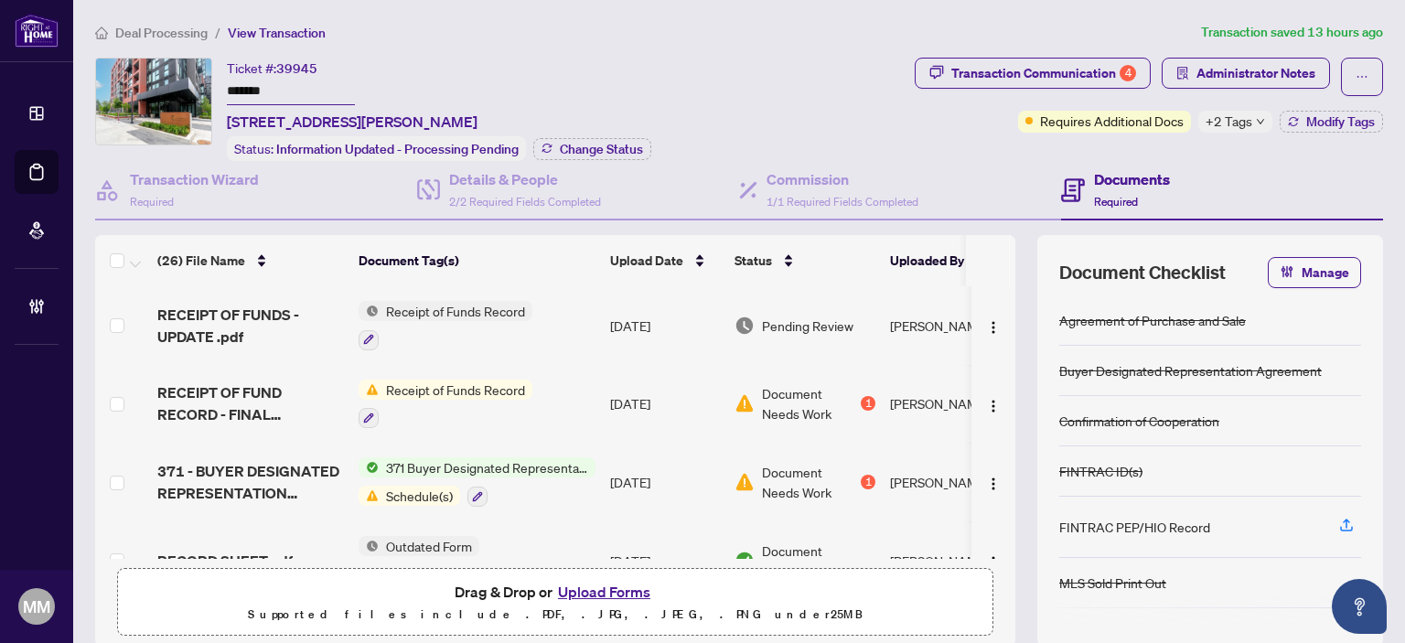
click at [802, 488] on span "Document Needs Work" at bounding box center [809, 482] width 95 height 40
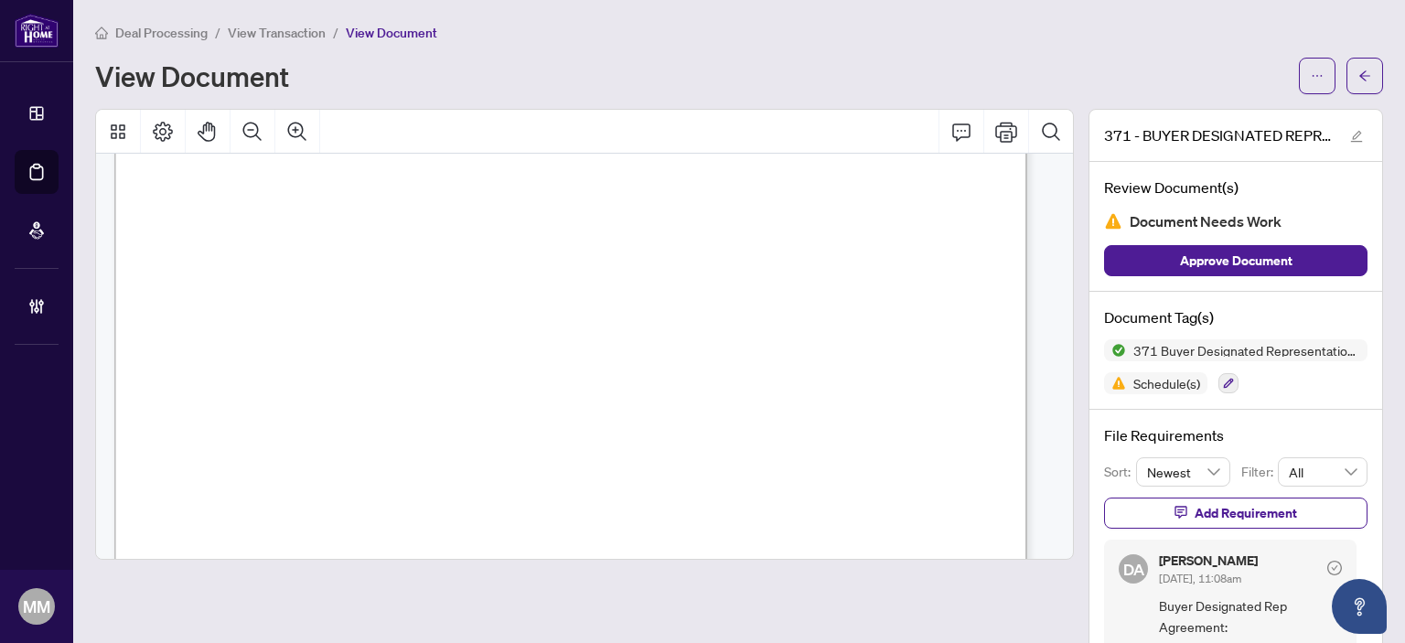
scroll to position [5655, 0]
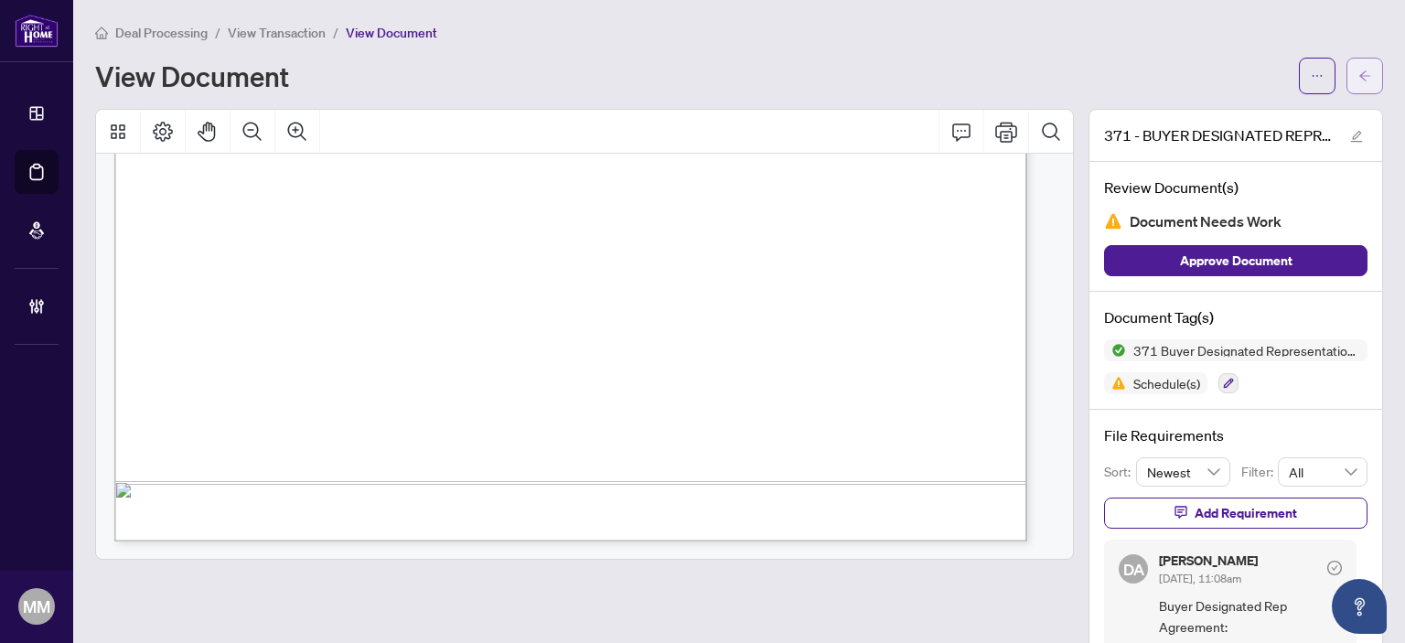
click at [1347, 87] on button "button" at bounding box center [1365, 76] width 37 height 37
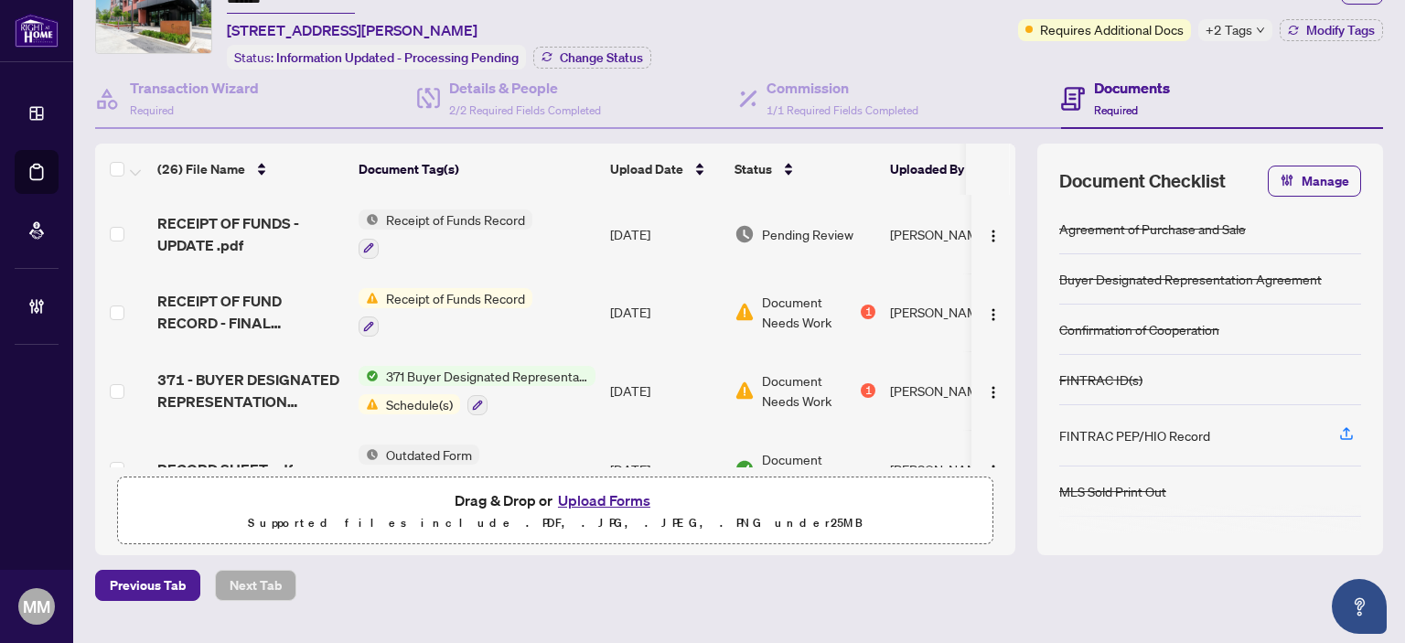
click at [714, 353] on td "Aug/08/2025" at bounding box center [665, 390] width 124 height 79
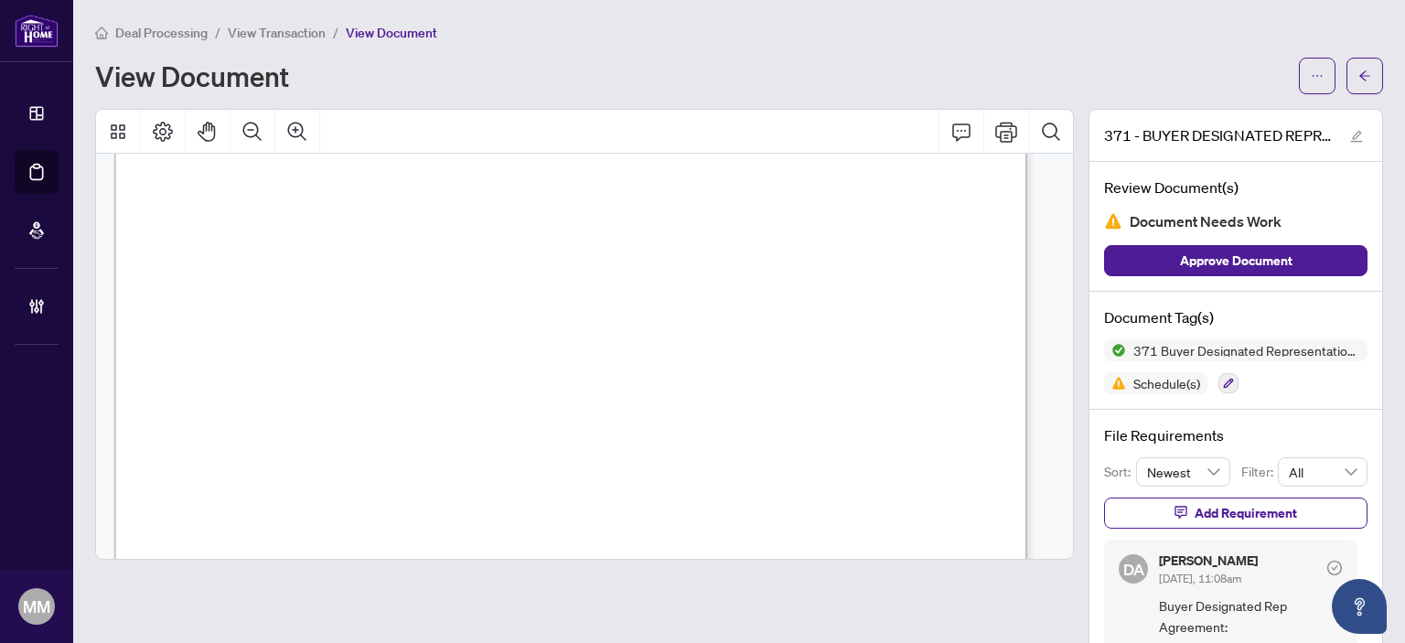
scroll to position [3934, 0]
click at [1347, 82] on button "button" at bounding box center [1365, 76] width 37 height 37
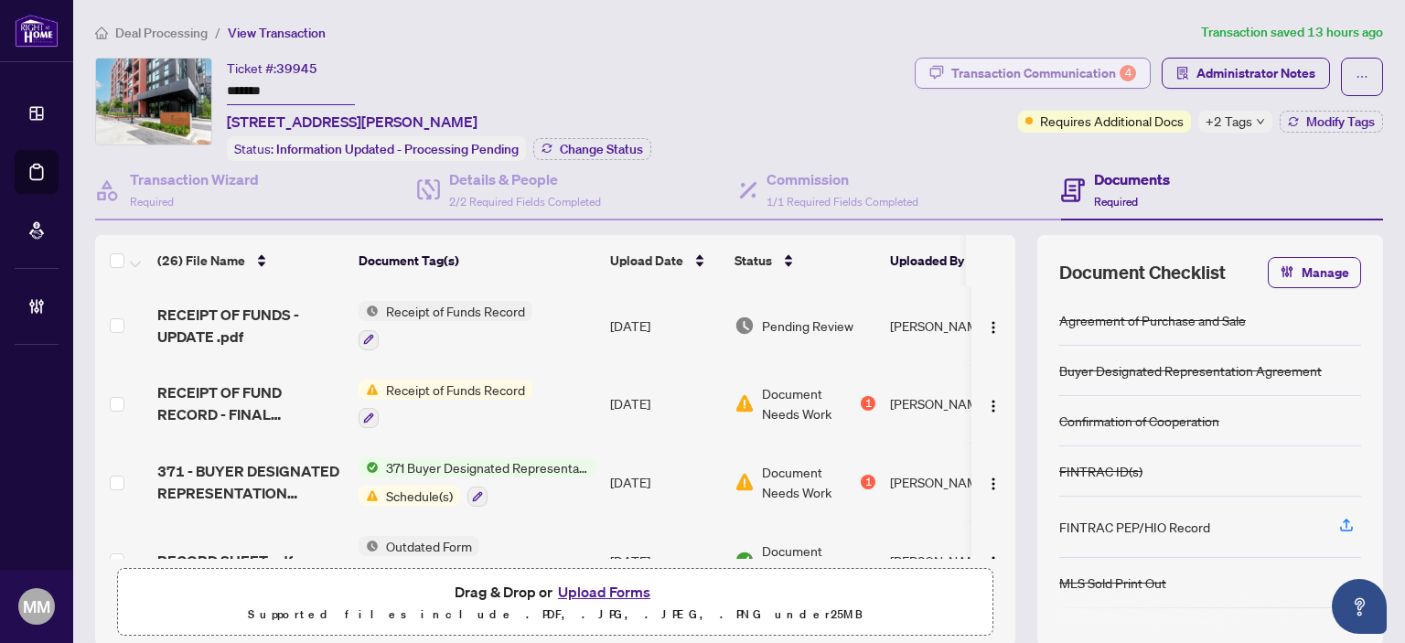
click at [1119, 80] on div "Transaction Communication 4" at bounding box center [1044, 73] width 185 height 29
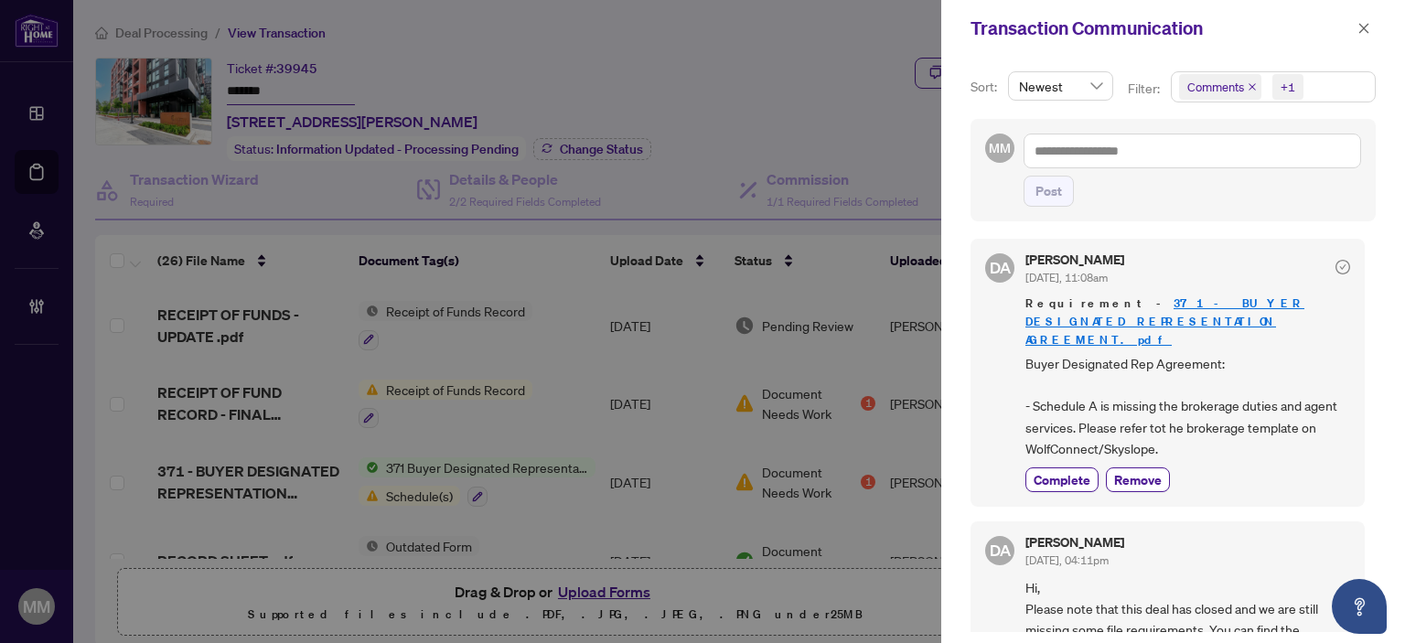
scroll to position [640, 0]
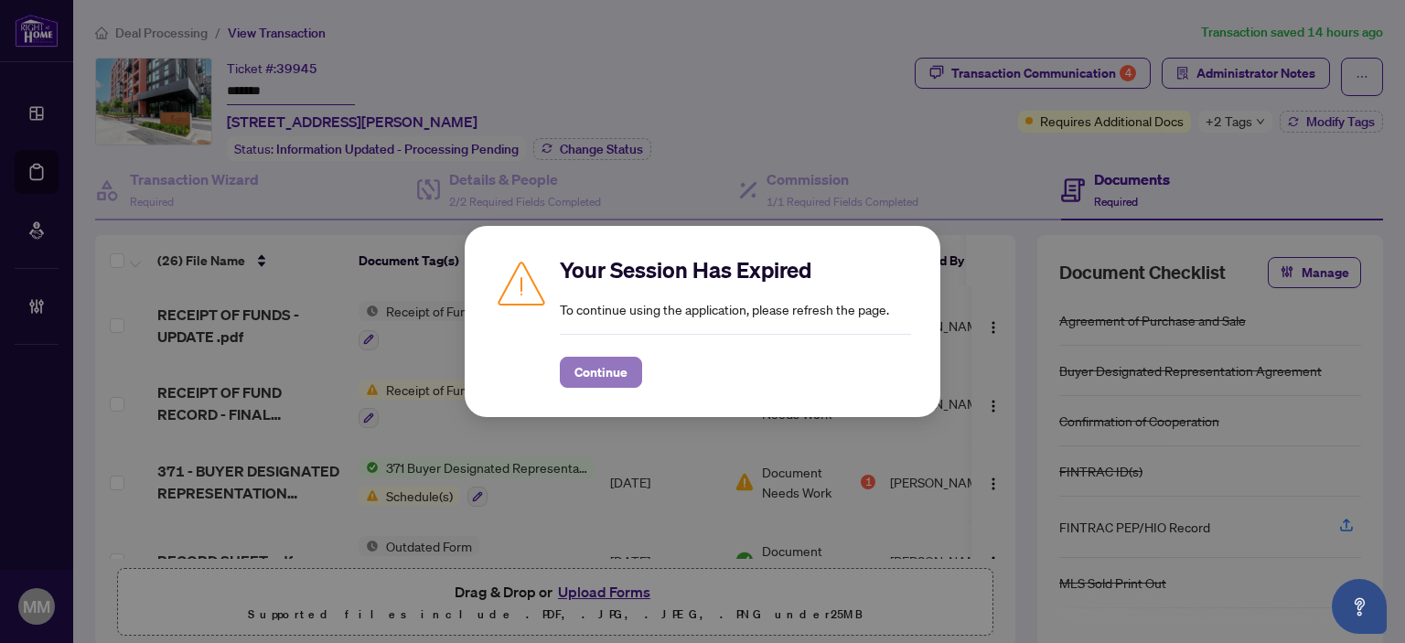
click at [585, 380] on span "Continue" at bounding box center [601, 372] width 53 height 29
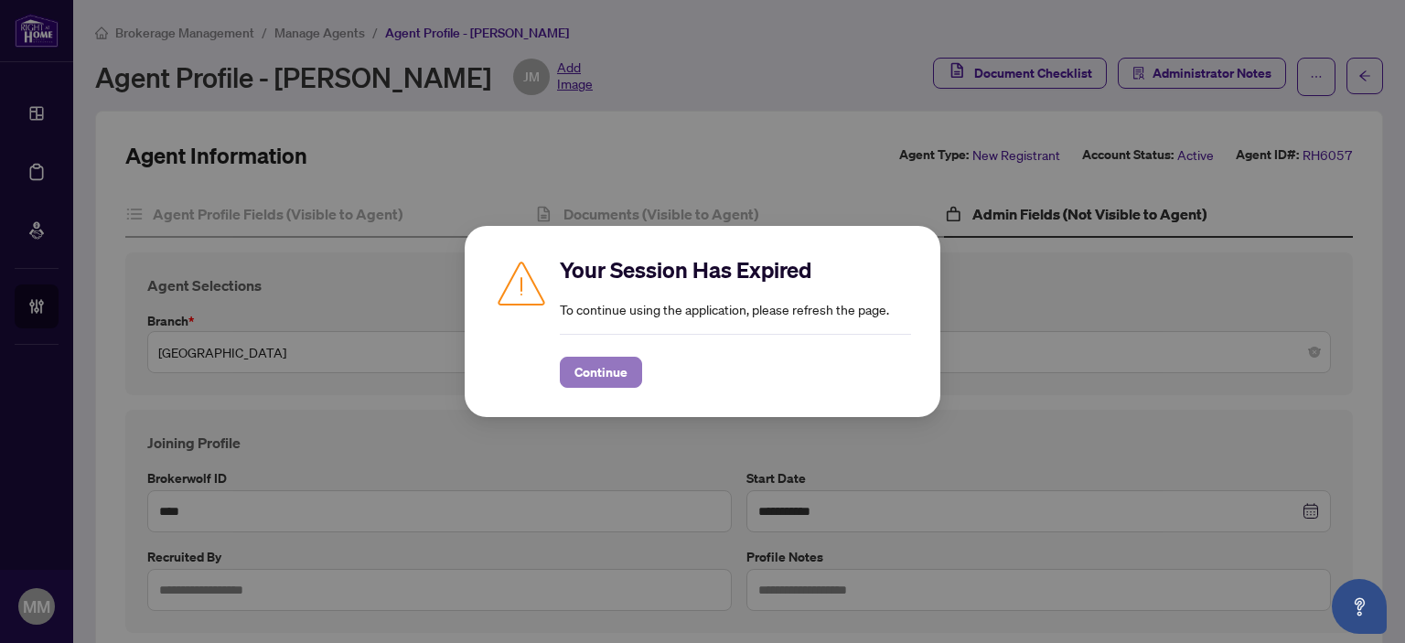
click at [589, 383] on span "Continue" at bounding box center [601, 372] width 53 height 29
